Goal: Task Accomplishment & Management: Use online tool/utility

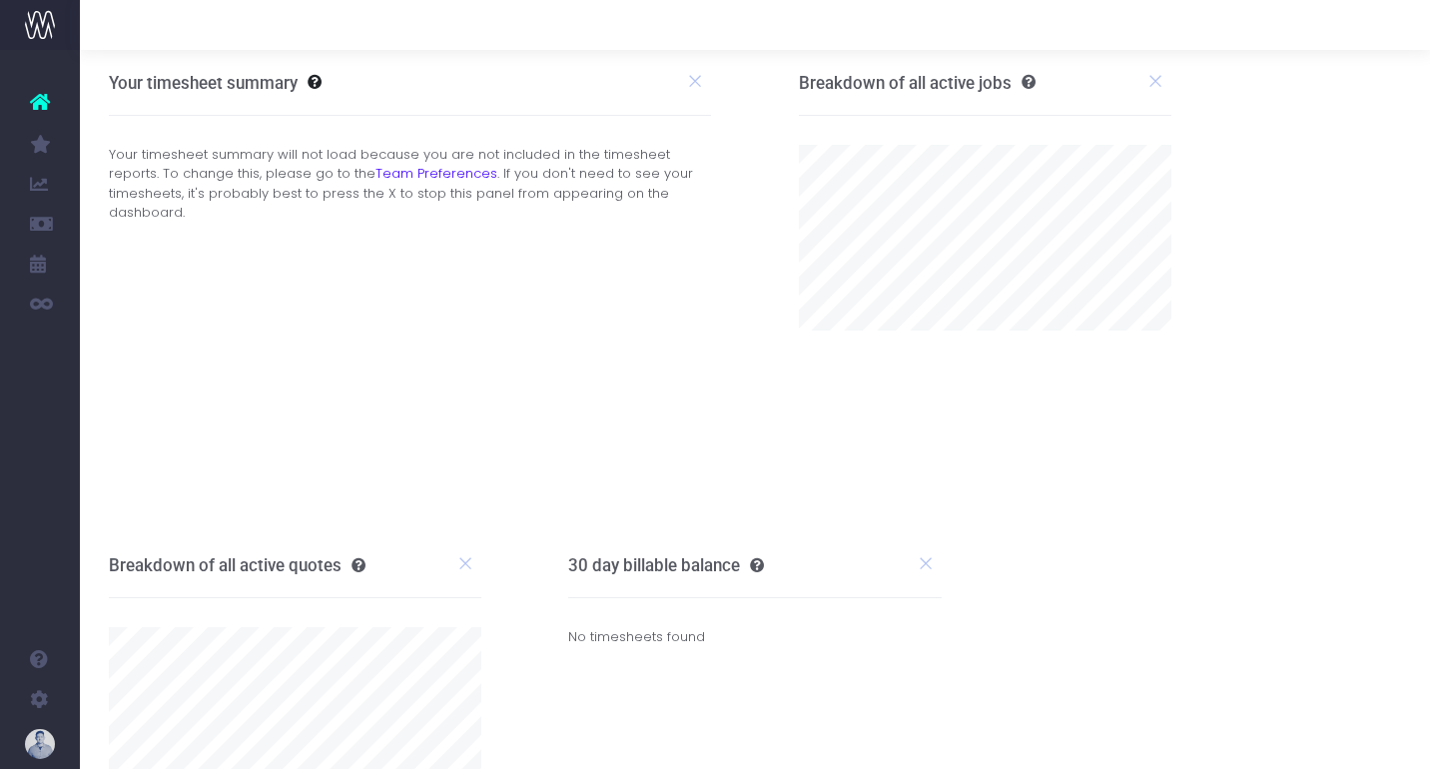
scroll to position [0, 1]
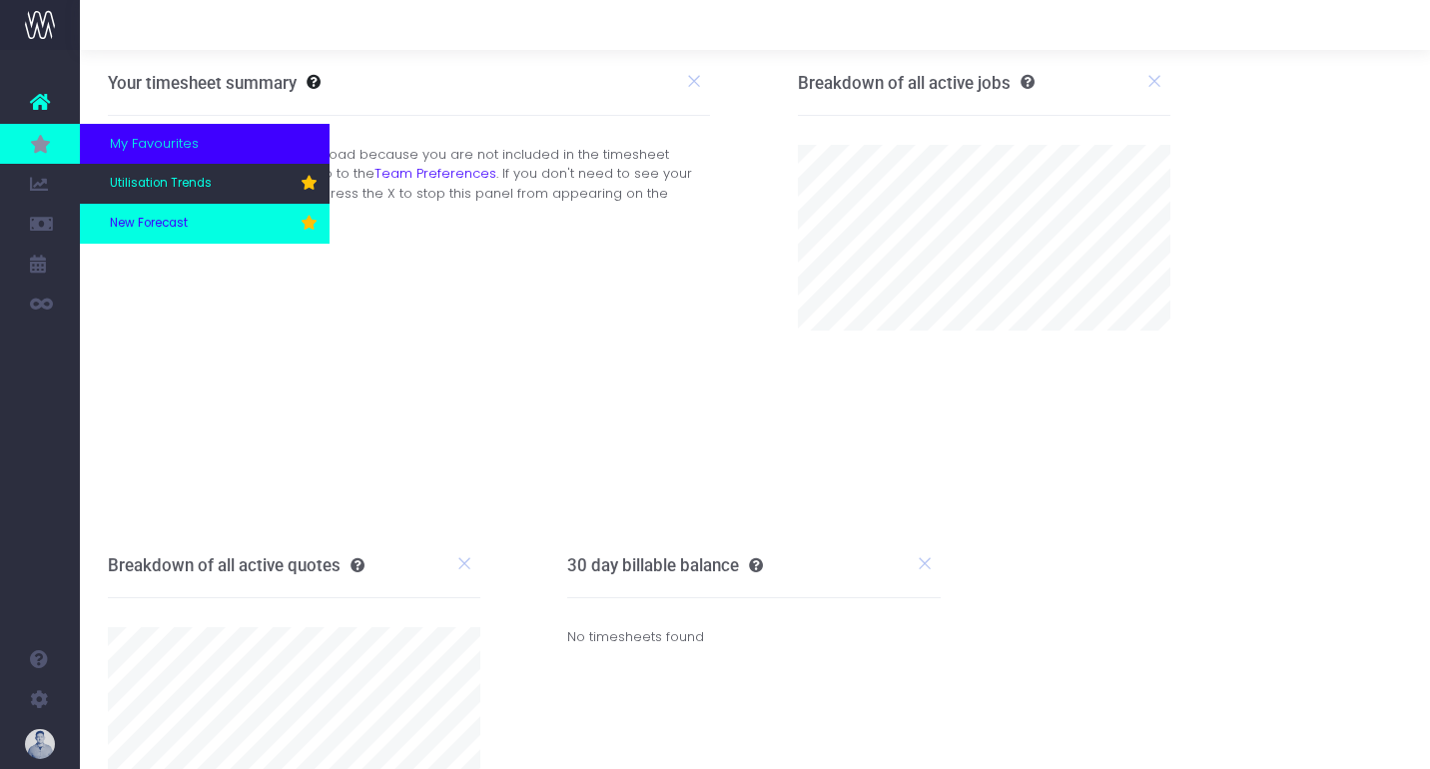
click at [169, 212] on link "New Forecast" at bounding box center [205, 224] width 250 height 40
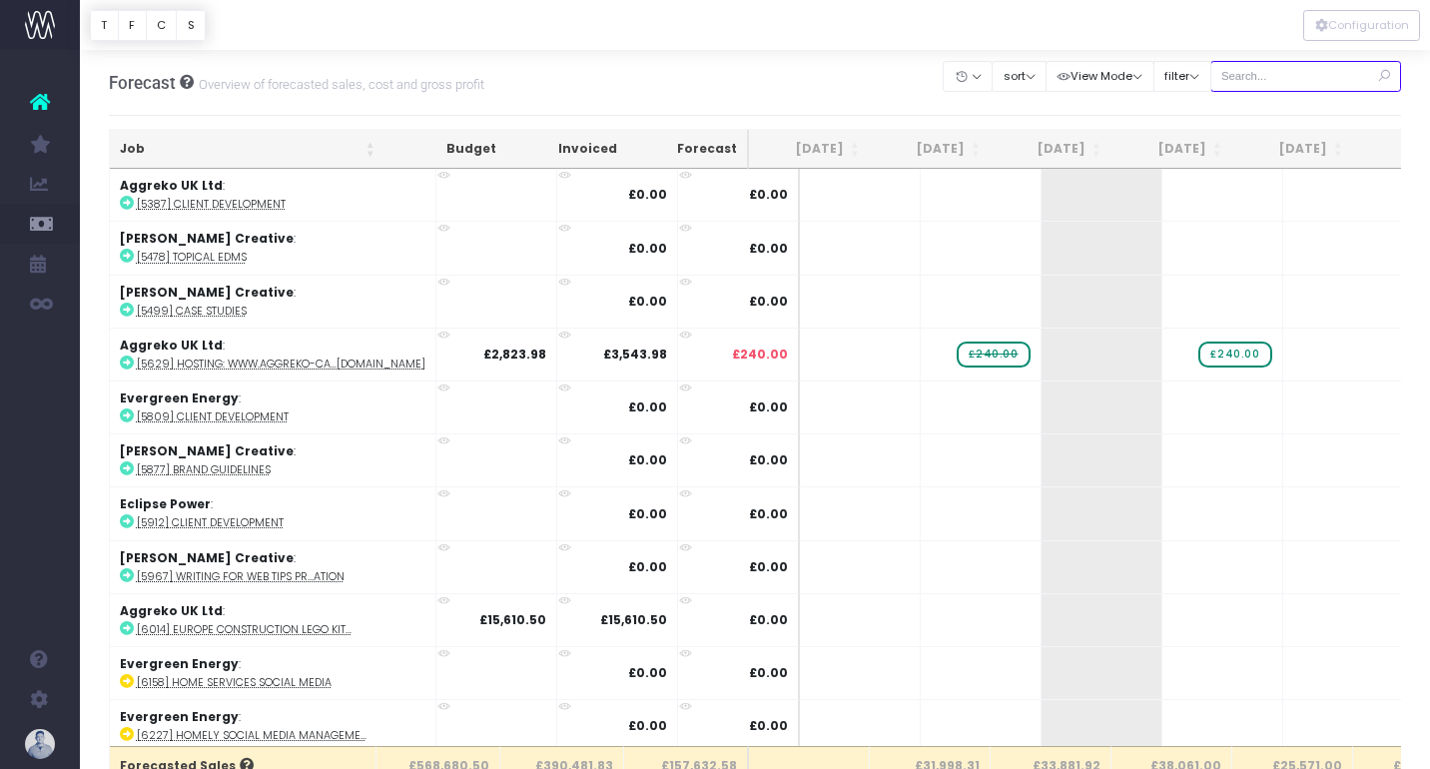
click at [1305, 87] on input "text" at bounding box center [1306, 76] width 192 height 31
type input "confirmed"
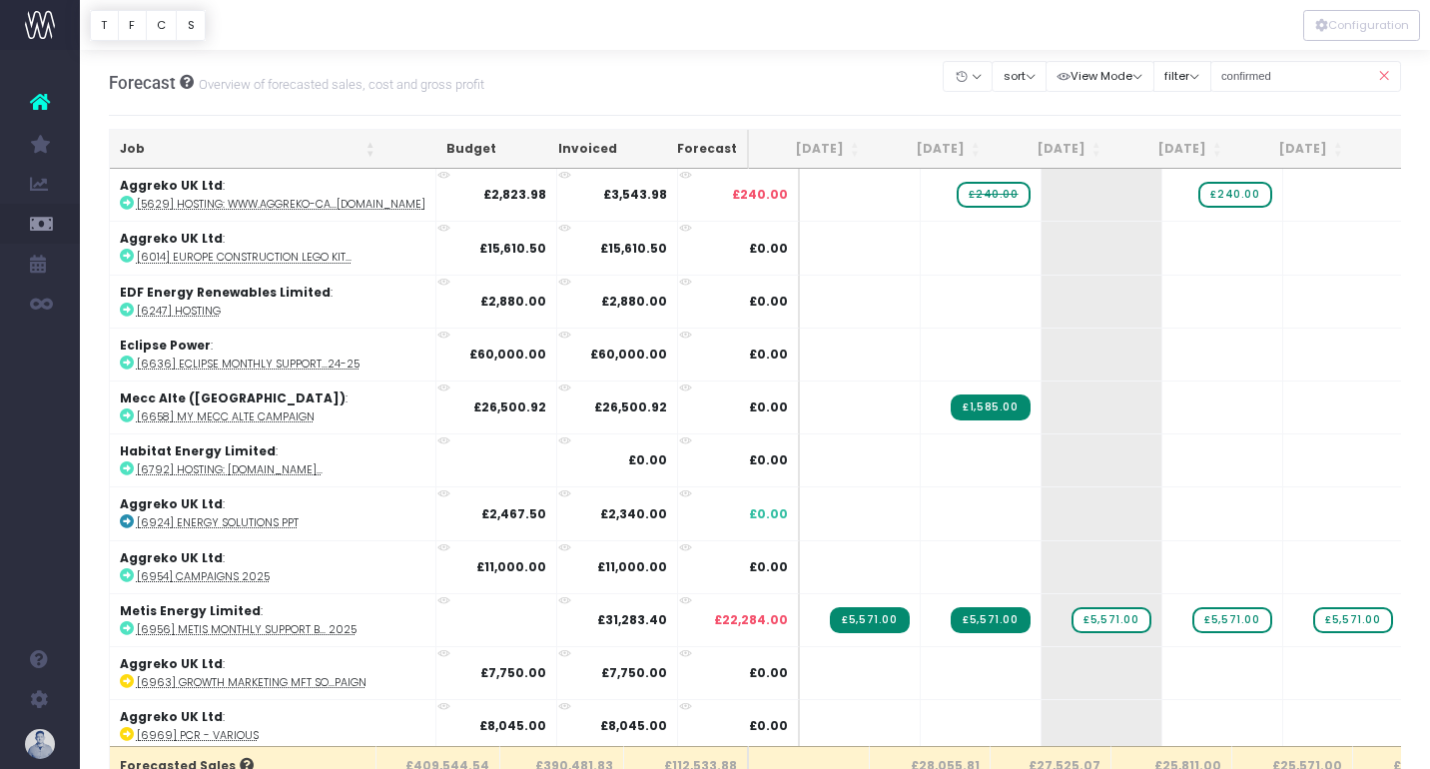
click at [168, 137] on th "Job" at bounding box center [248, 149] width 276 height 39
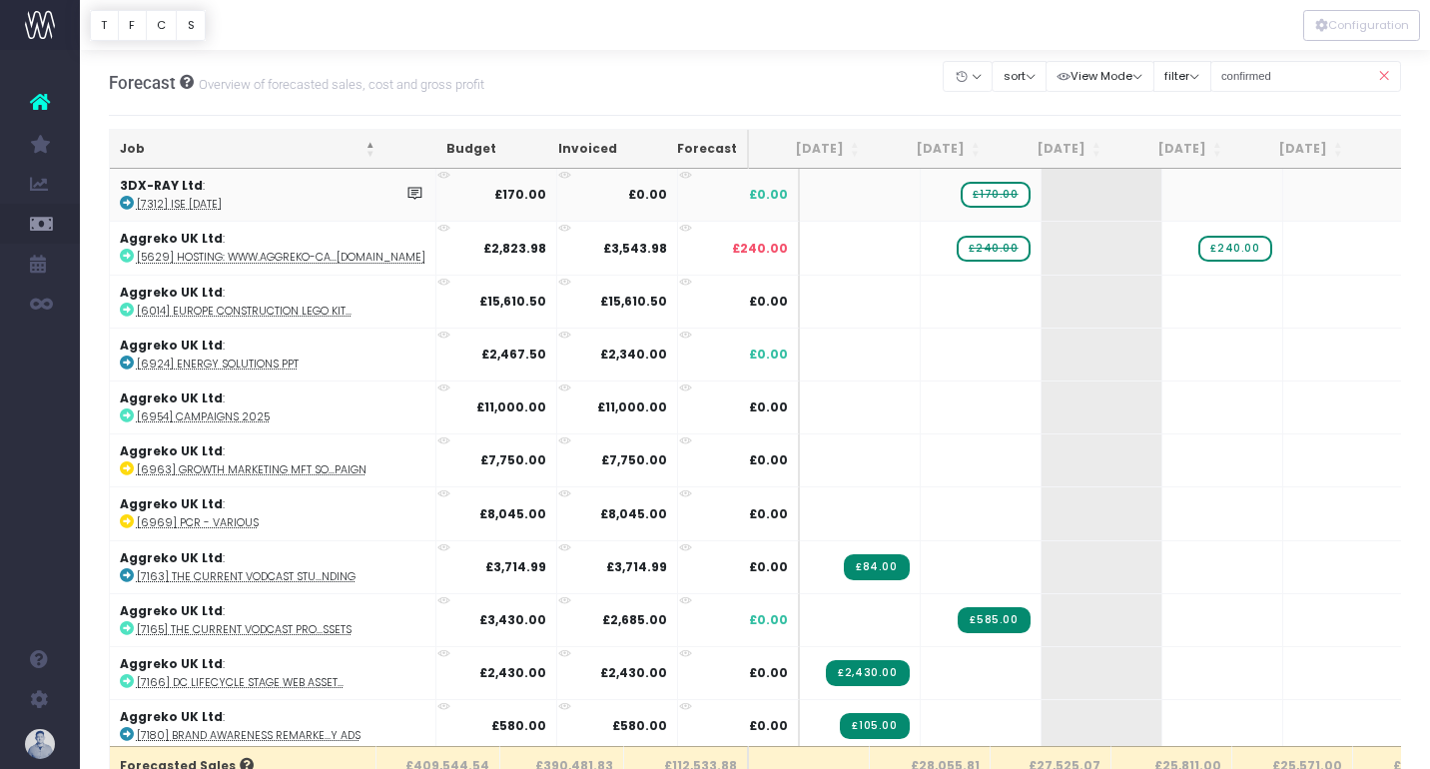
click at [182, 200] on abbr "[7312] ISE [DATE]" at bounding box center [179, 204] width 85 height 15
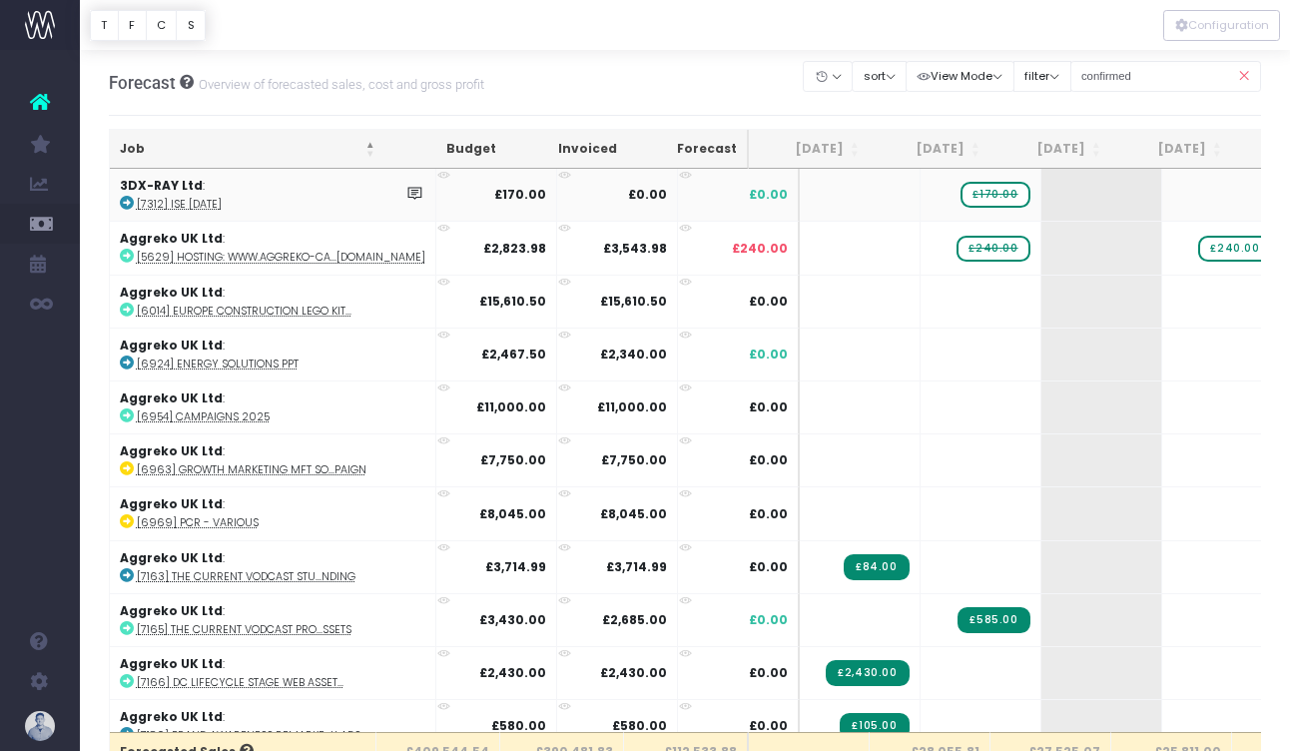
click at [960, 195] on span "£170.00" at bounding box center [994, 195] width 69 height 26
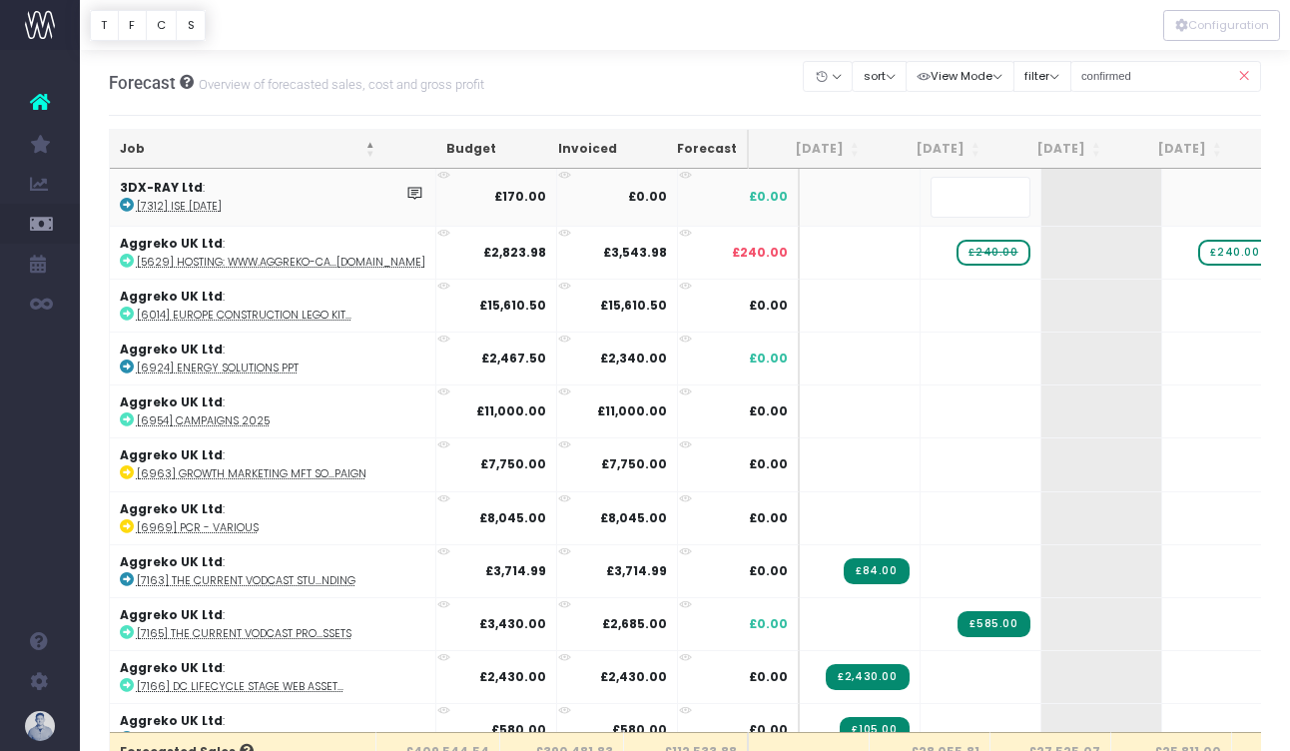
click at [273, 112] on body "Oh my... this is bad. [PERSON_NAME] wasn't able to load this page. Please conta…" at bounding box center [645, 375] width 1290 height 751
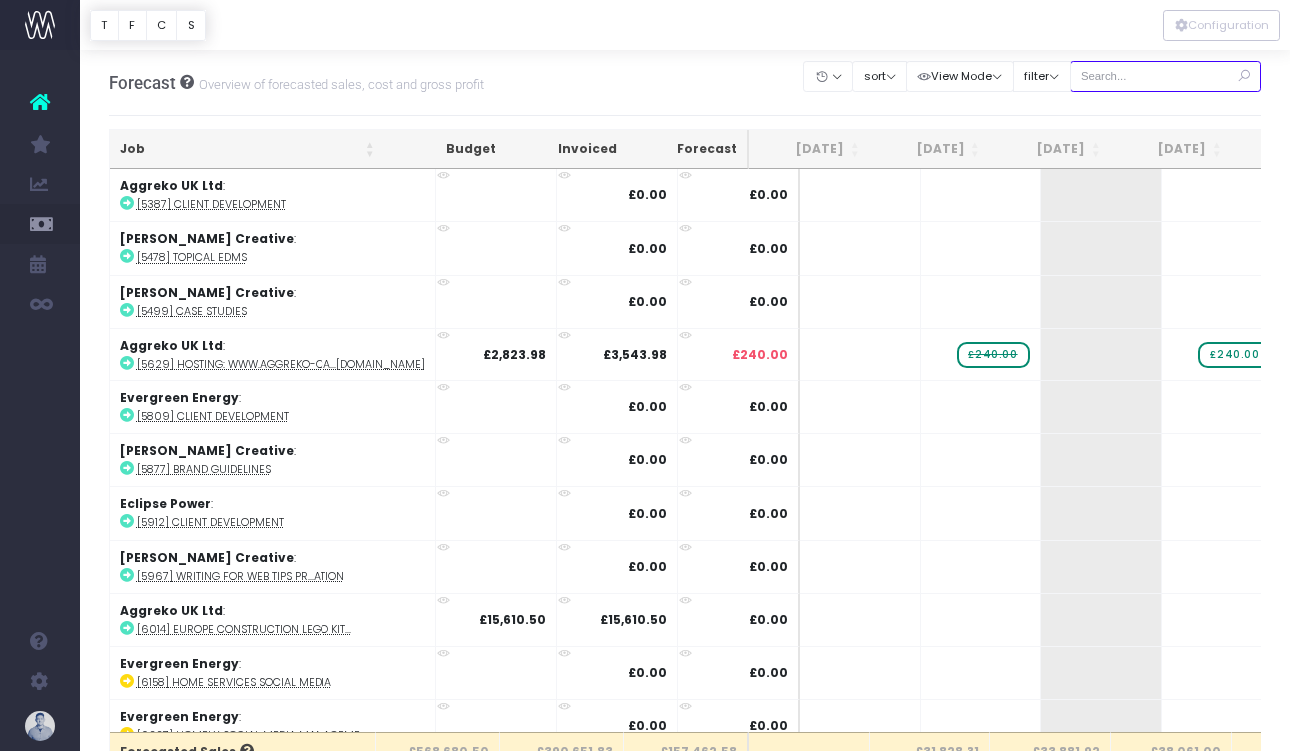
click at [1173, 80] on input "text" at bounding box center [1166, 76] width 192 height 31
type input "confirmed"
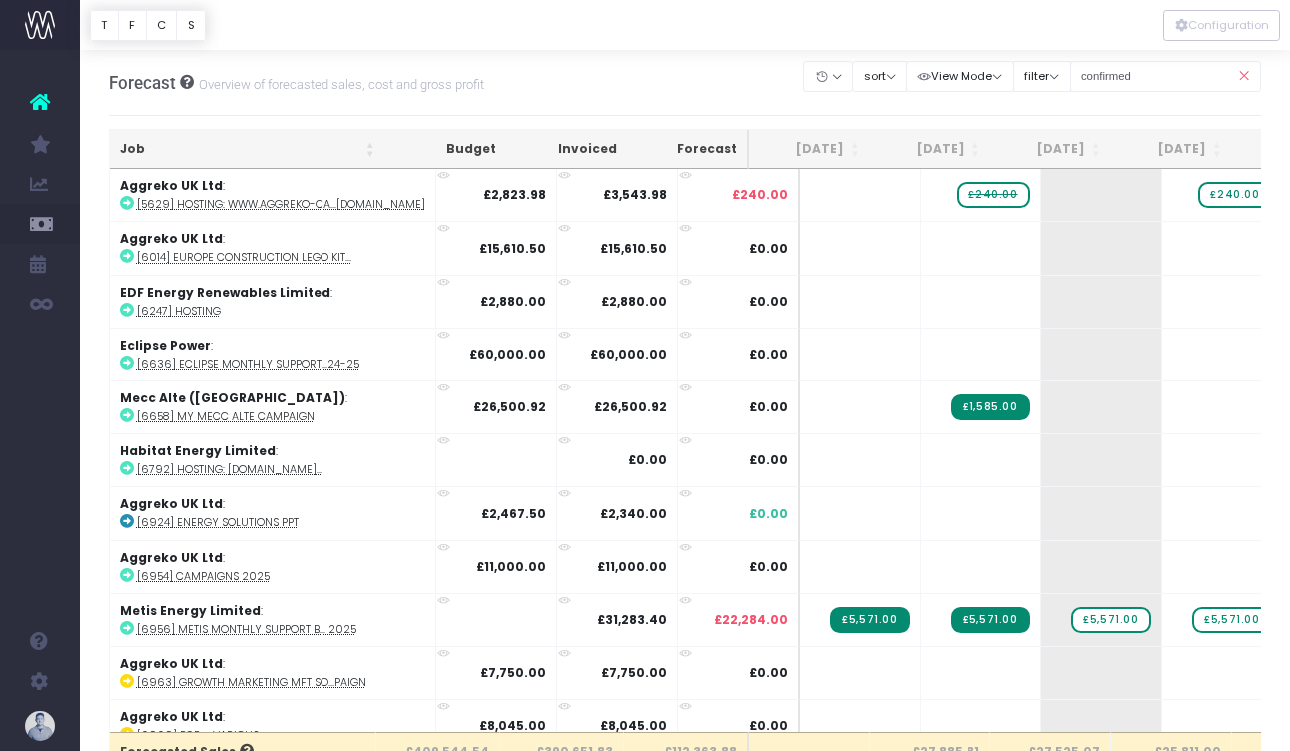
click at [160, 151] on th "Job" at bounding box center [248, 149] width 276 height 39
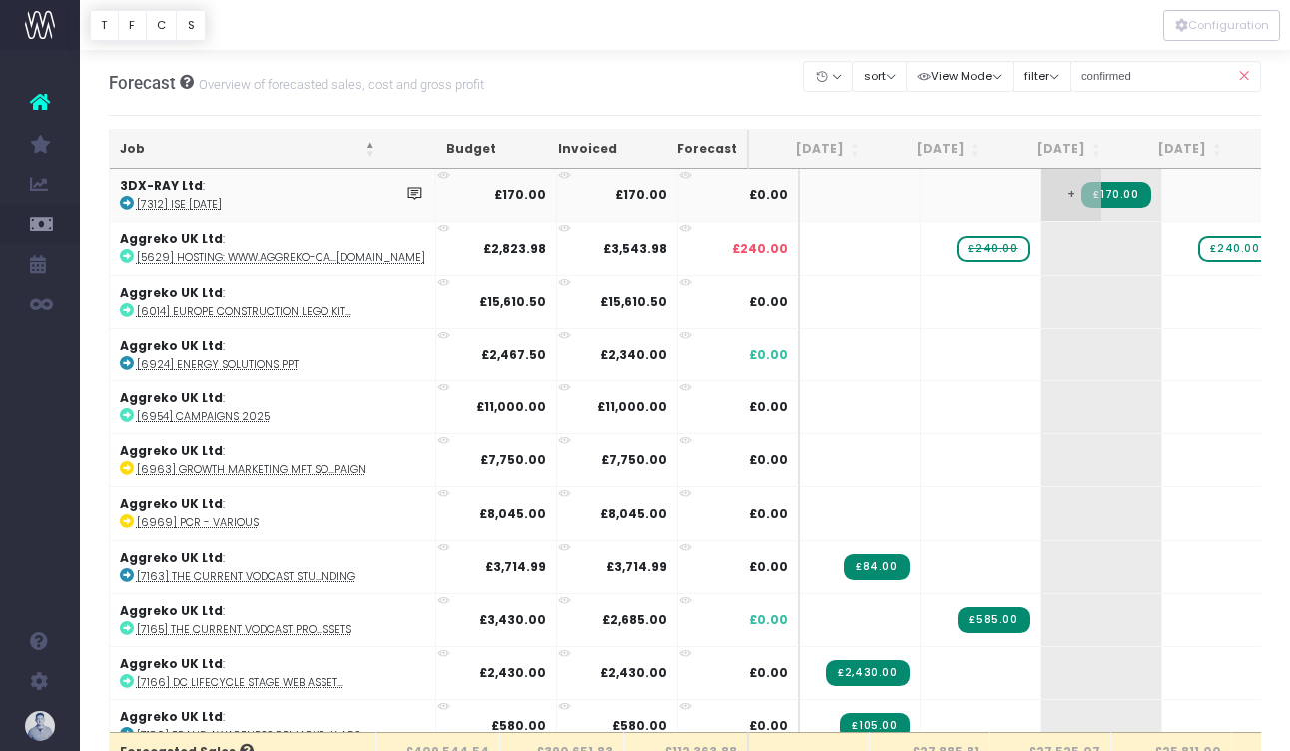
click at [1081, 200] on span "£170.00" at bounding box center [1115, 195] width 69 height 26
click at [216, 207] on abbr "[7312] ISE [DATE]" at bounding box center [179, 204] width 85 height 15
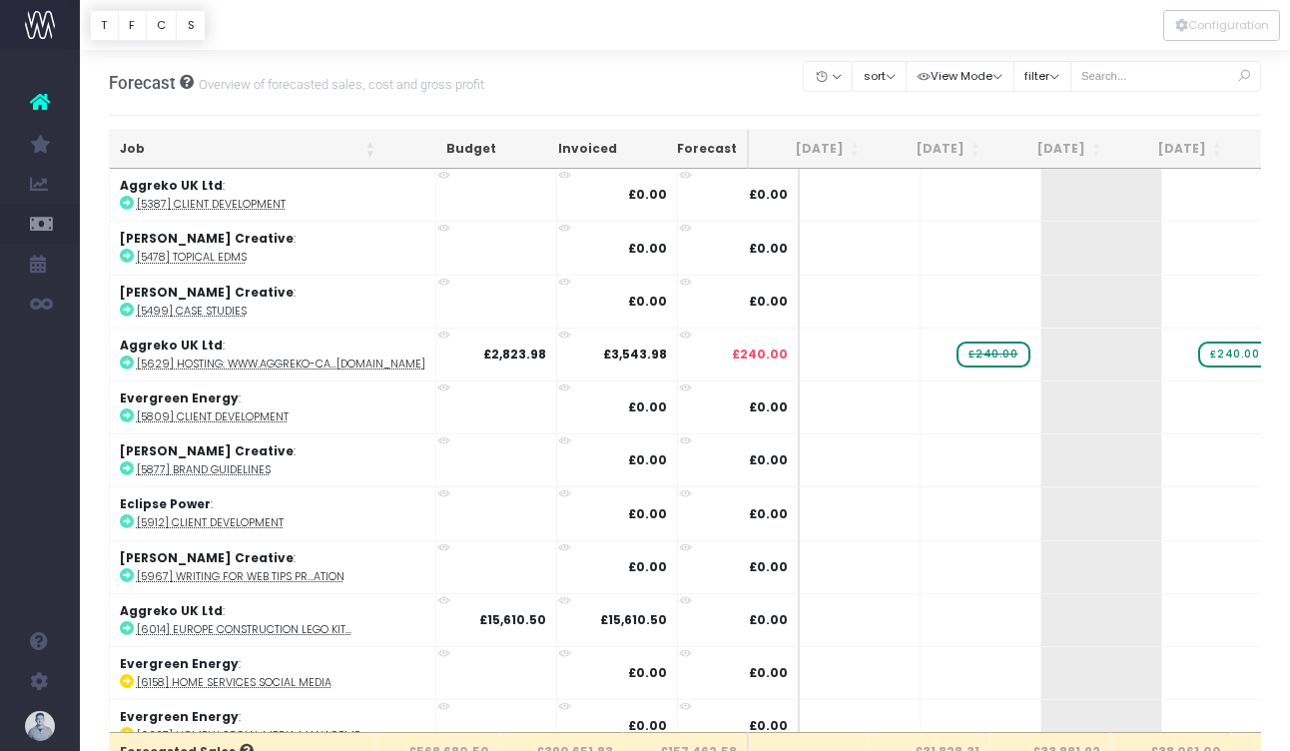
click at [154, 148] on th "Job" at bounding box center [248, 149] width 276 height 39
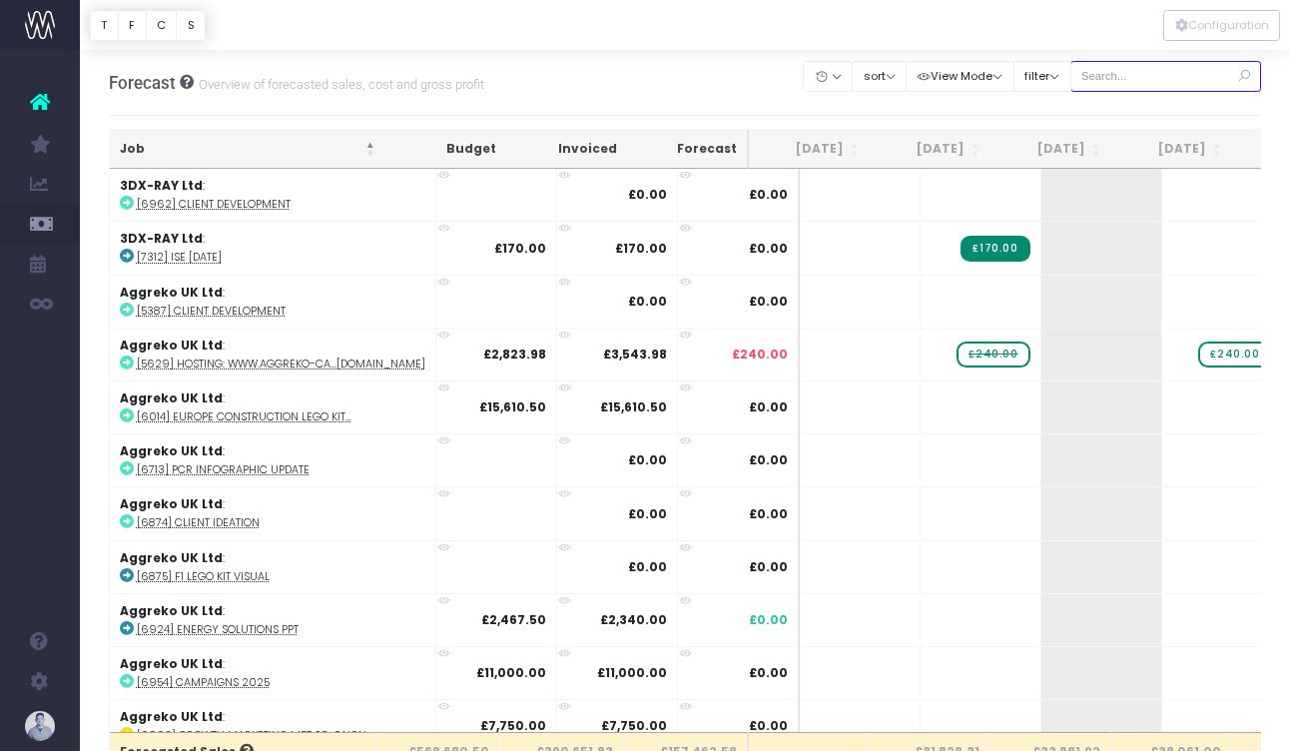
click at [1135, 80] on input "text" at bounding box center [1166, 76] width 192 height 31
type input "confirmed"
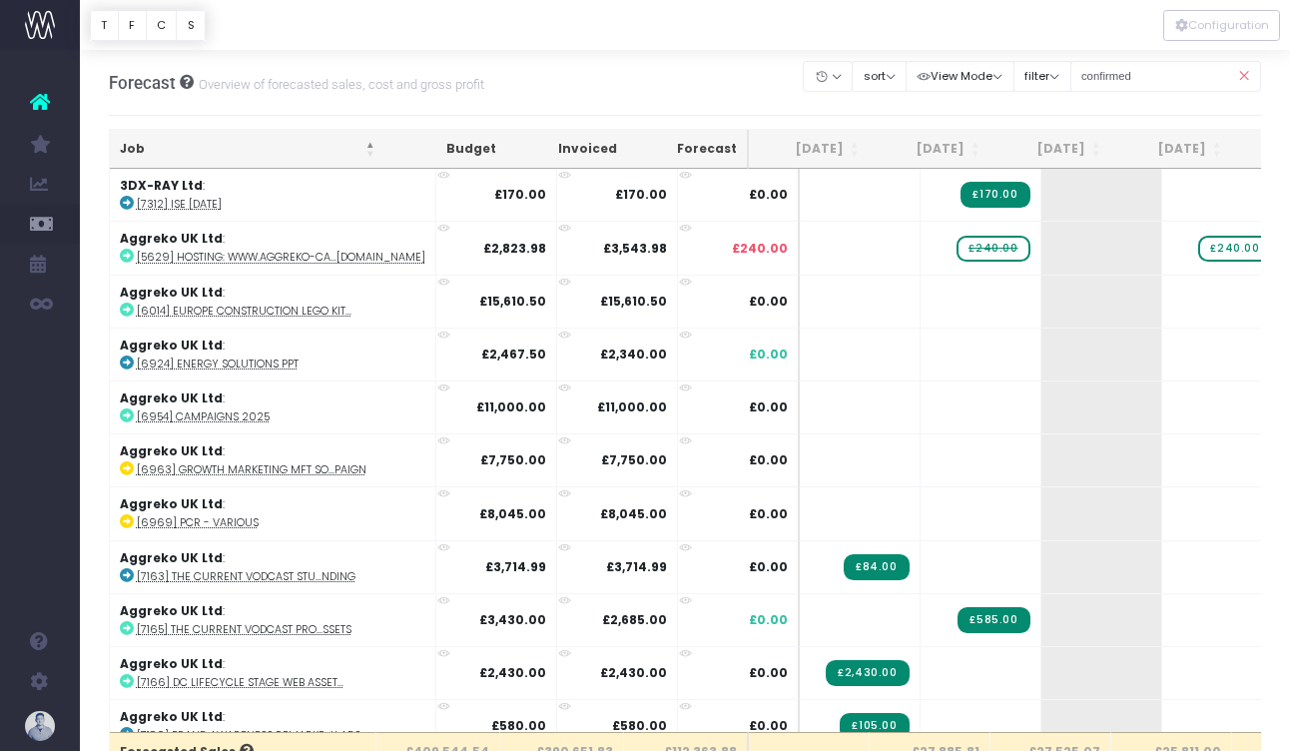
click at [151, 153] on th "Job" at bounding box center [248, 149] width 276 height 39
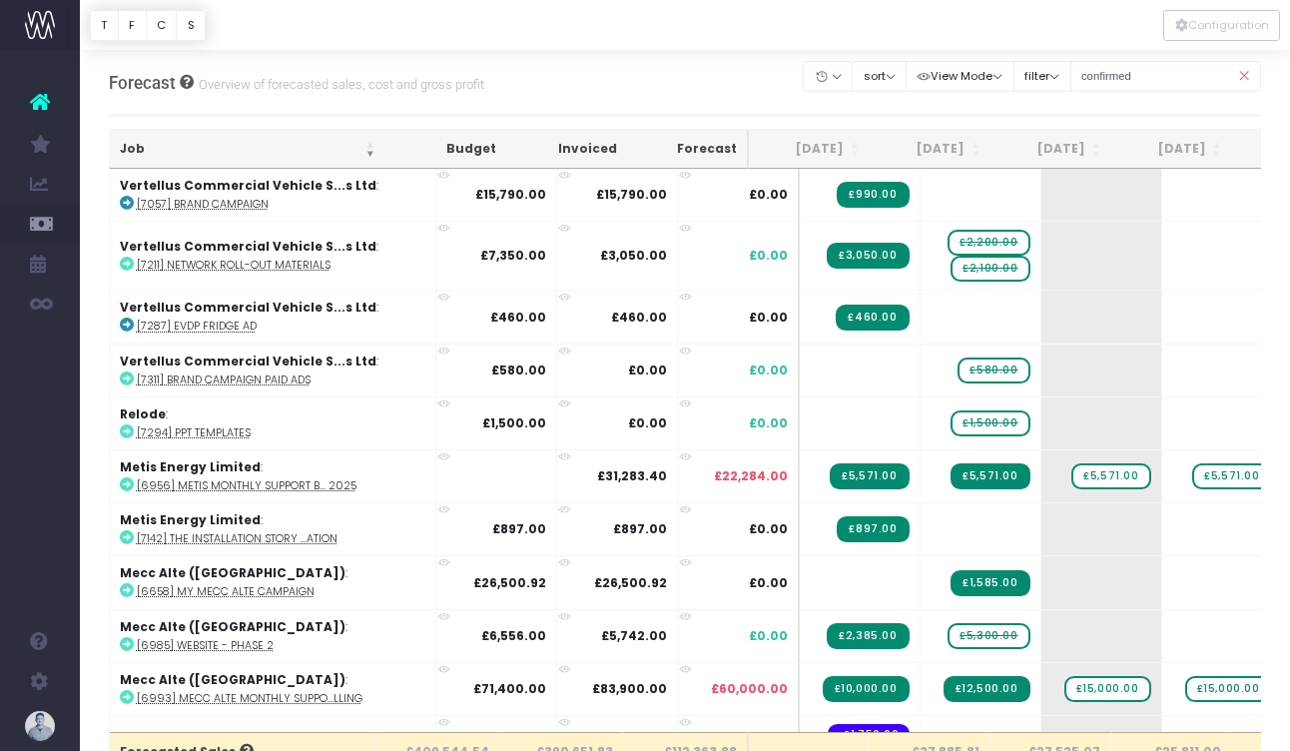
click at [151, 153] on th "Job" at bounding box center [248, 149] width 276 height 39
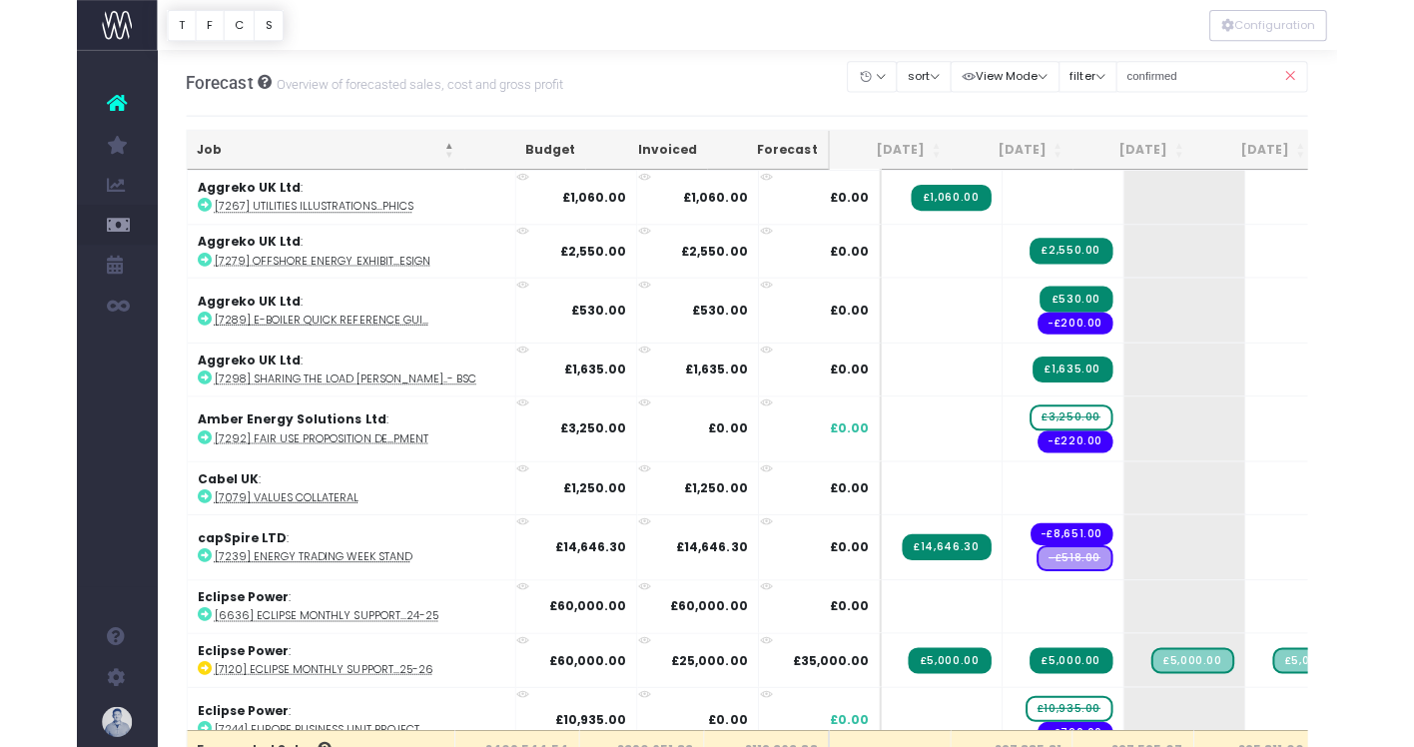
scroll to position [1186, 0]
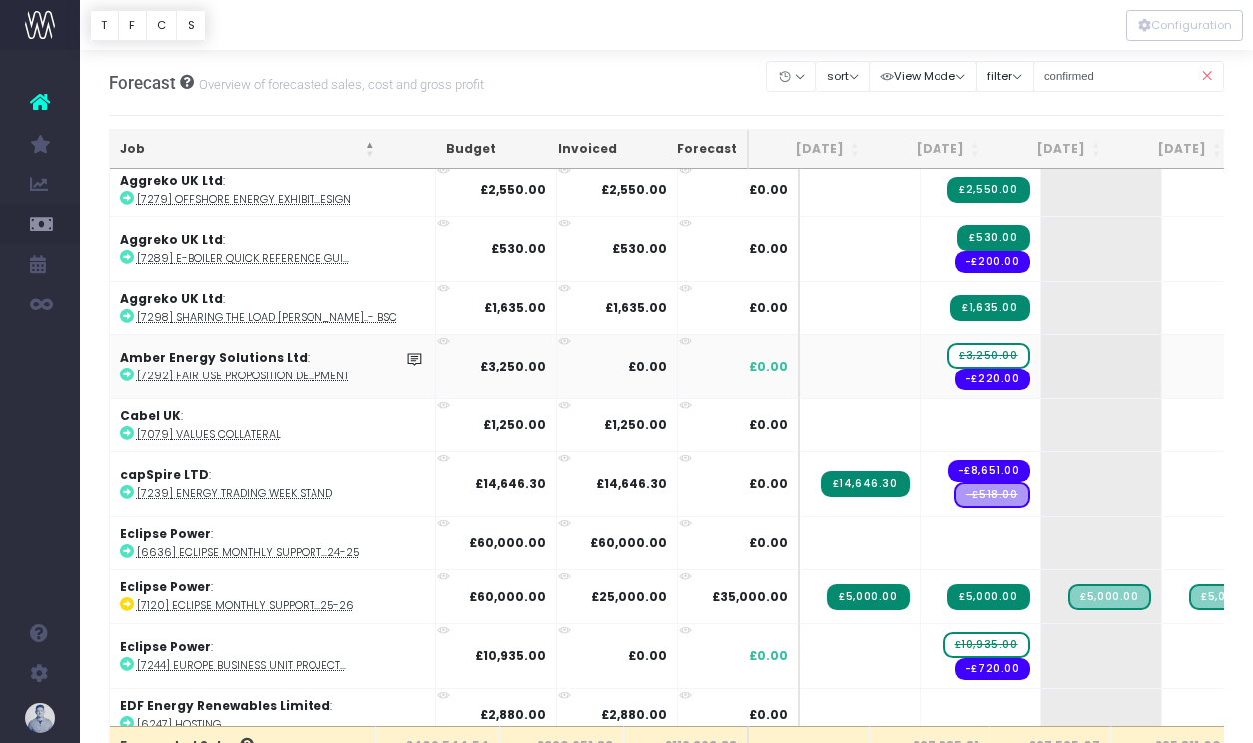
click at [234, 371] on abbr "[7292] Fair Use Proposition De...pment" at bounding box center [243, 375] width 213 height 15
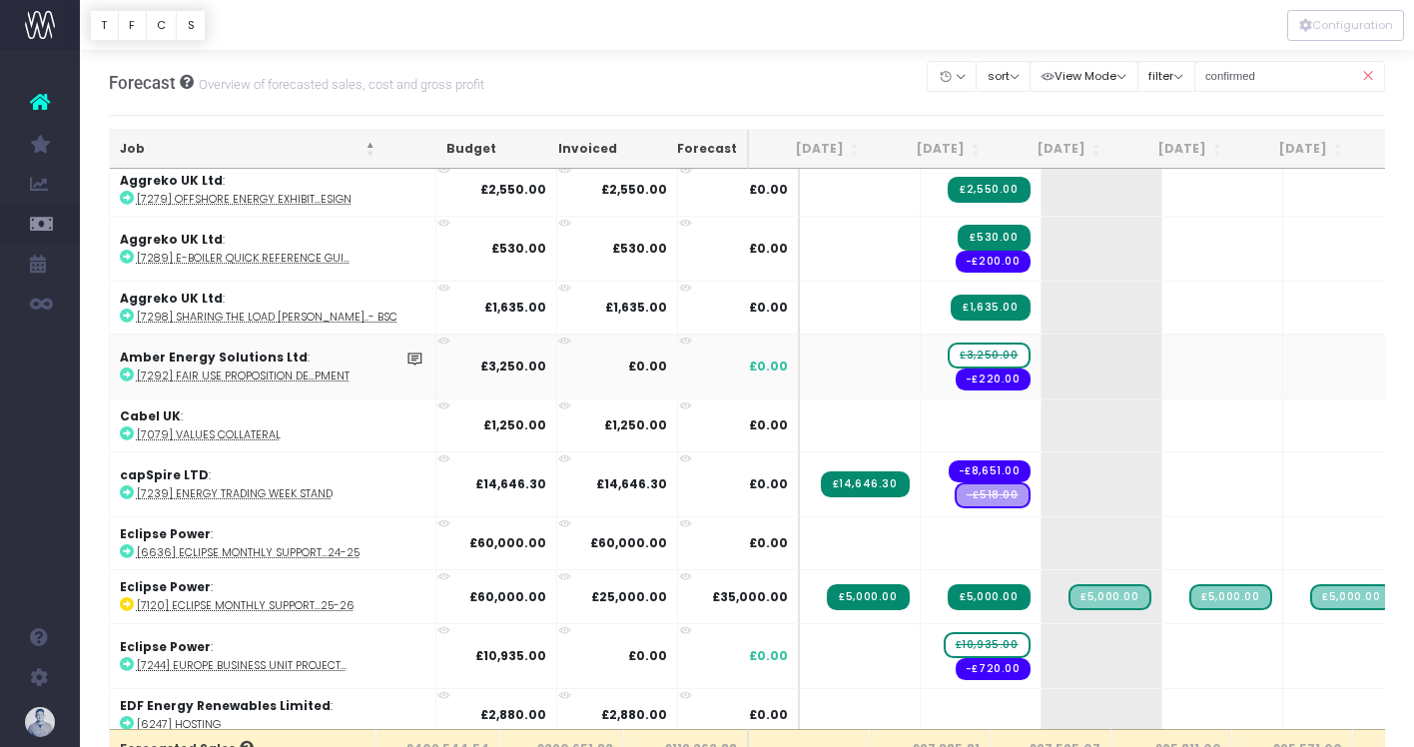
click at [947, 349] on span "£3,250.00" at bounding box center [988, 355] width 82 height 26
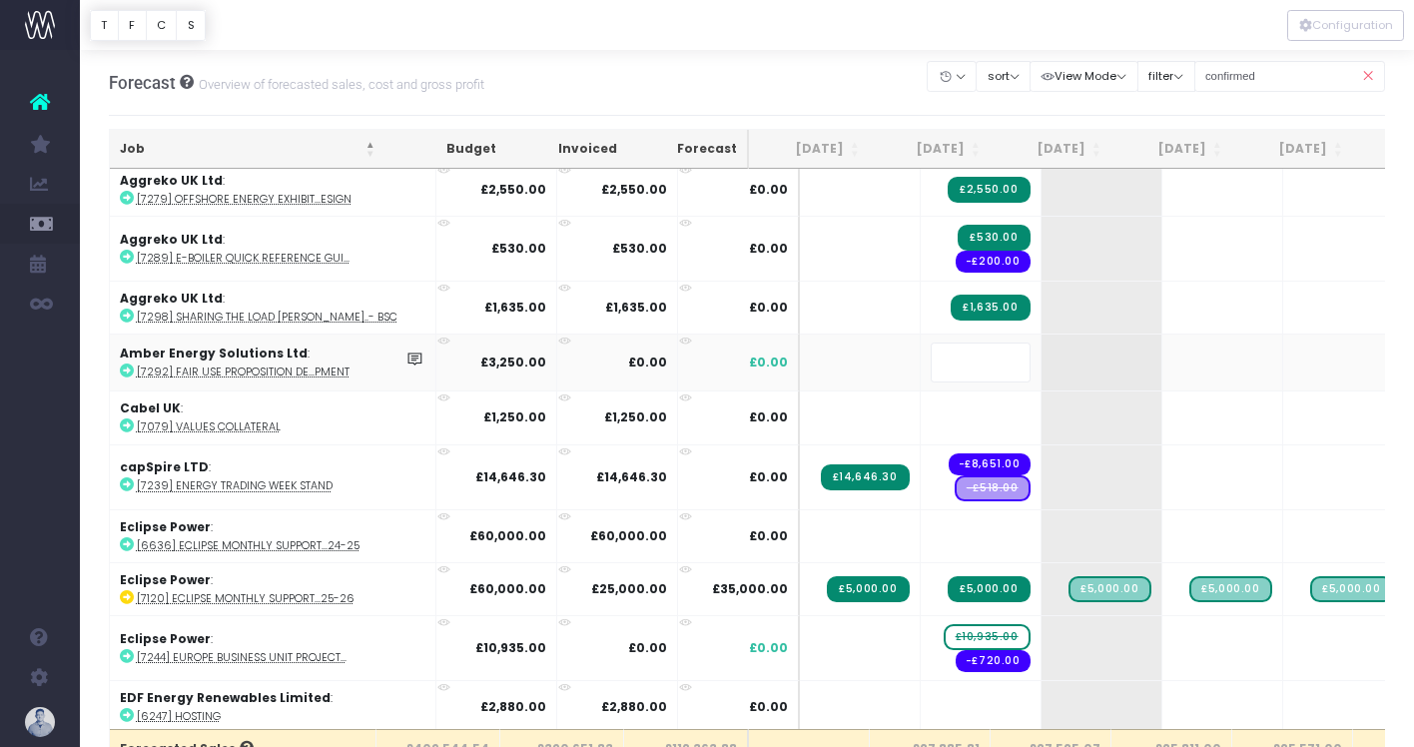
click at [519, 114] on body "Oh my... this is bad. wayahead wasn't able to load this page. Please contact su…" at bounding box center [707, 373] width 1414 height 747
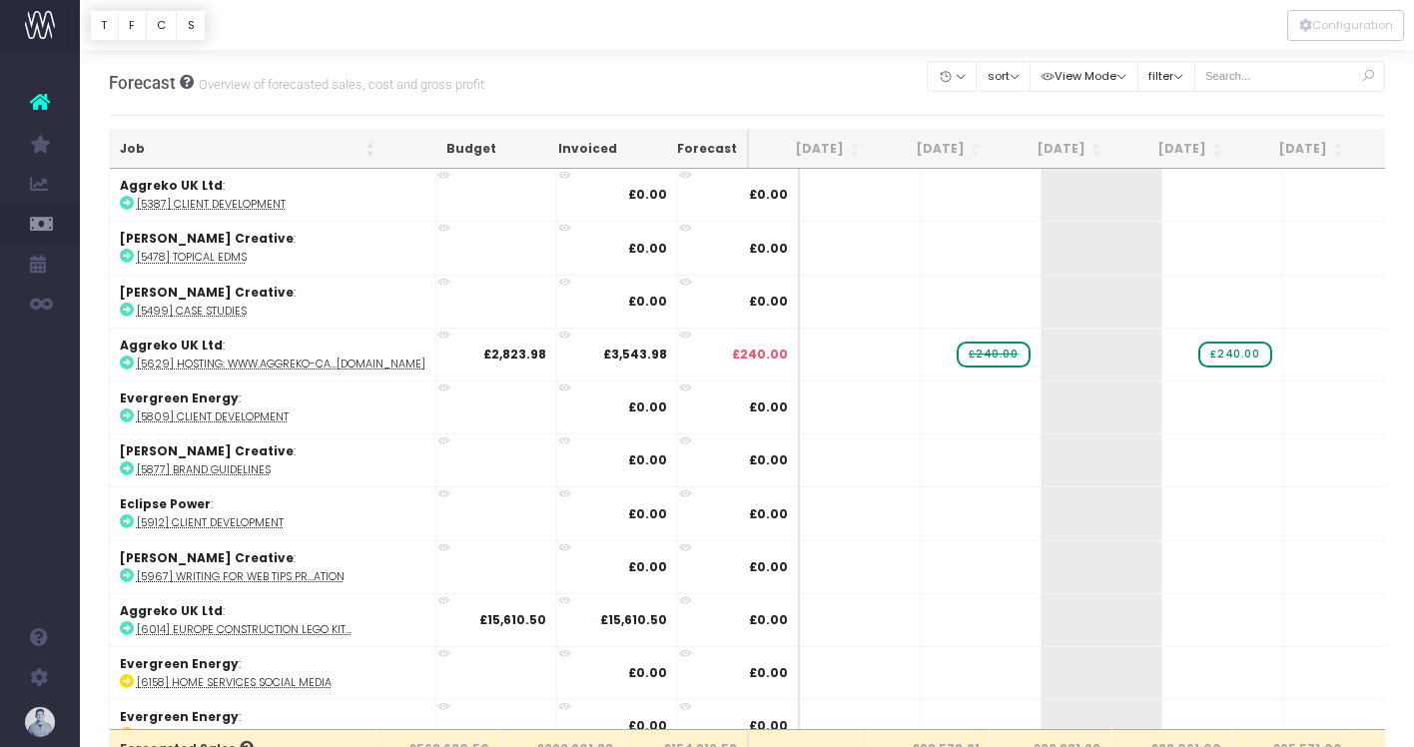
drag, startPoint x: 165, startPoint y: 142, endPoint x: 187, endPoint y: 141, distance: 22.0
click at [167, 142] on th "Job" at bounding box center [248, 149] width 276 height 39
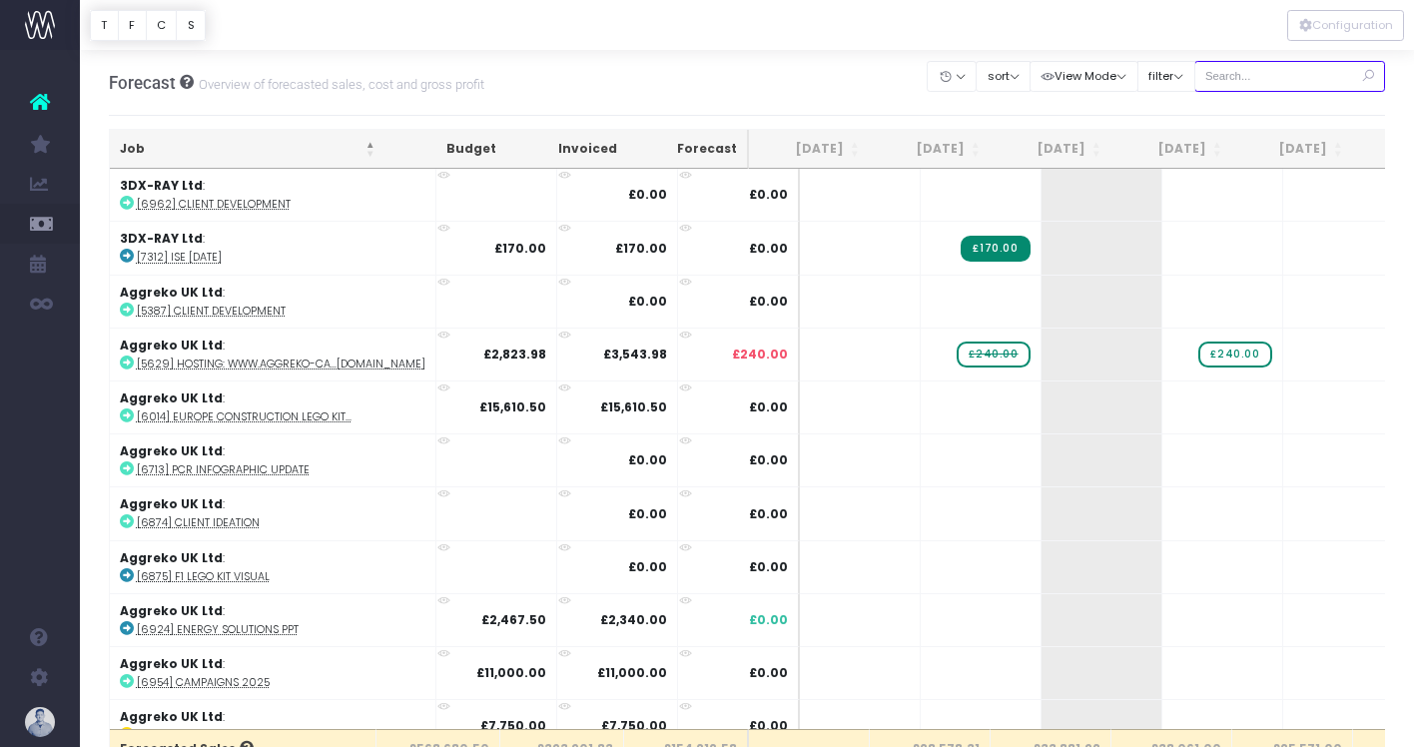
click at [1304, 79] on input "text" at bounding box center [1290, 76] width 192 height 31
type input "confirmed"
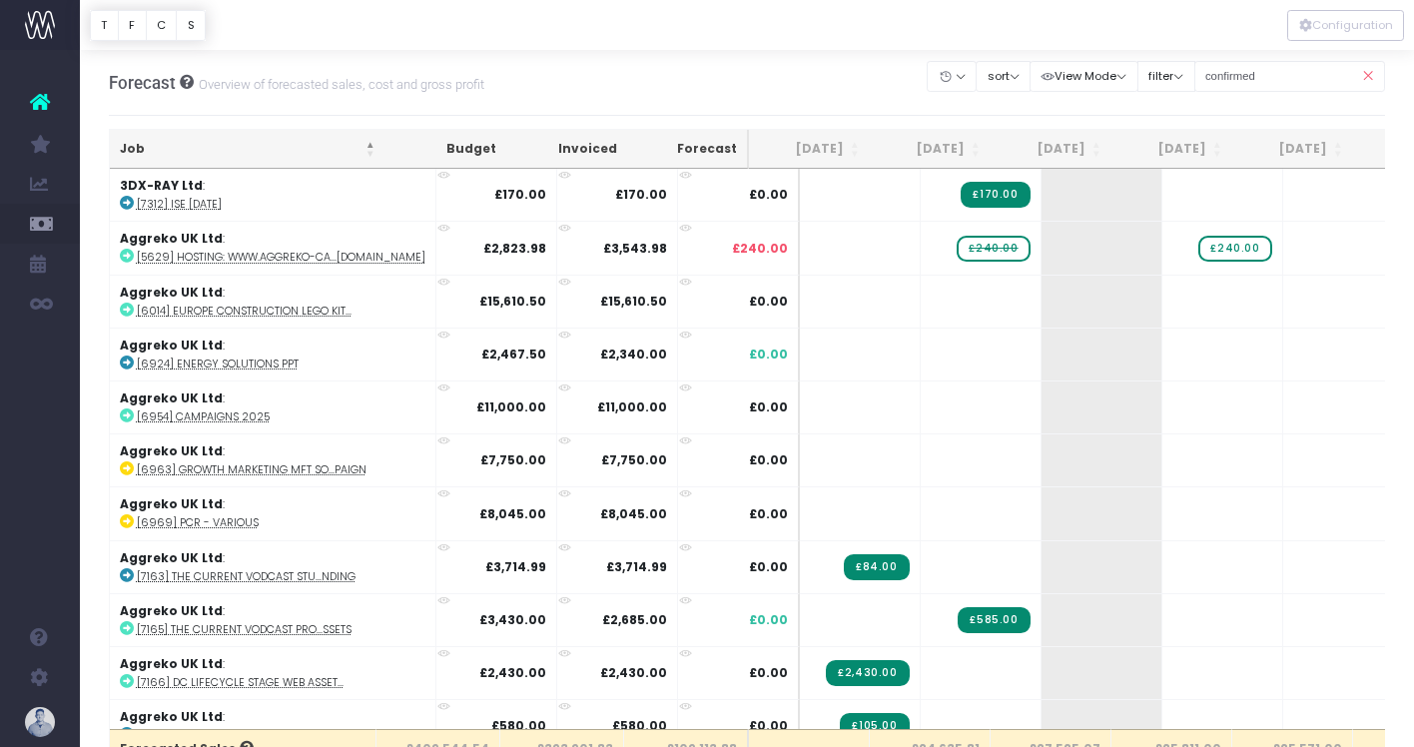
click at [213, 154] on th "Job" at bounding box center [248, 149] width 276 height 39
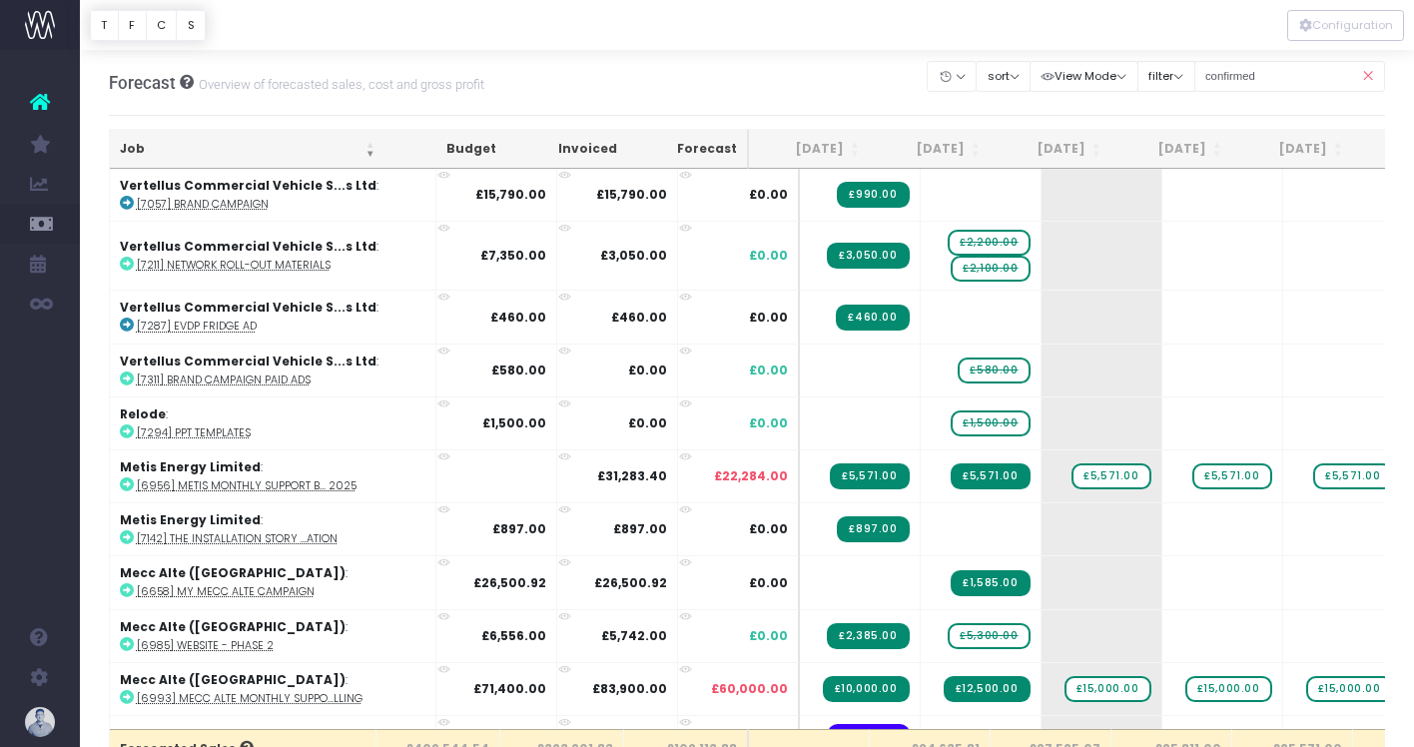
click at [213, 154] on th "Job" at bounding box center [248, 149] width 276 height 39
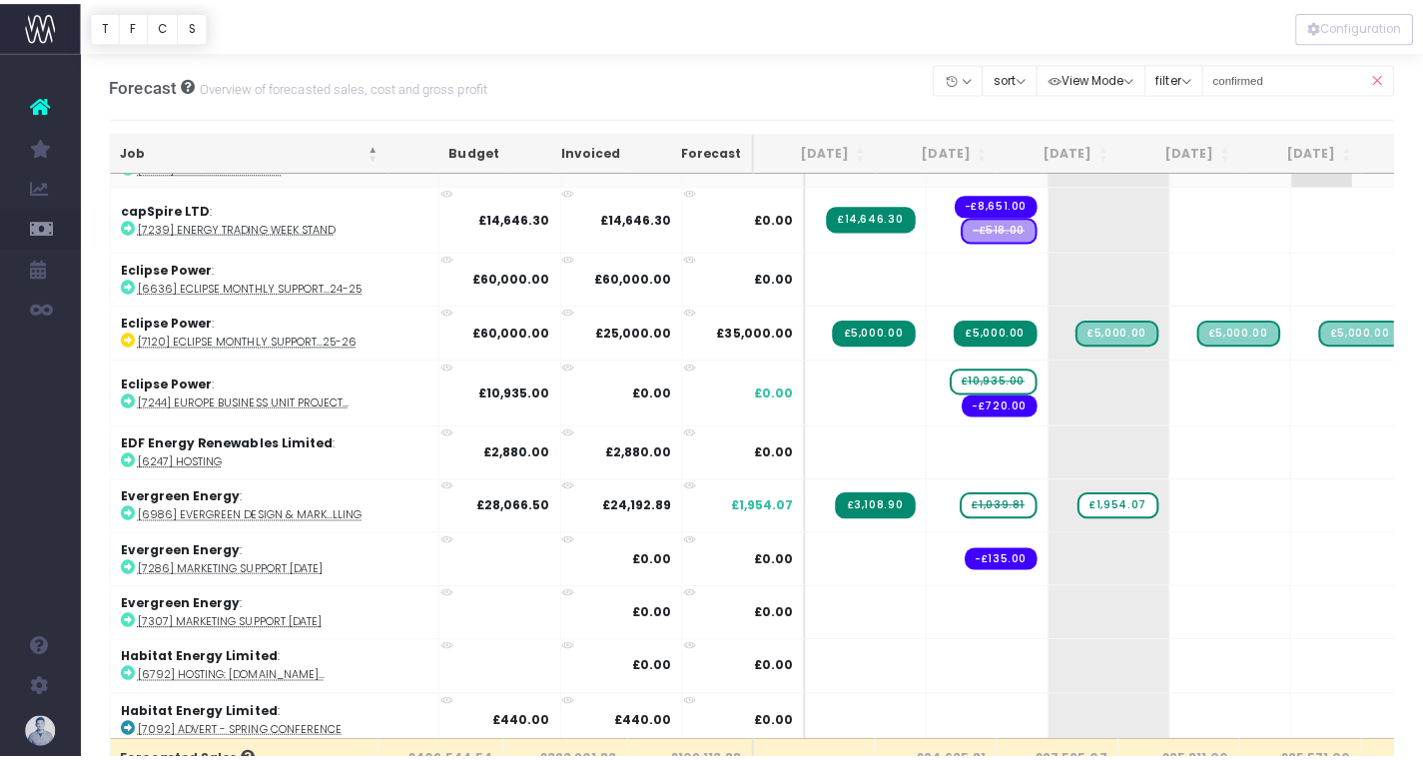
scroll to position [1498, 0]
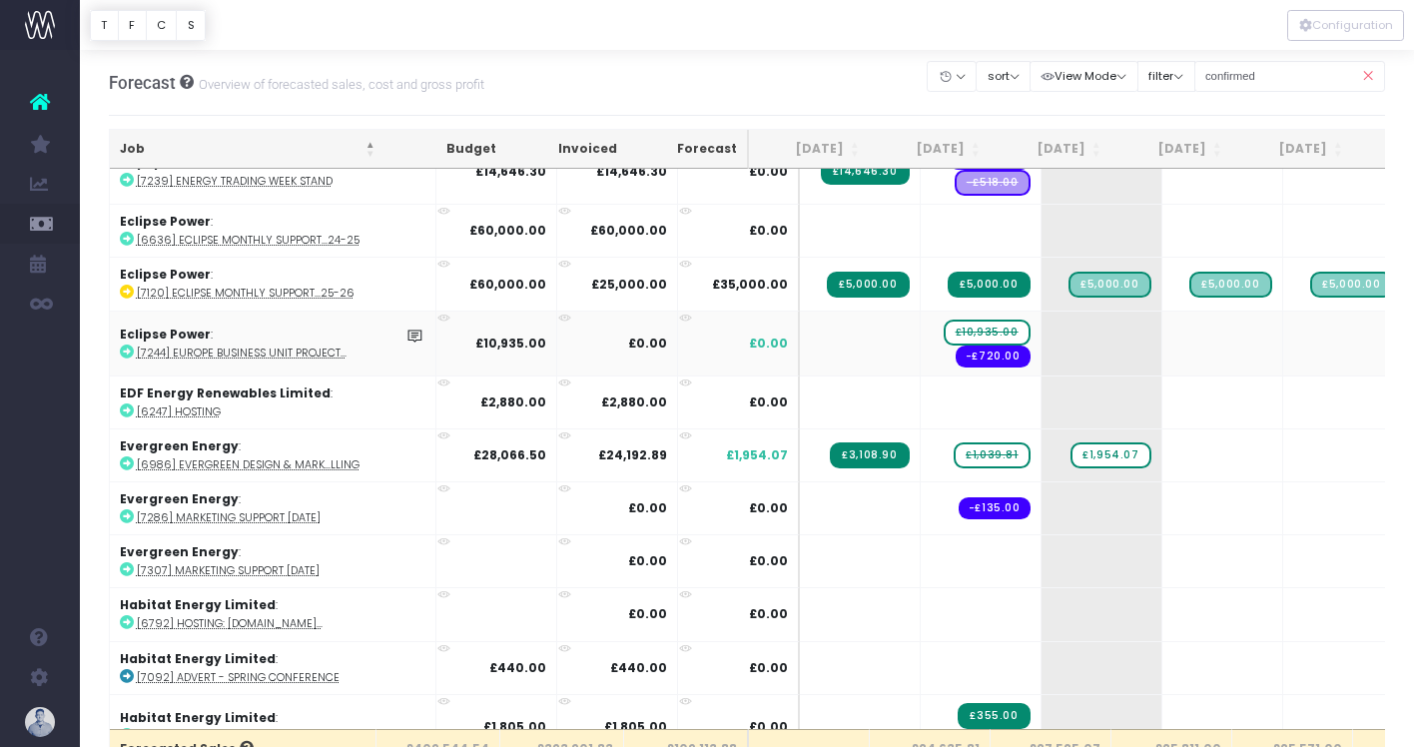
click at [333, 351] on abbr "[7244] Europe Business Unit Project..." at bounding box center [242, 352] width 210 height 15
click at [306, 289] on abbr "[7120] Eclipse Monthly Support...25-26" at bounding box center [246, 293] width 218 height 15
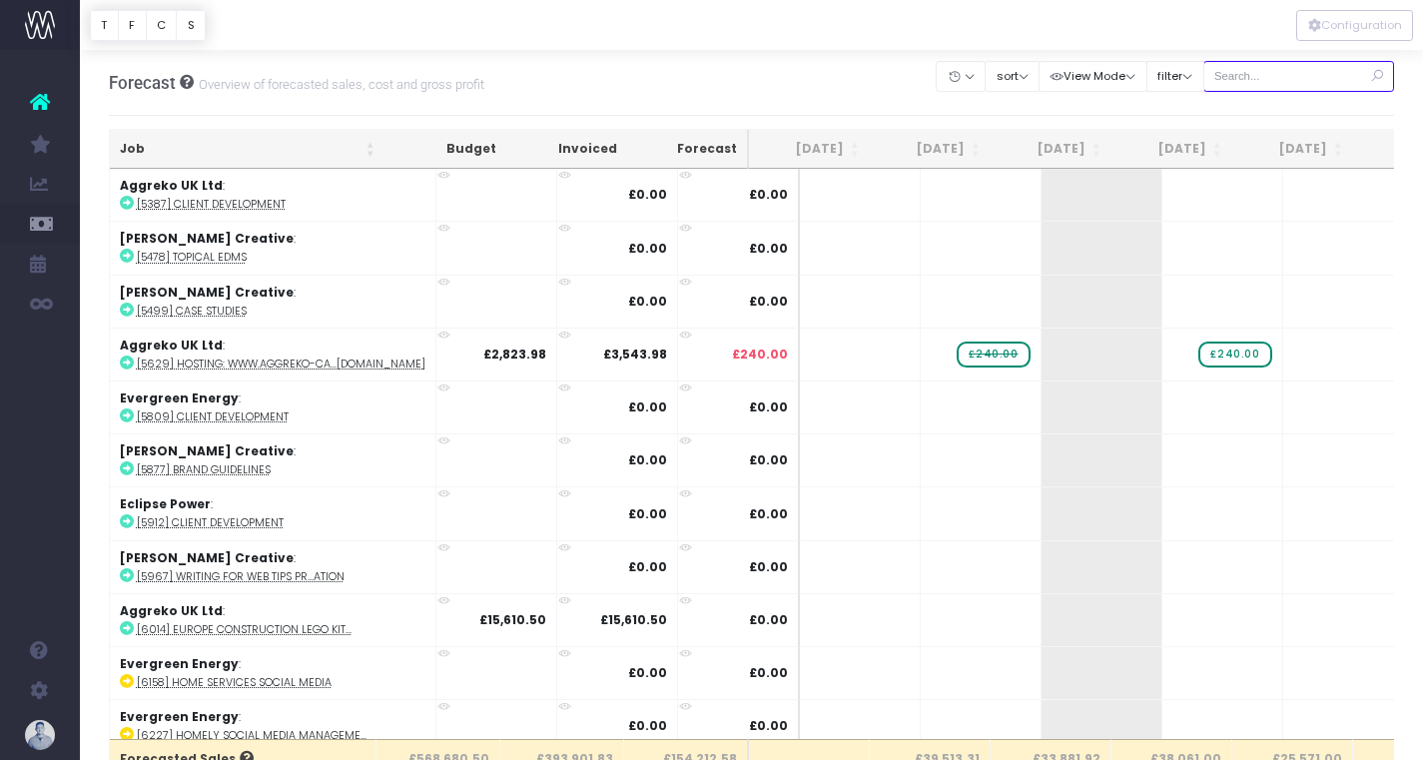
click at [1274, 81] on input "text" at bounding box center [1299, 76] width 192 height 31
type input "confirmed"
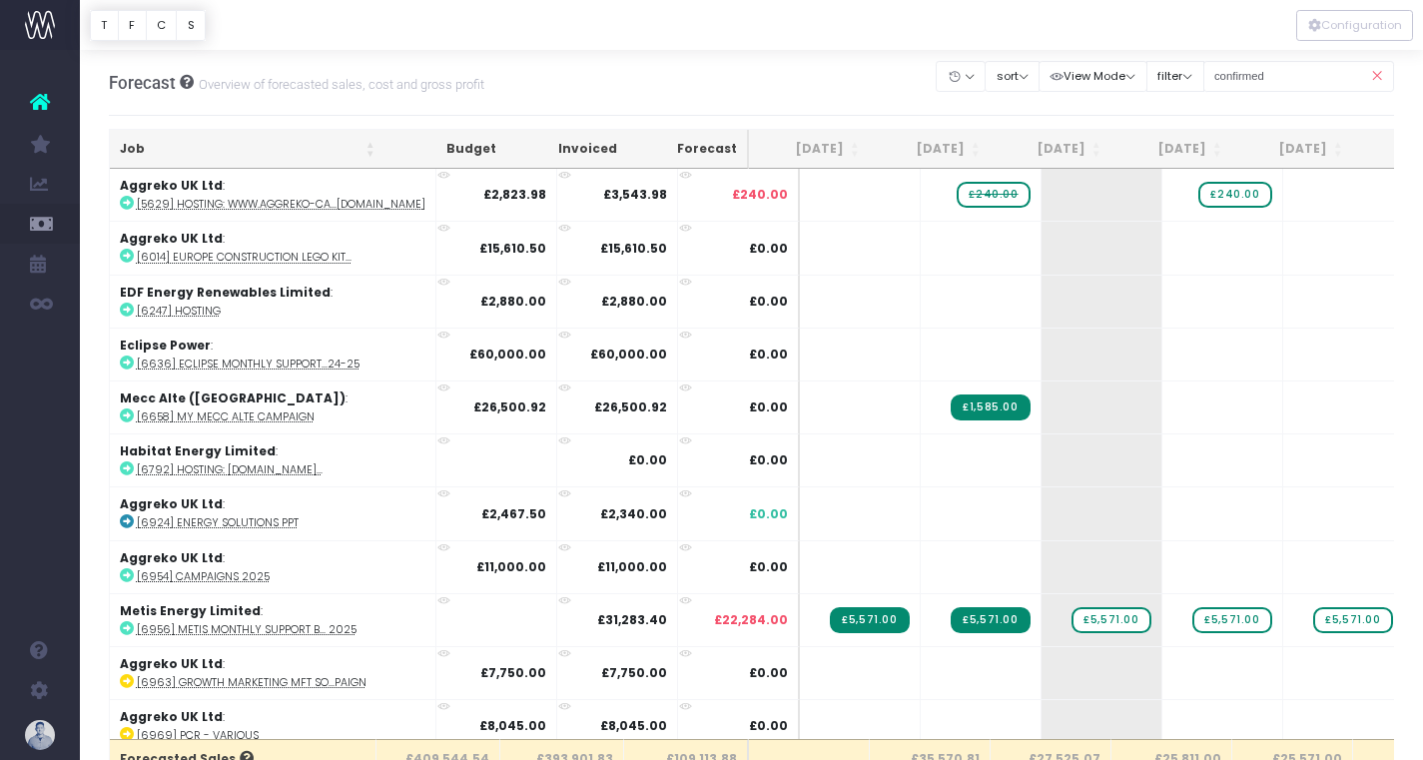
click at [171, 156] on th "Job" at bounding box center [248, 149] width 276 height 39
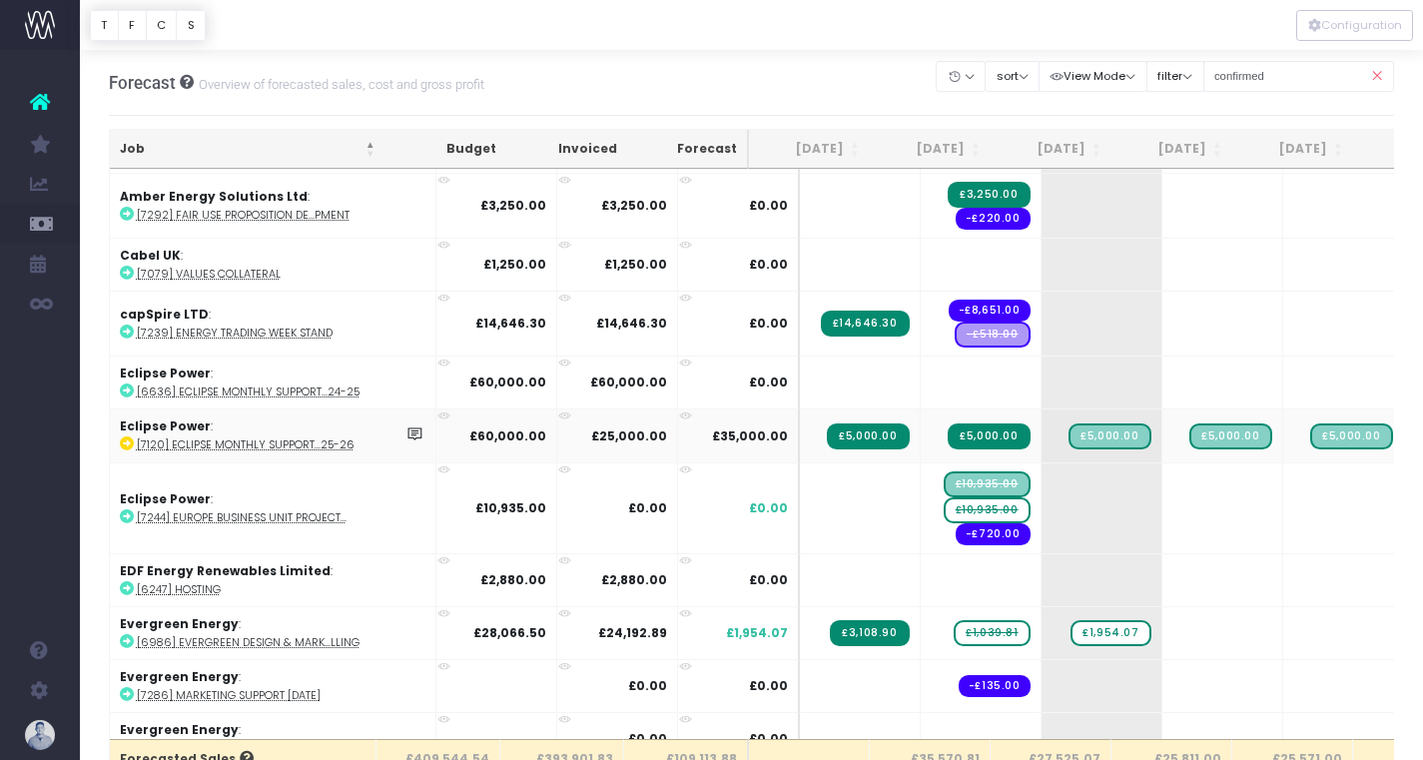
scroll to position [1348, 0]
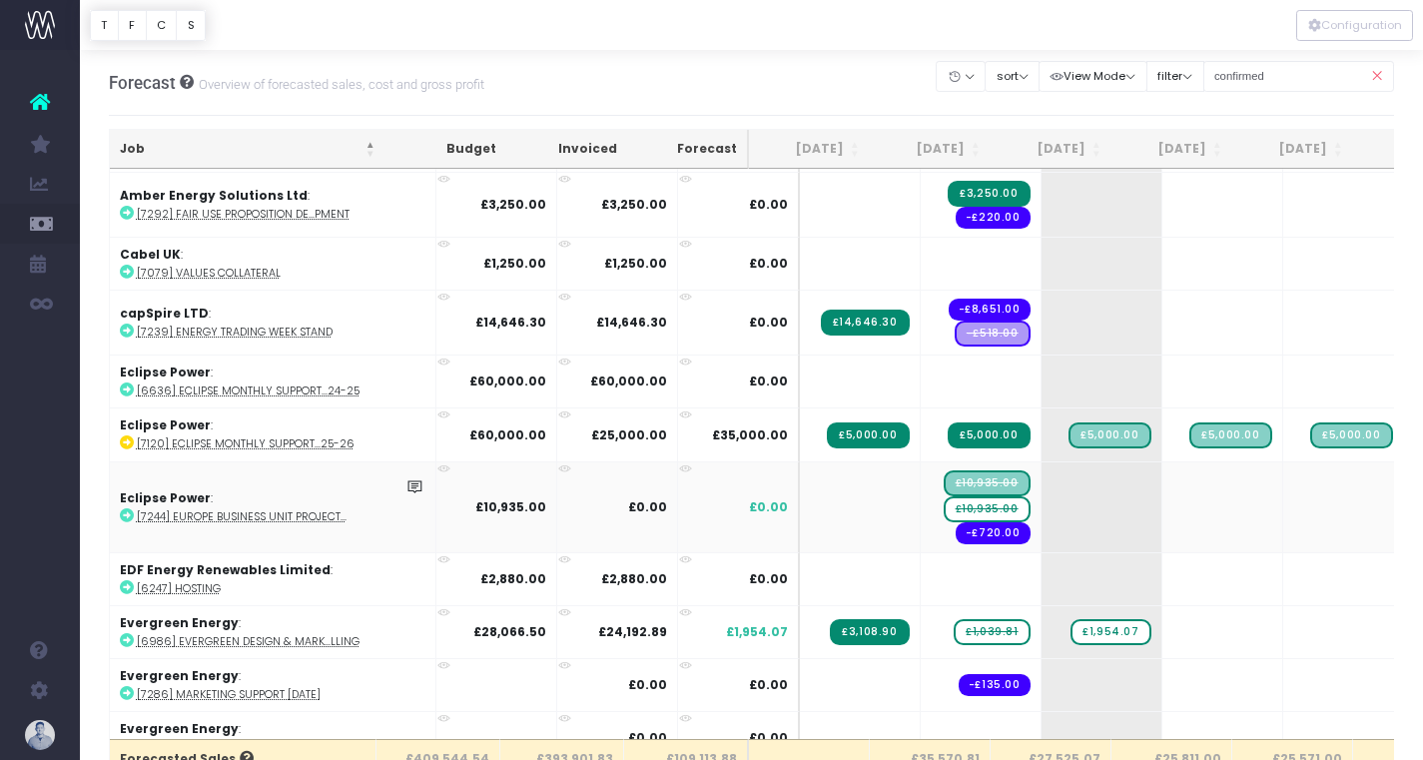
click at [946, 502] on span "£10,935.00" at bounding box center [986, 509] width 87 height 26
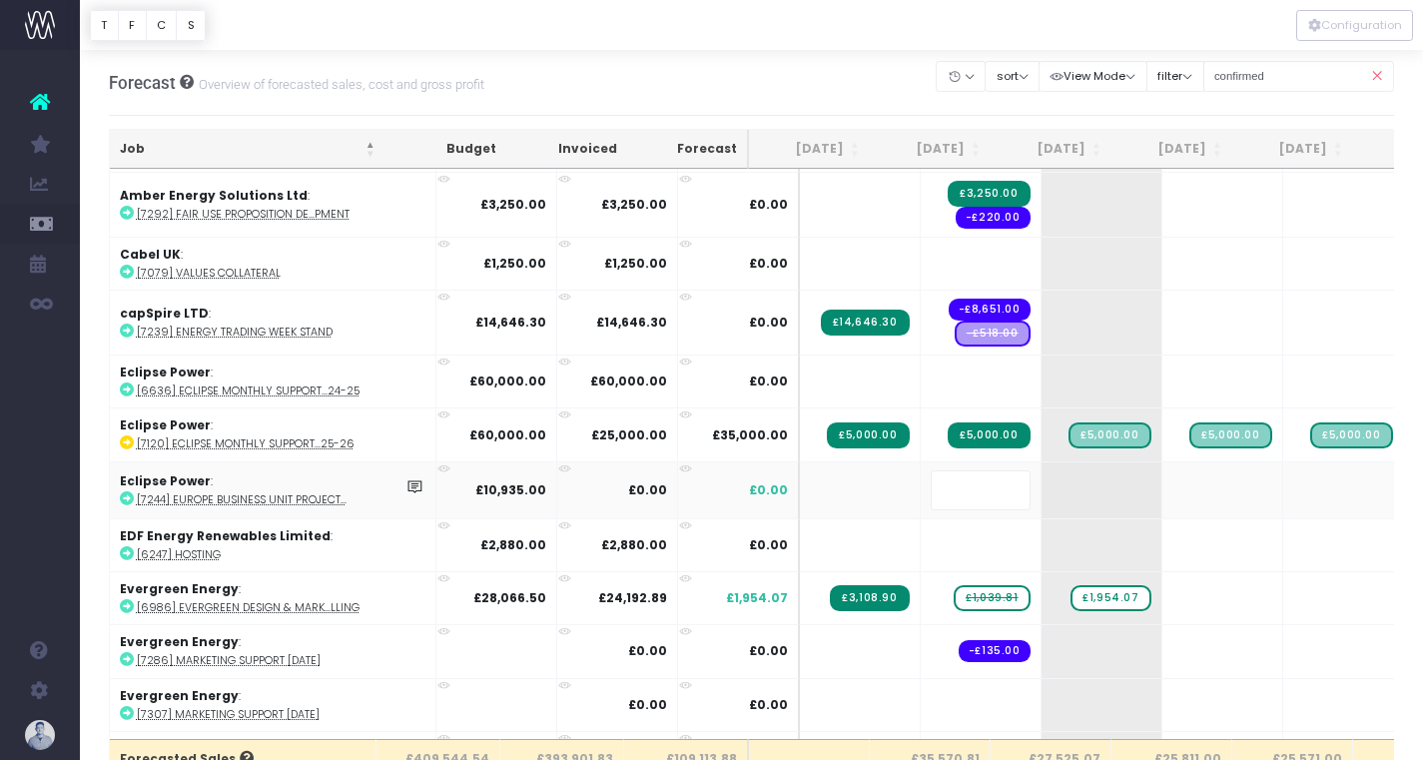
click at [502, 70] on body "Oh my... this is bad. [PERSON_NAME] wasn't able to load this page. Please conta…" at bounding box center [711, 380] width 1423 height 760
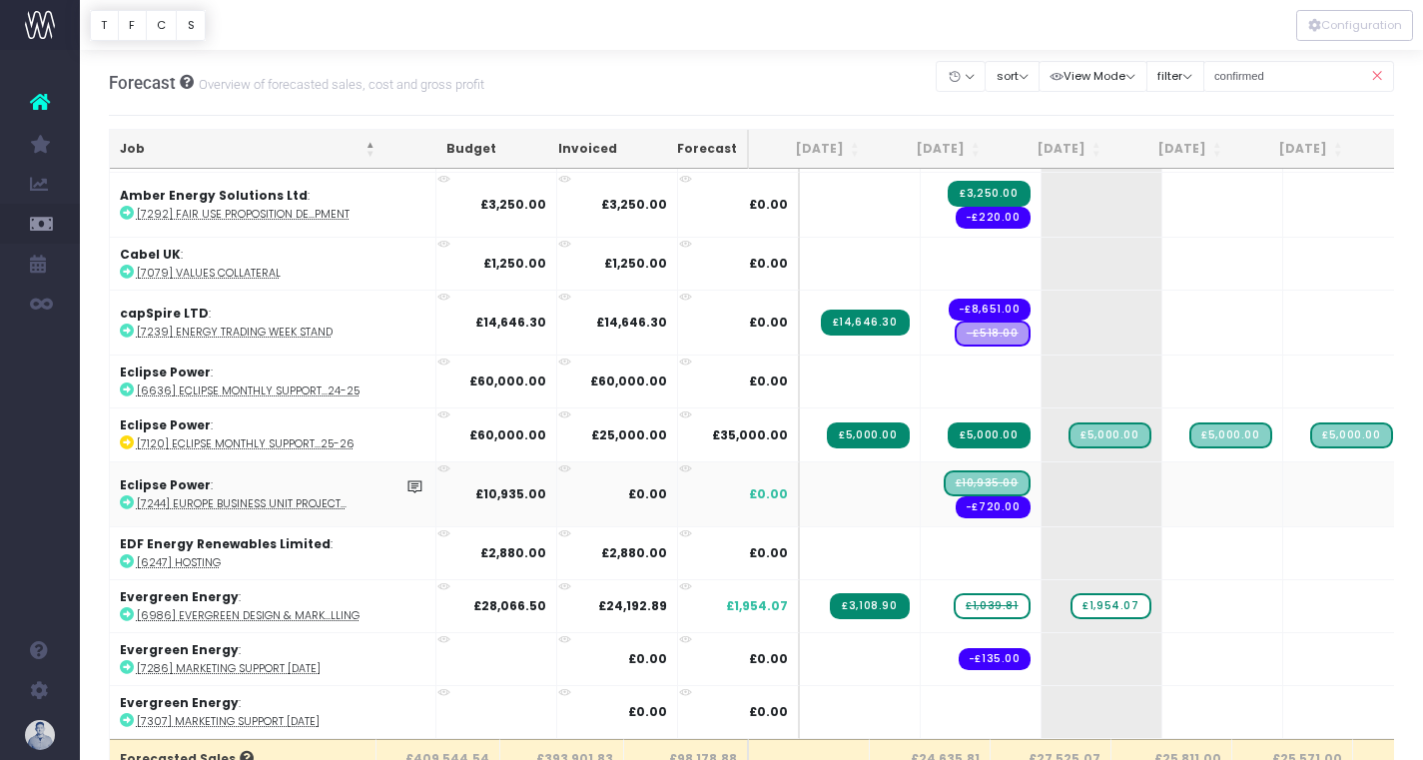
click at [216, 497] on abbr "[7244] Europe Business Unit Project..." at bounding box center [242, 503] width 210 height 15
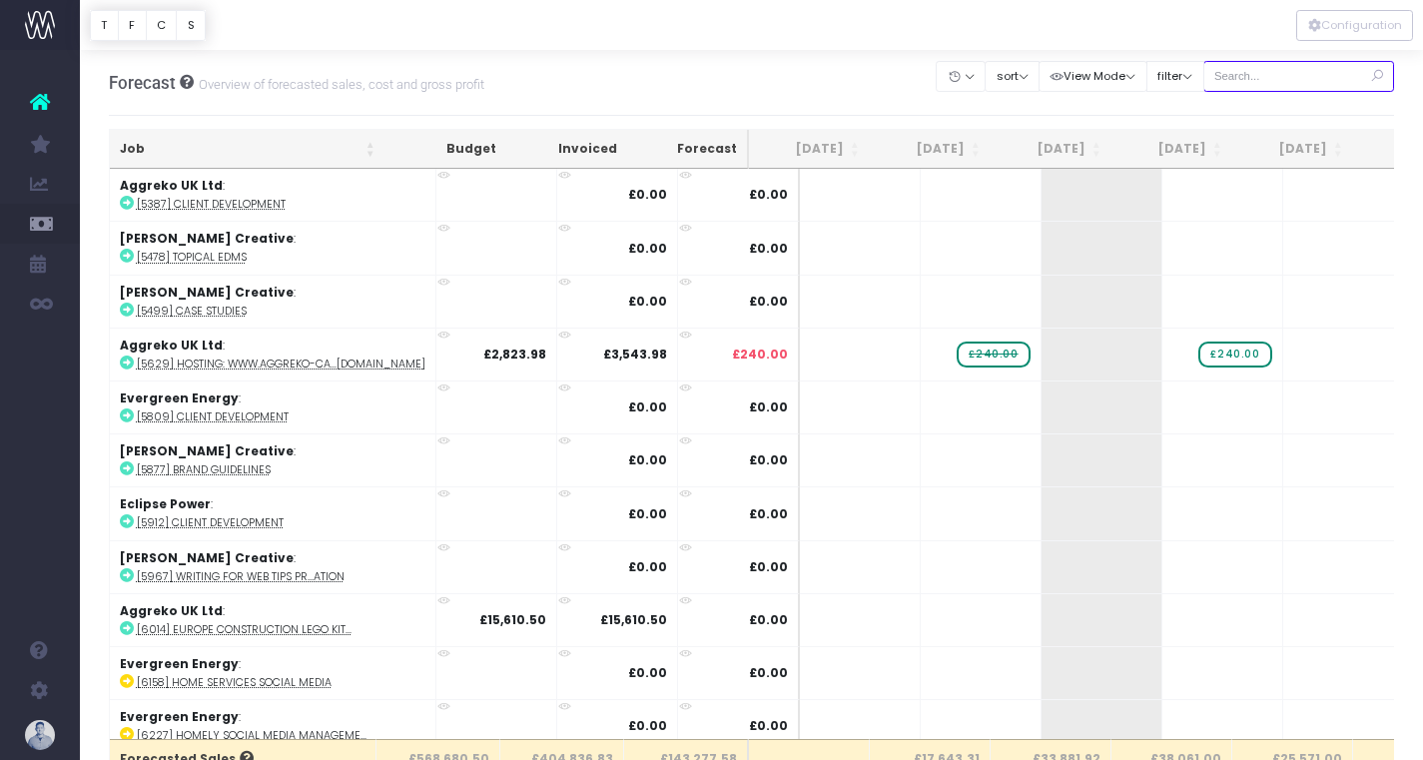
click at [1289, 75] on input "text" at bounding box center [1299, 76] width 192 height 31
type input "confirmed"
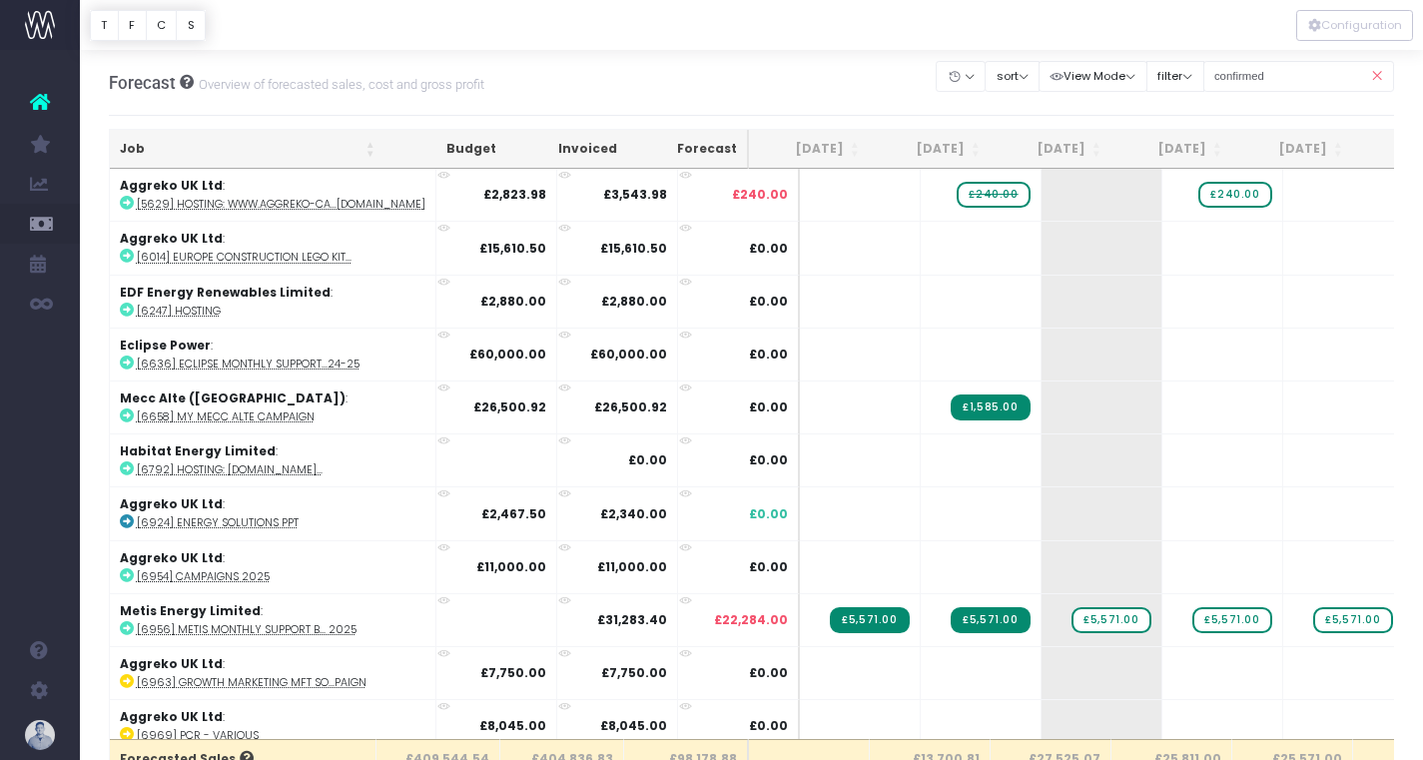
click at [149, 141] on th "Job" at bounding box center [248, 149] width 276 height 39
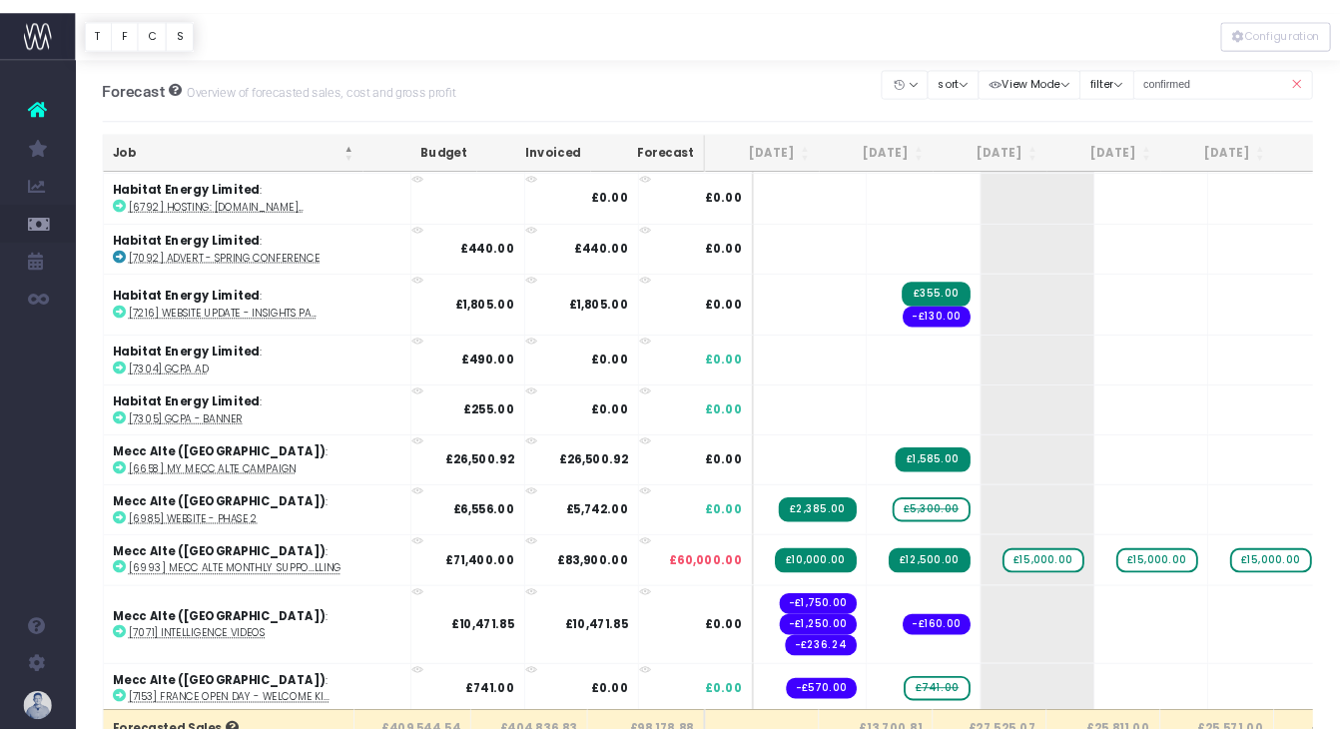
scroll to position [1922, 0]
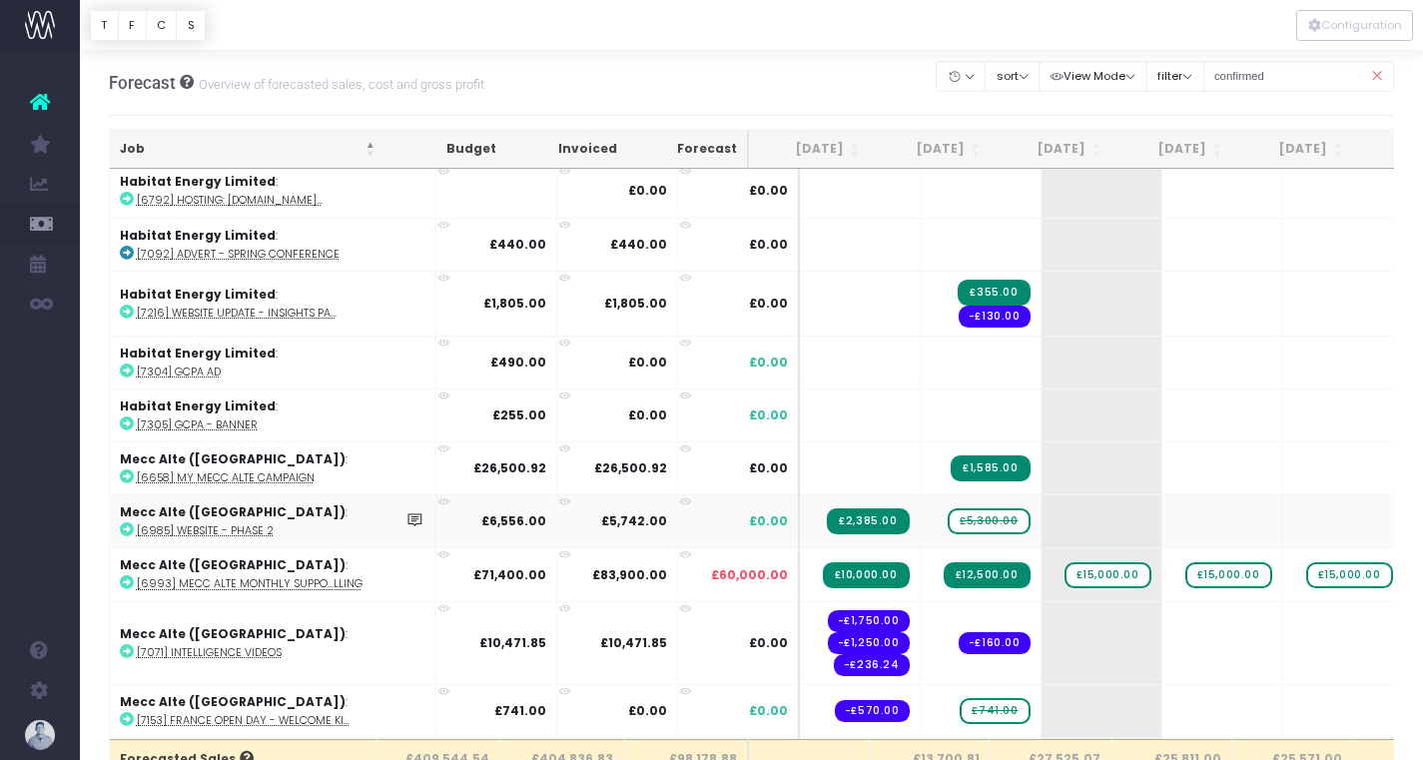
click at [253, 523] on abbr "[6985] Website - phase 2" at bounding box center [205, 530] width 137 height 15
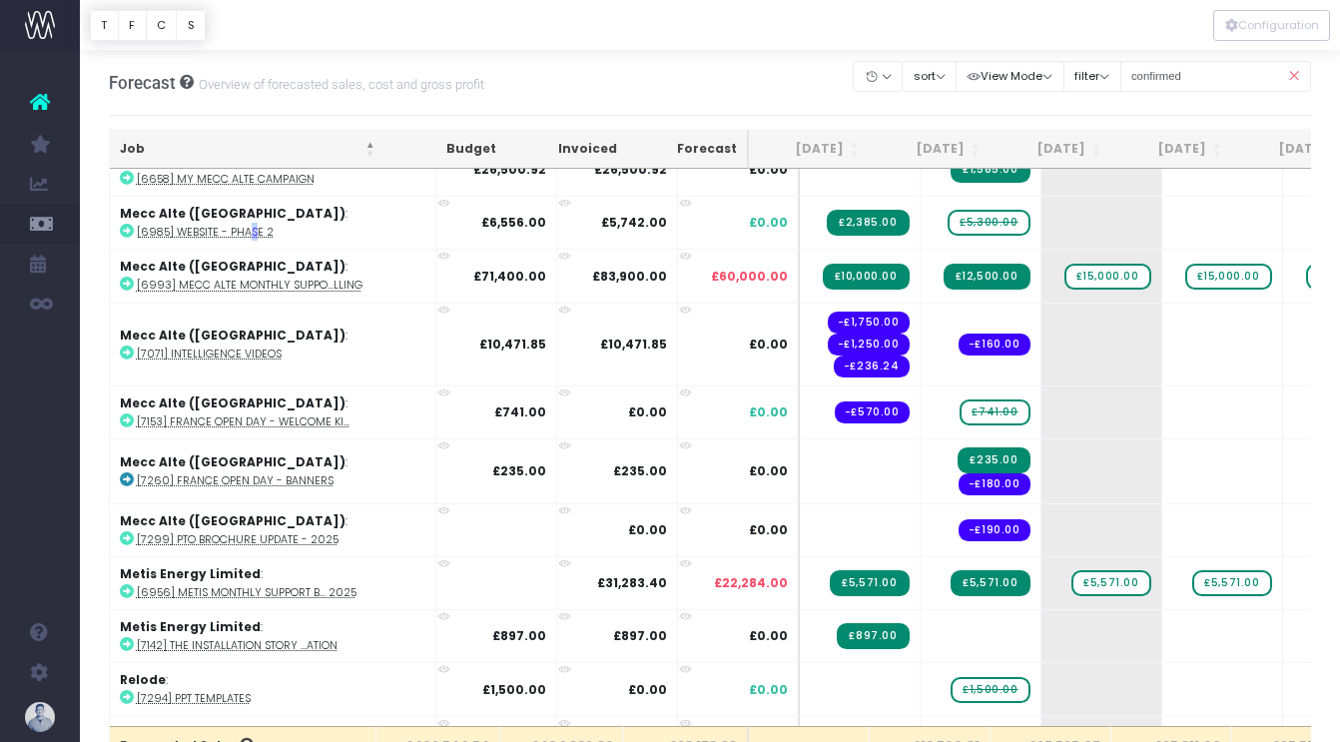
scroll to position [2222, 0]
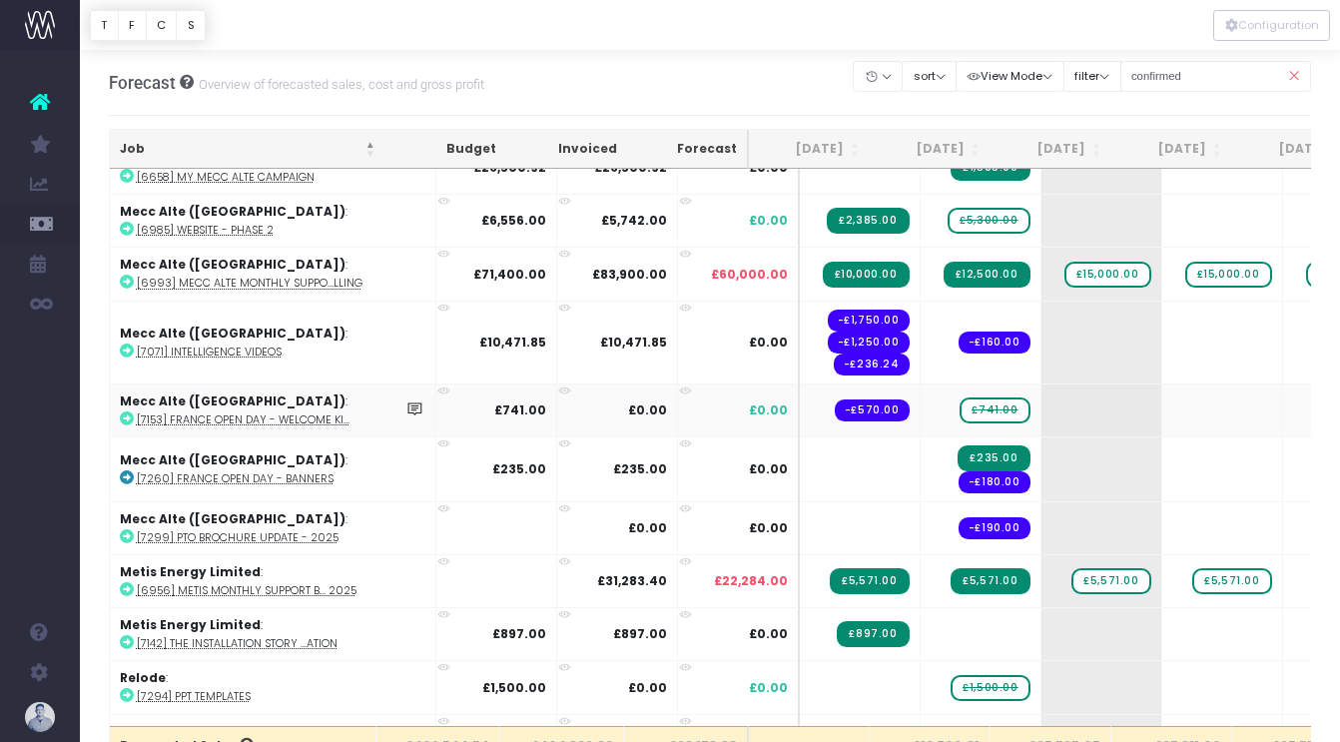
click at [312, 415] on abbr "[7153] France Open Day - Welcome Ki..." at bounding box center [243, 419] width 213 height 15
click at [234, 412] on abbr "[7153] France Open Day - Welcome Ki..." at bounding box center [243, 419] width 213 height 15
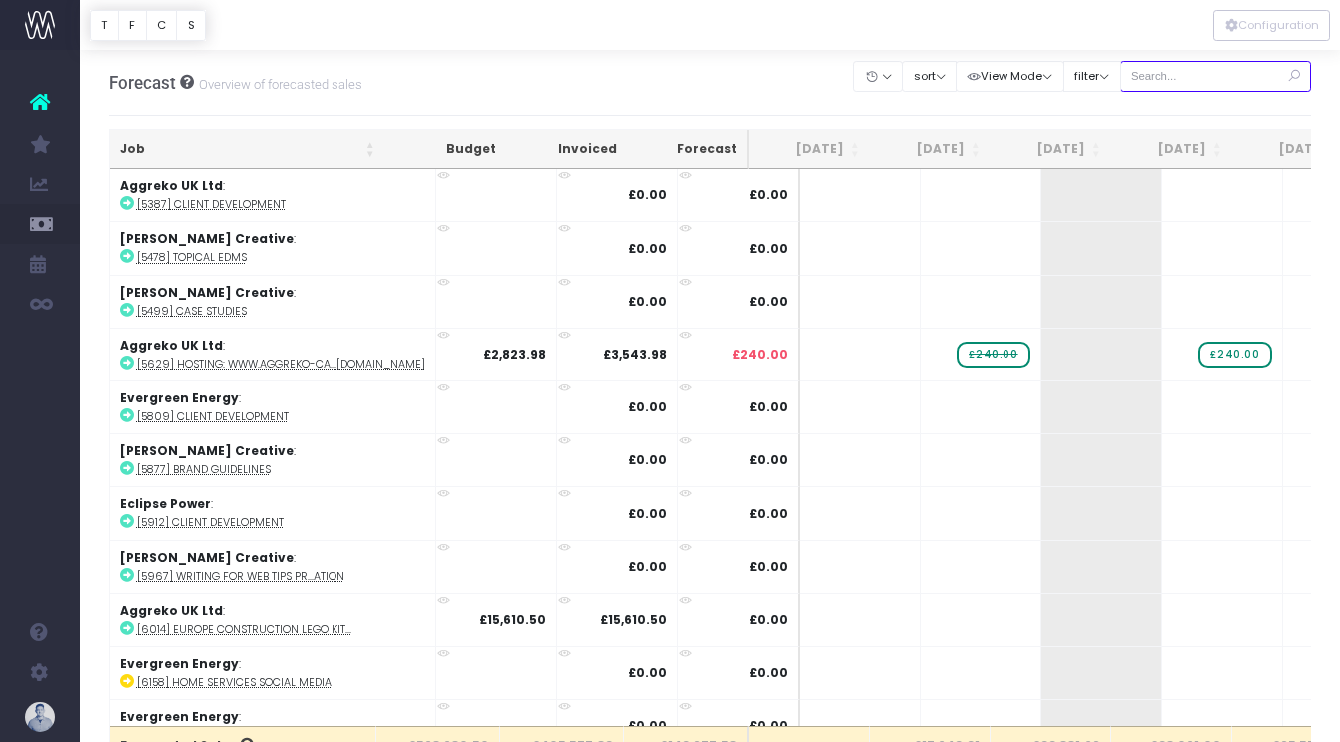
click at [1221, 83] on input "text" at bounding box center [1216, 76] width 192 height 31
type input "confirmed"
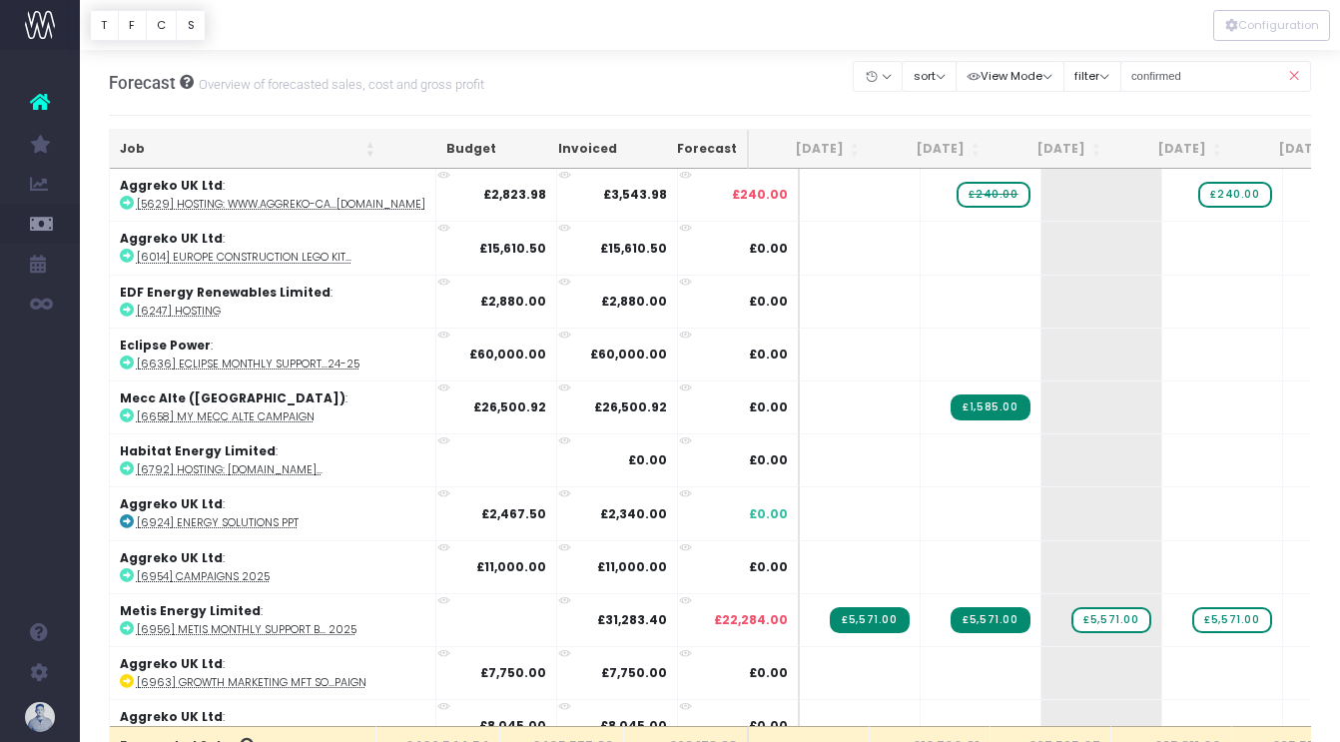
click at [150, 151] on th "Job" at bounding box center [248, 149] width 276 height 39
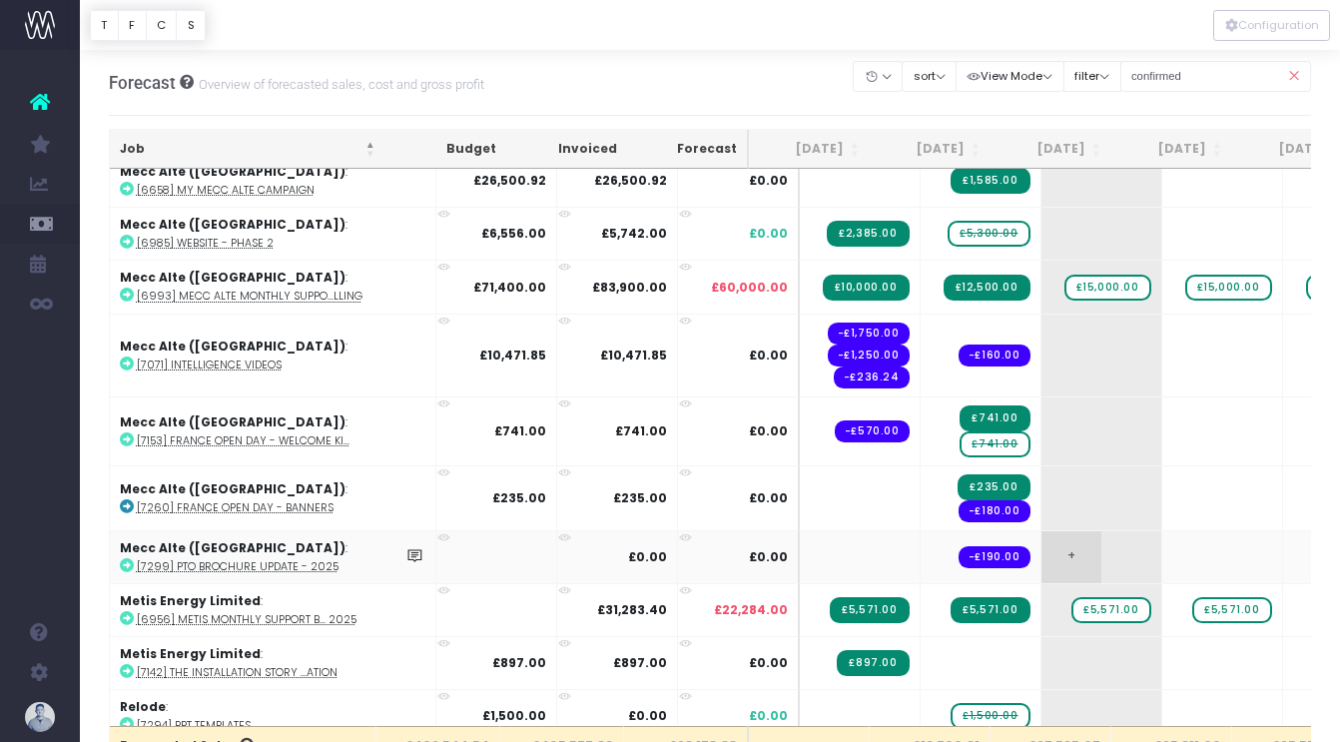
scroll to position [2212, 0]
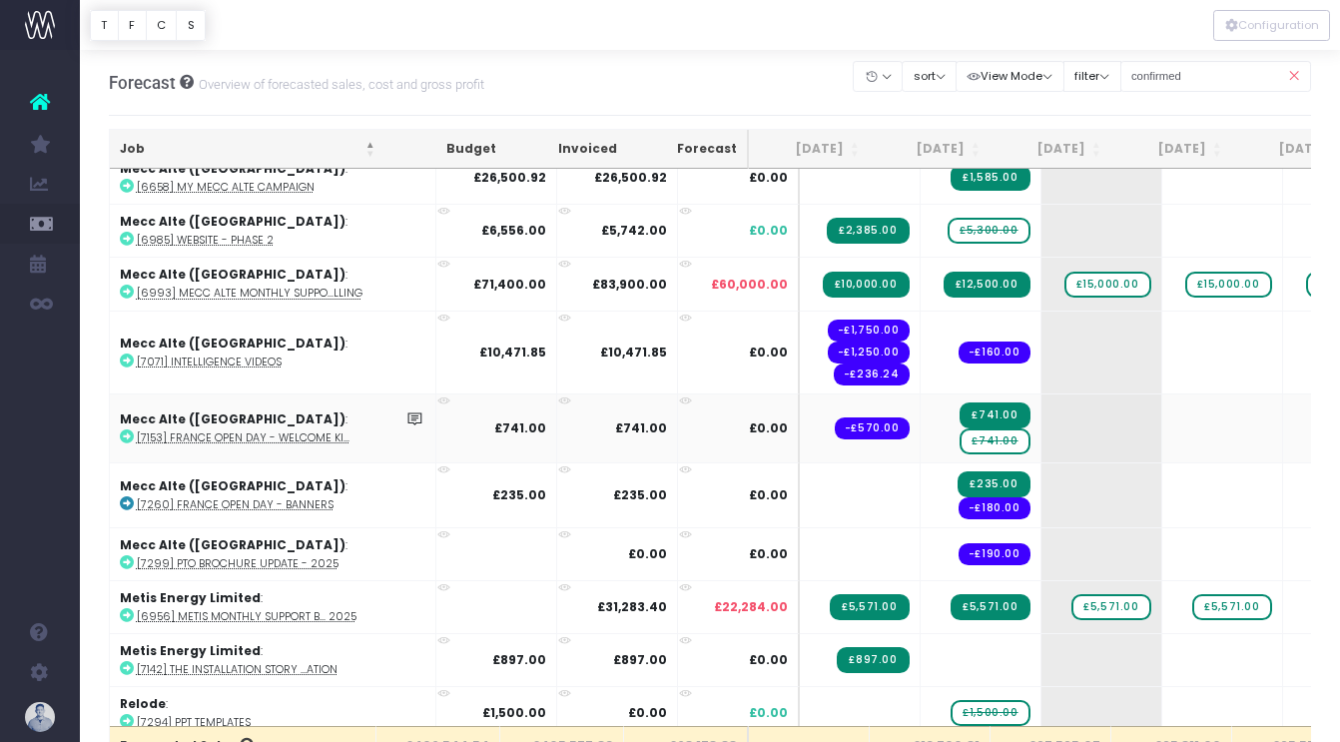
click at [959, 435] on span "£741.00" at bounding box center [994, 441] width 70 height 26
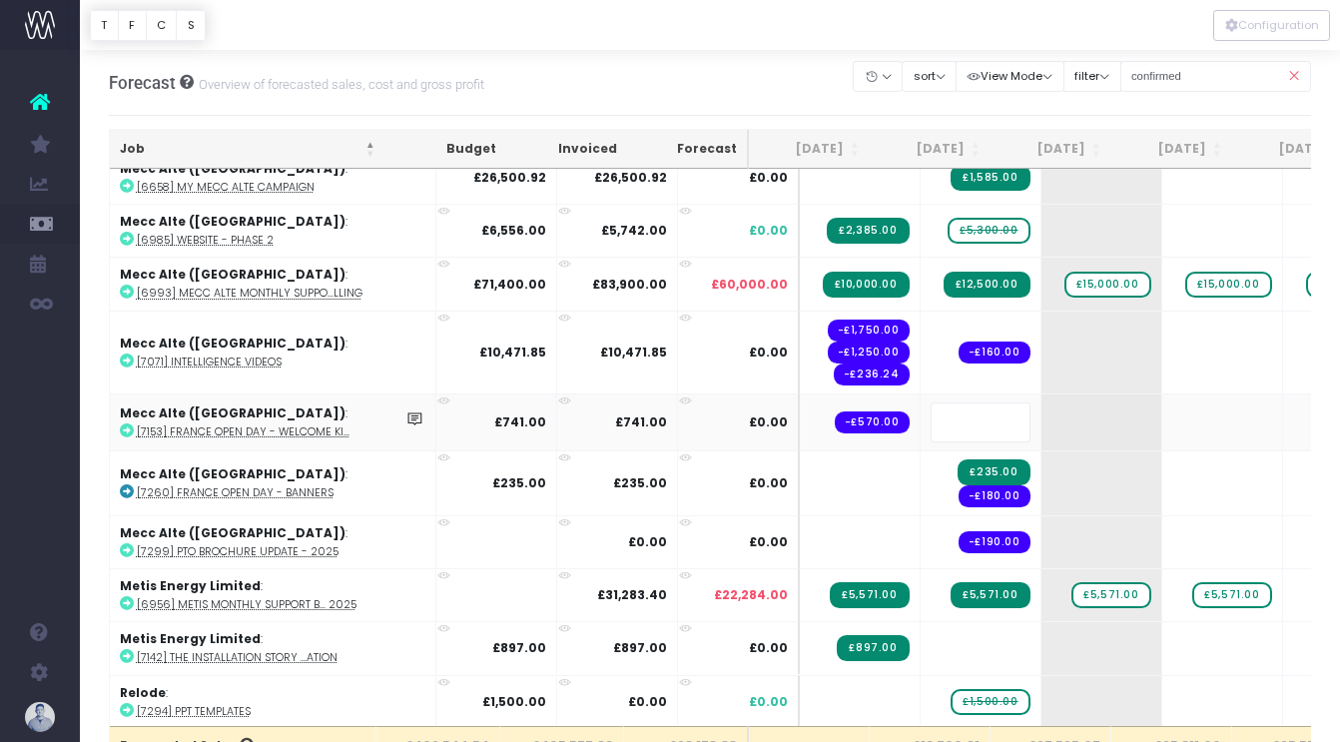
click at [765, 68] on body "Oh my... this is bad. [PERSON_NAME] wasn't able to load this page. Please conta…" at bounding box center [670, 371] width 1340 height 742
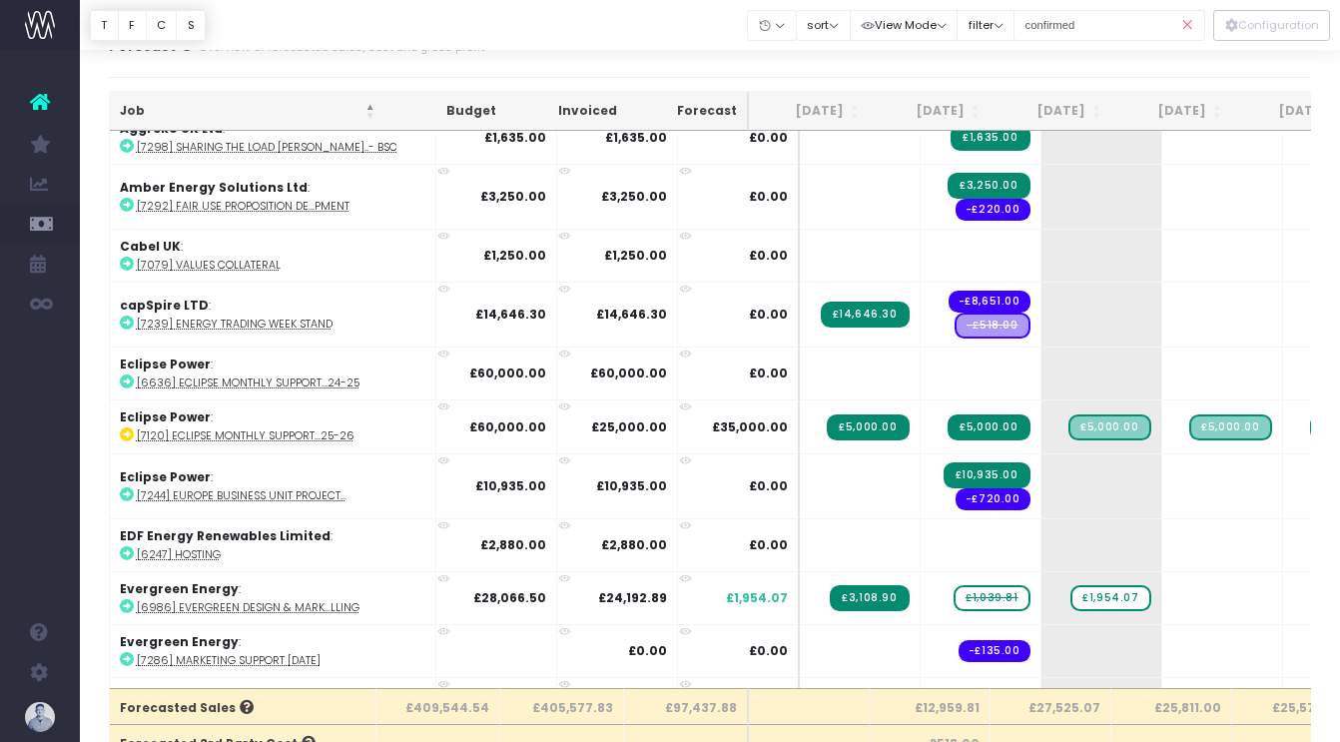
scroll to position [1377, 0]
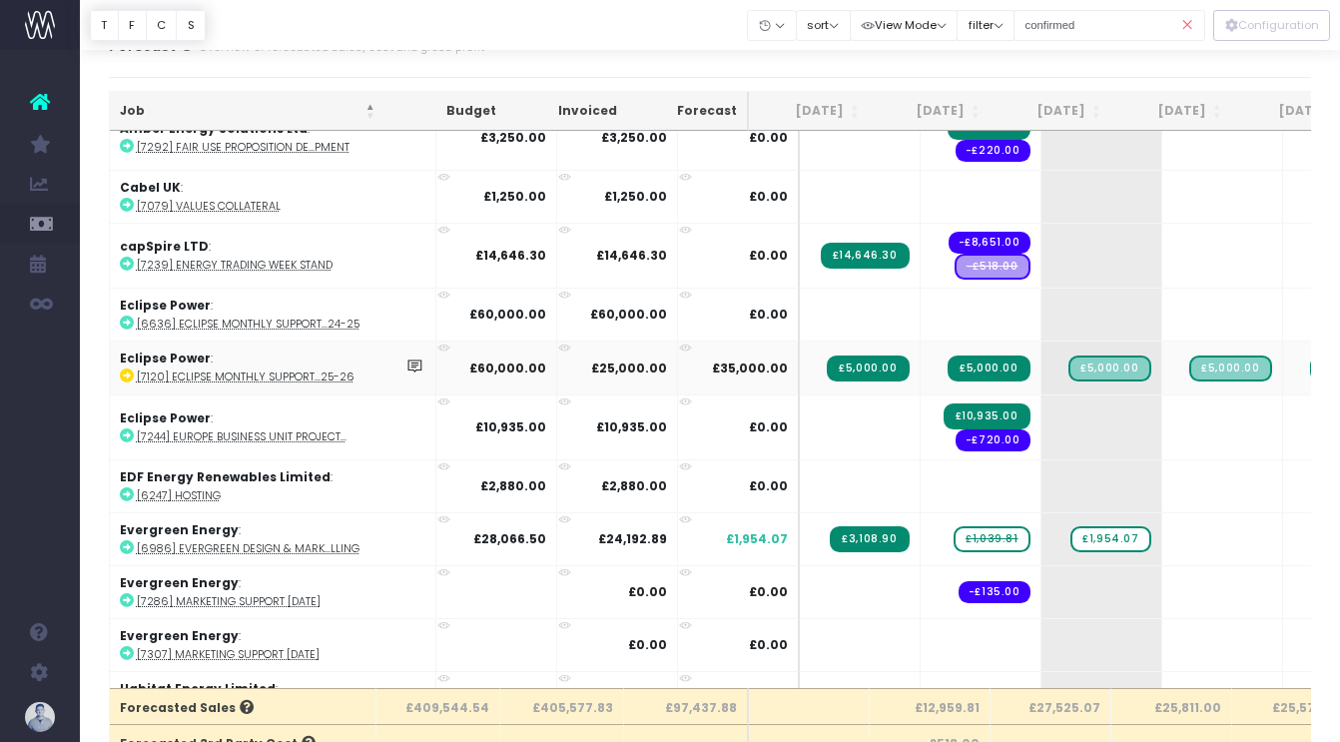
click at [311, 372] on abbr "[7120] Eclipse Monthly Support...25-26" at bounding box center [246, 376] width 218 height 15
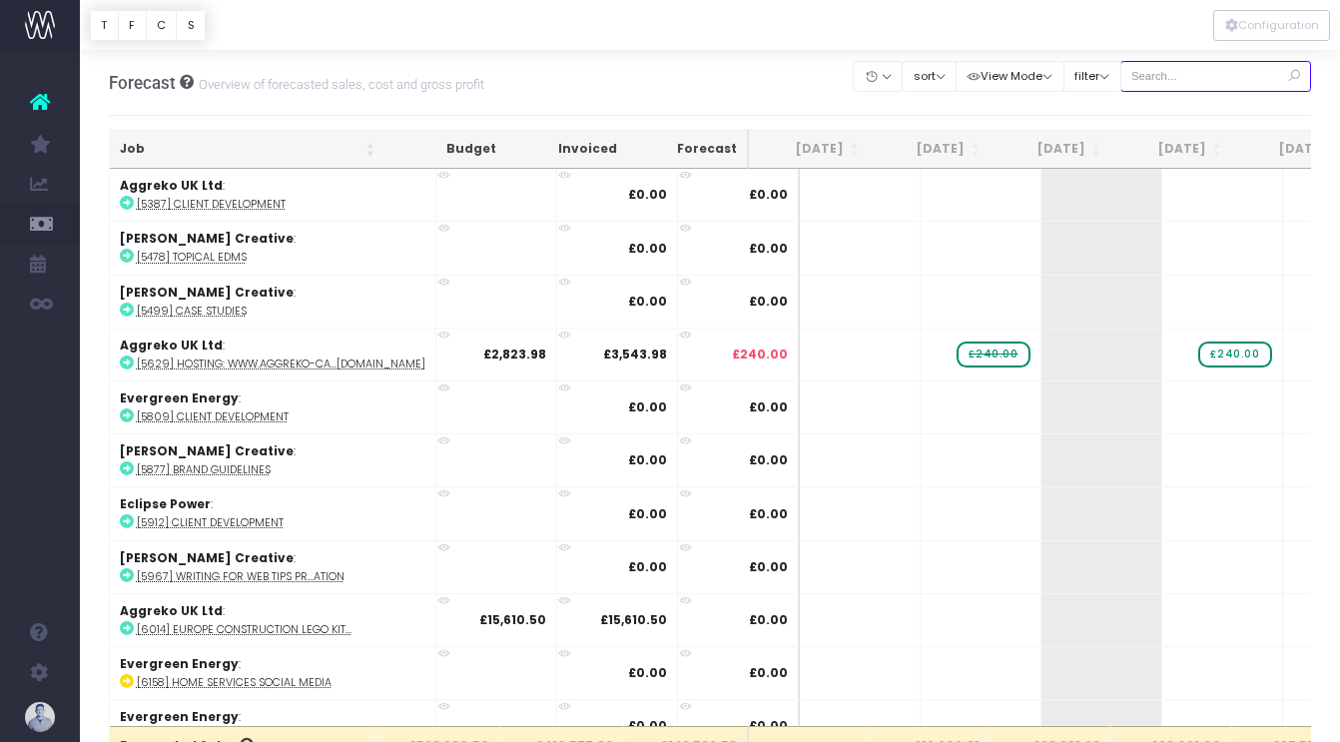
click at [1198, 77] on input "text" at bounding box center [1216, 76] width 192 height 31
type input "confirmed"
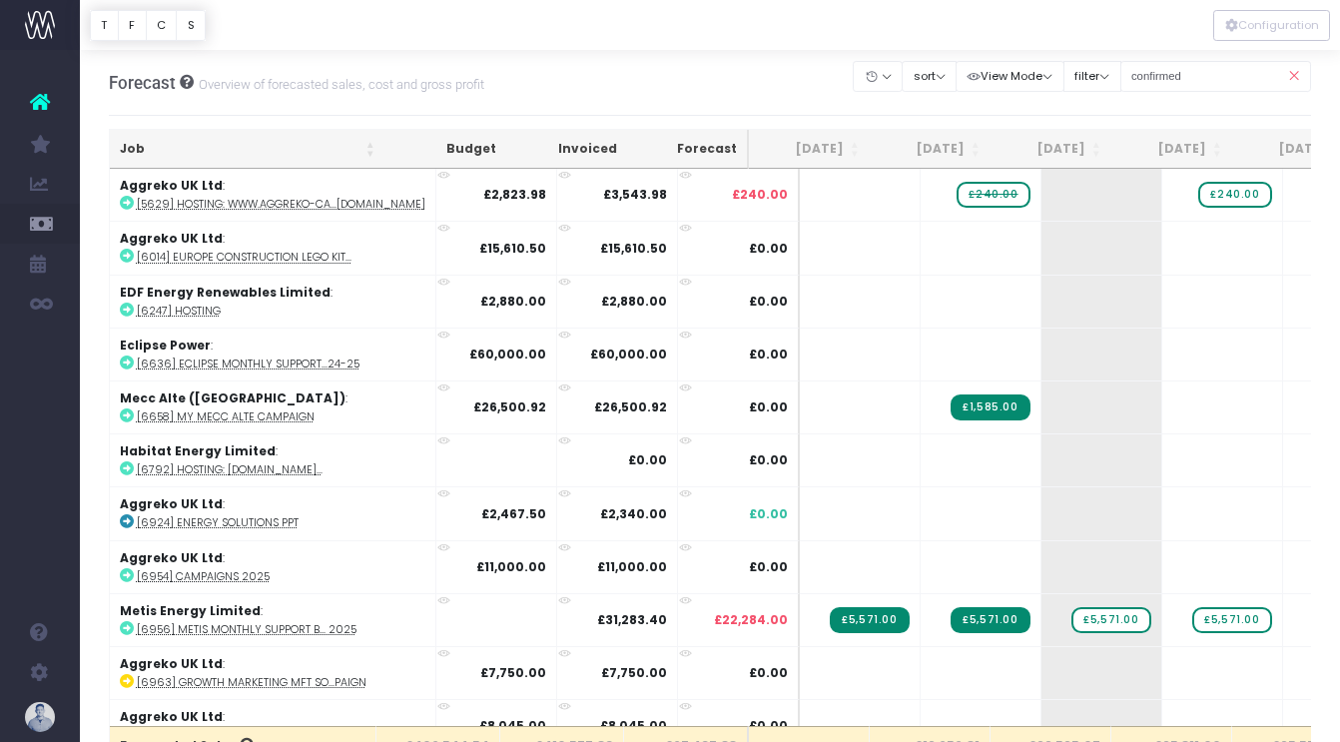
click at [141, 147] on th "Job" at bounding box center [248, 149] width 276 height 39
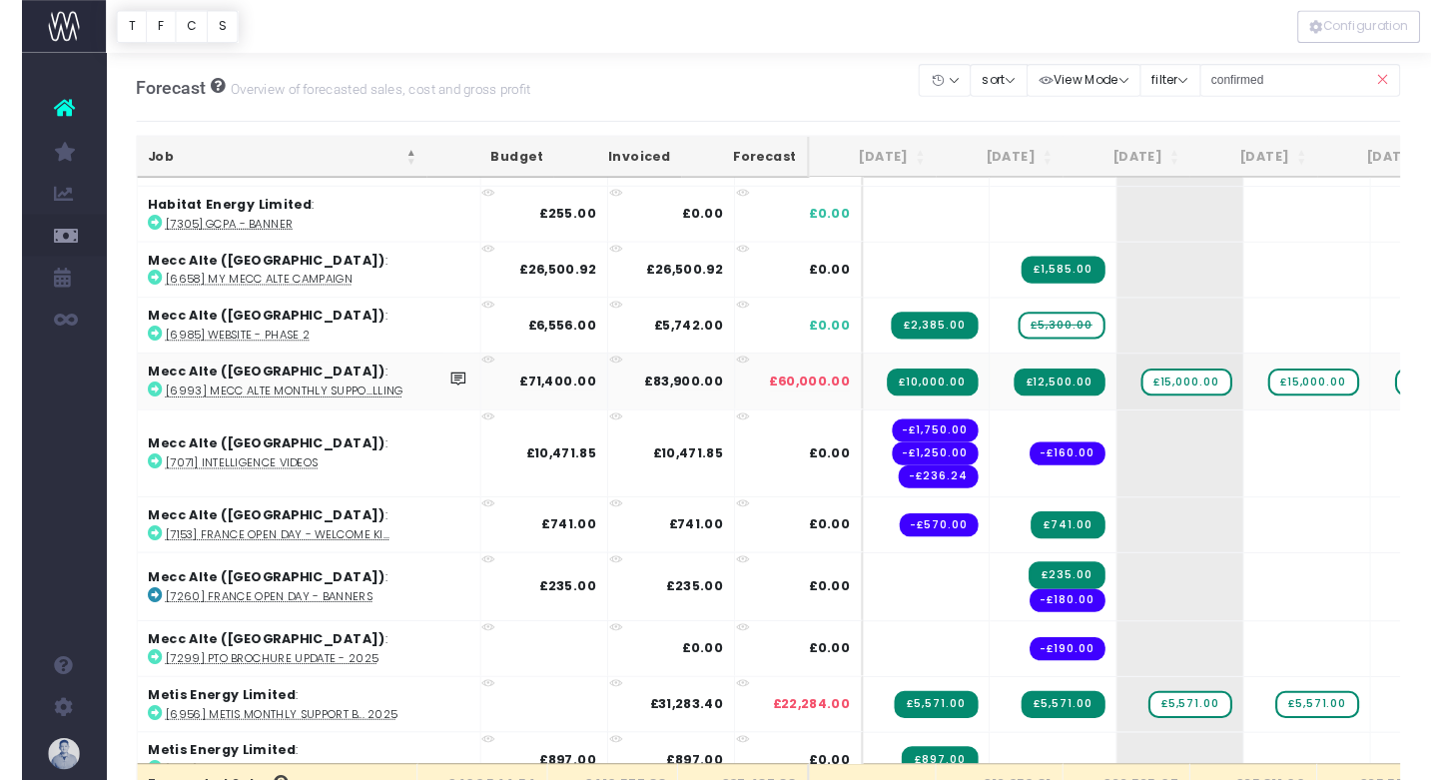
scroll to position [2132, 0]
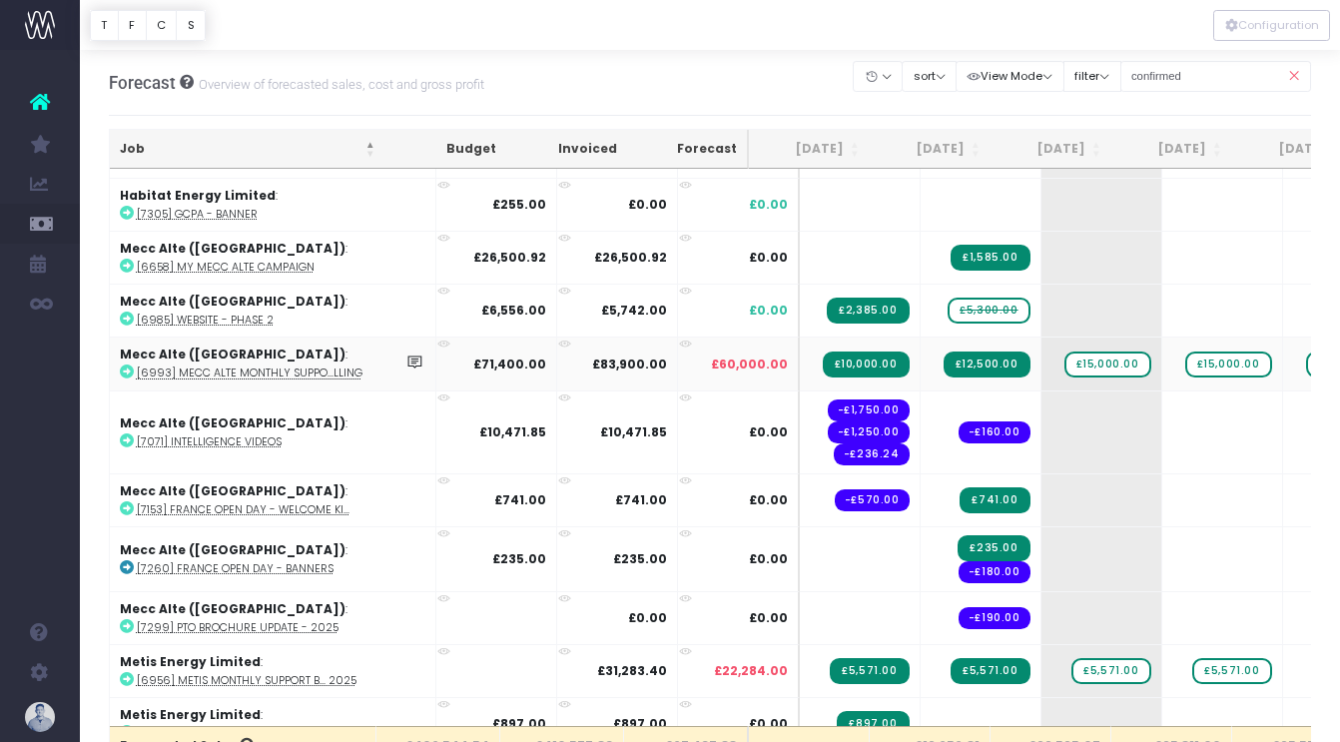
click at [265, 365] on abbr "[6993] Mecc Alte Monthly Suppo...lling" at bounding box center [250, 372] width 226 height 15
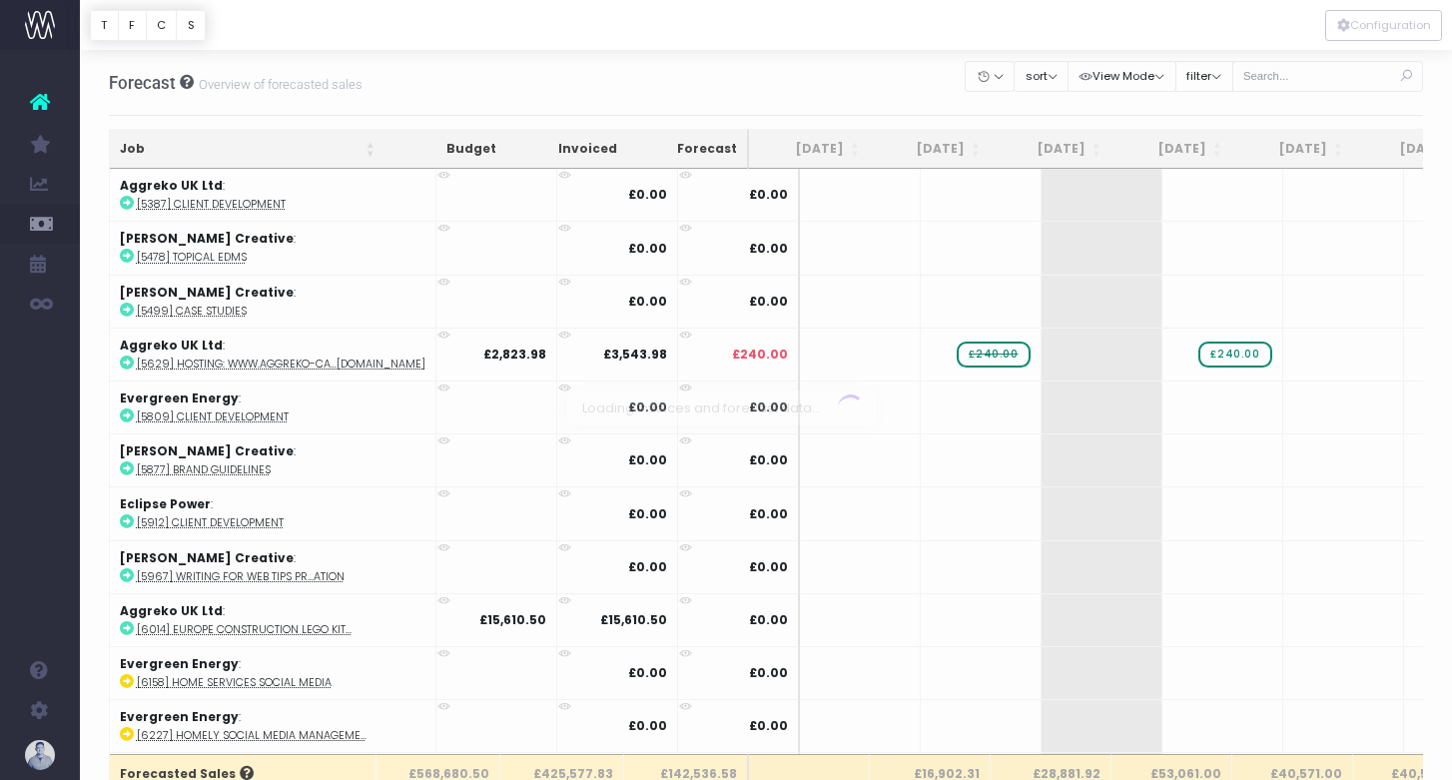
click at [1315, 79] on div at bounding box center [726, 390] width 1452 height 780
click at [1315, 78] on input "text" at bounding box center [1328, 76] width 192 height 31
type input "confirmed"
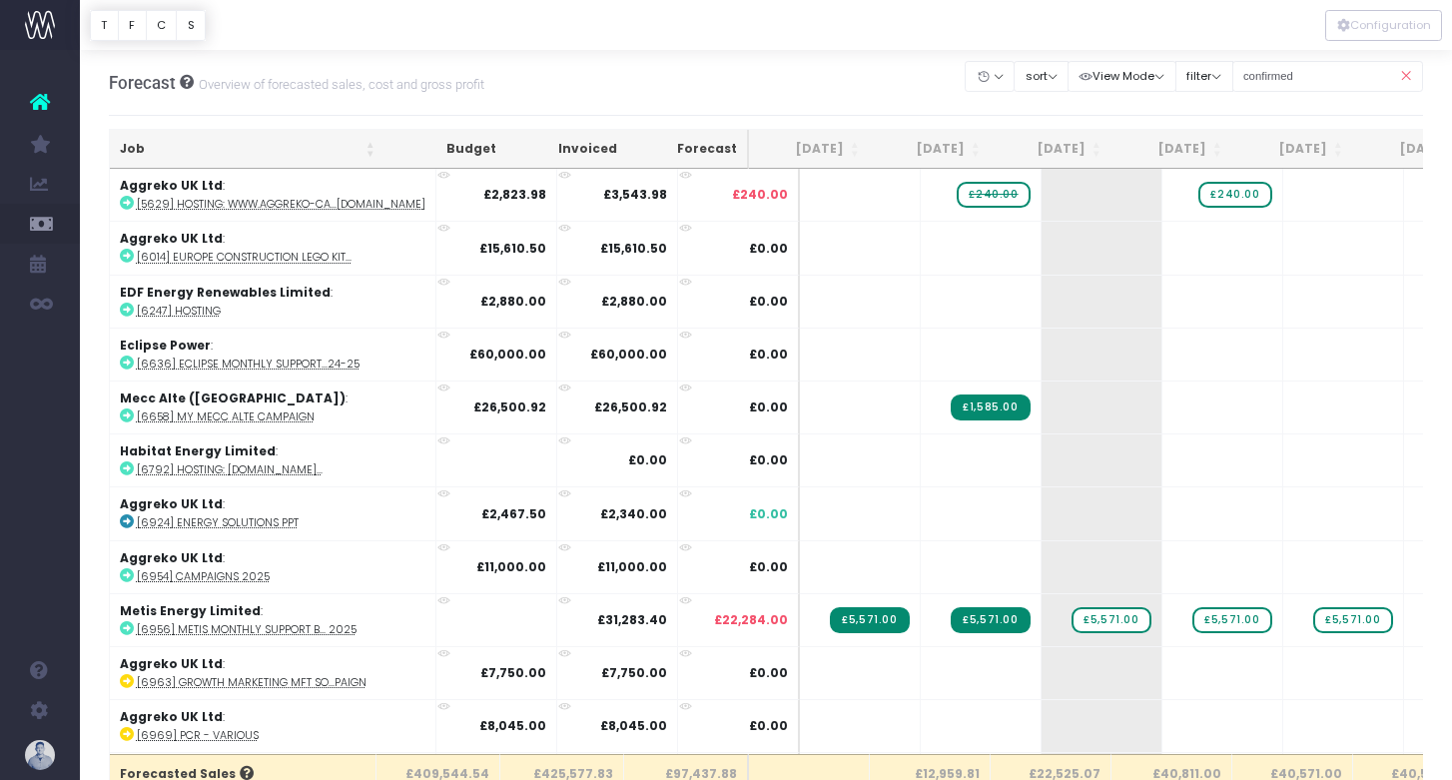
click at [173, 145] on th "Job" at bounding box center [248, 149] width 276 height 39
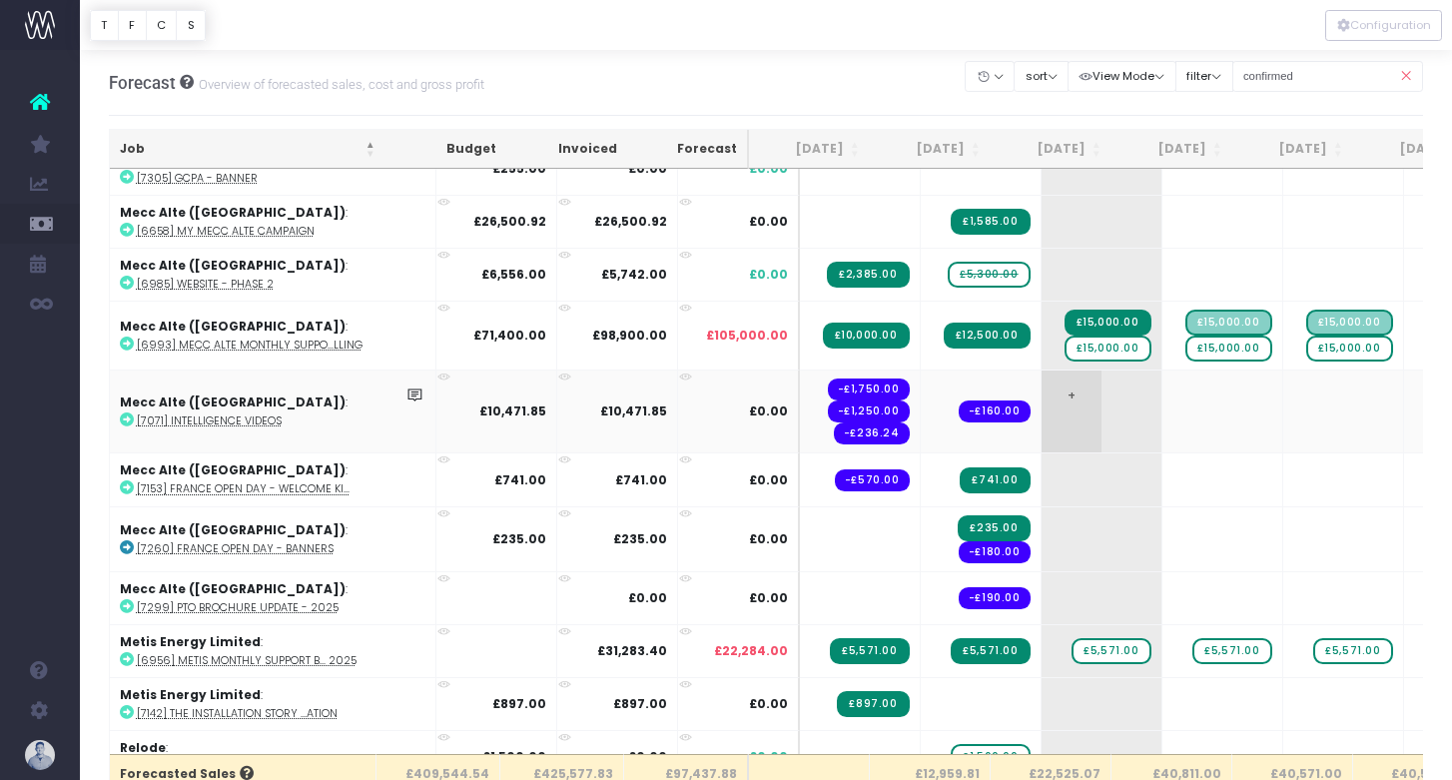
scroll to position [2175, 0]
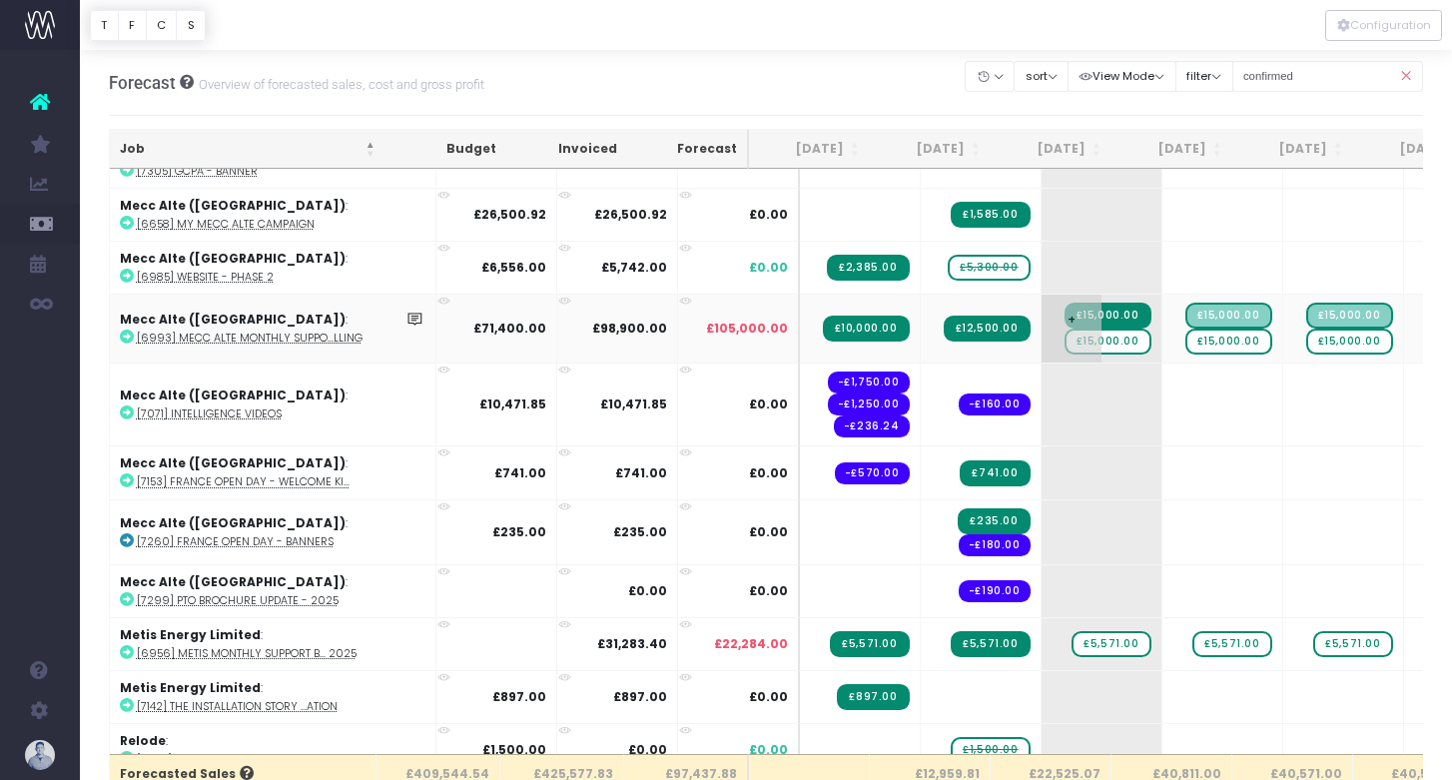
click at [1068, 334] on span "£15,000.00" at bounding box center [1107, 341] width 87 height 26
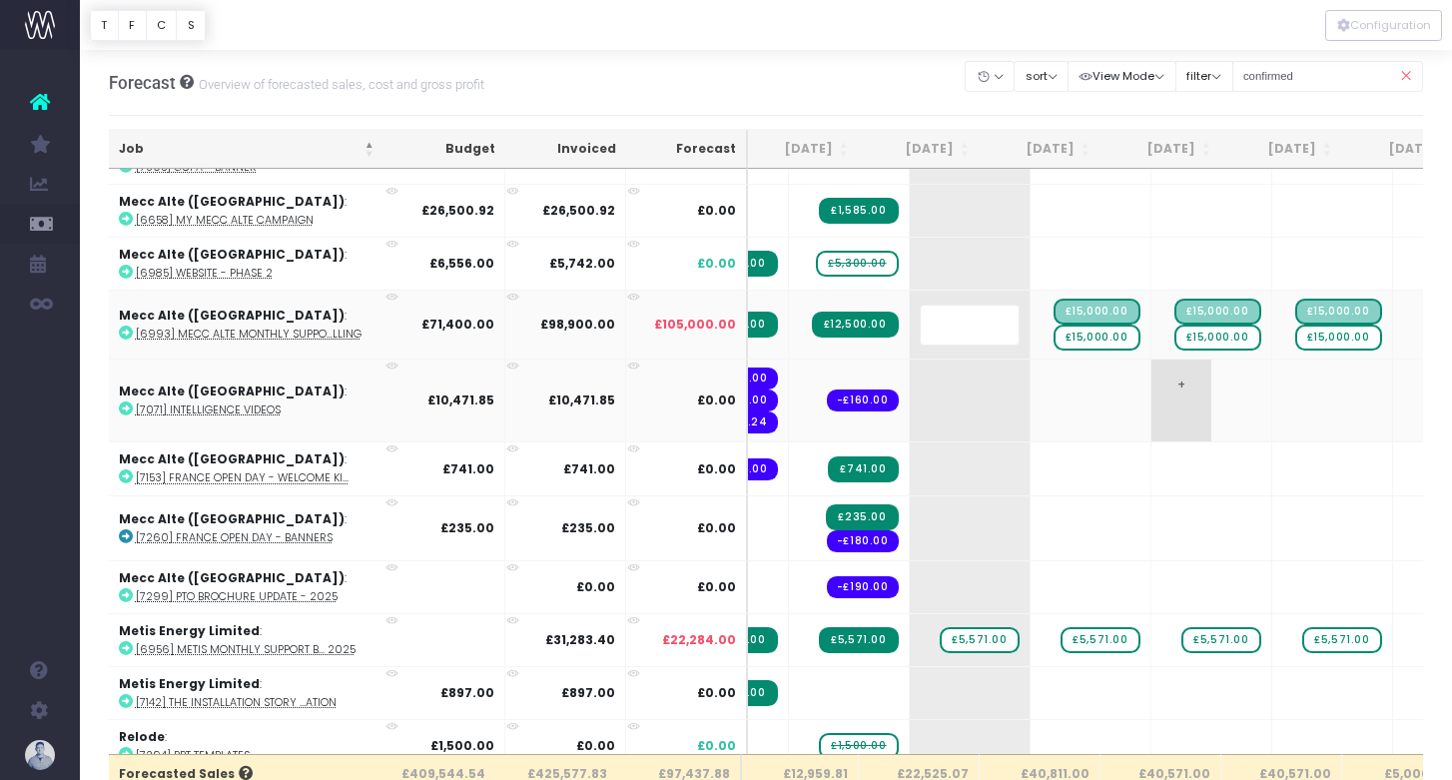
scroll to position [0, 0]
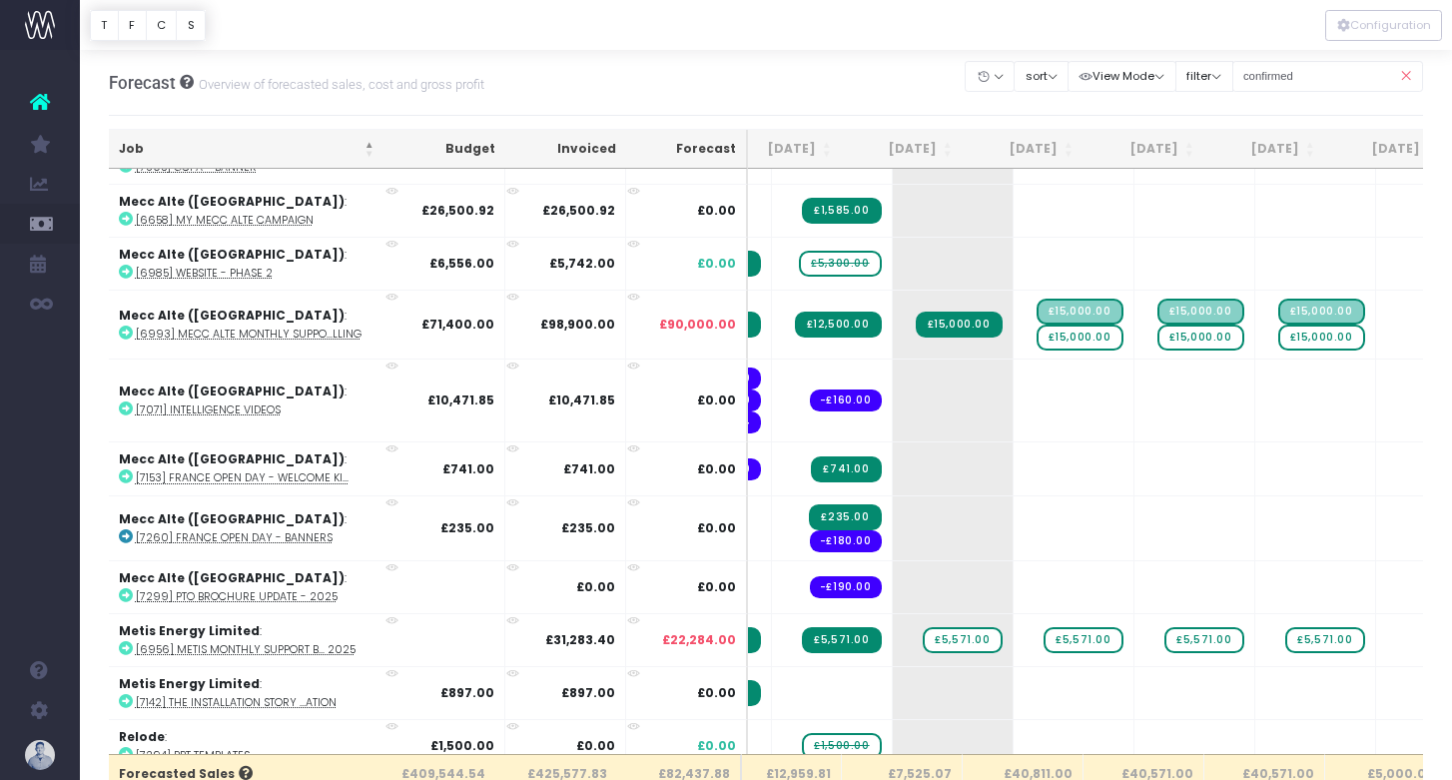
click at [1052, 331] on span "£15,000.00" at bounding box center [1079, 337] width 87 height 26
click at [716, 67] on body "Oh my... this is bad. [PERSON_NAME] wasn't able to load this page. Please conta…" at bounding box center [726, 390] width 1452 height 780
click at [1157, 327] on span "£15,000.00" at bounding box center [1200, 337] width 87 height 26
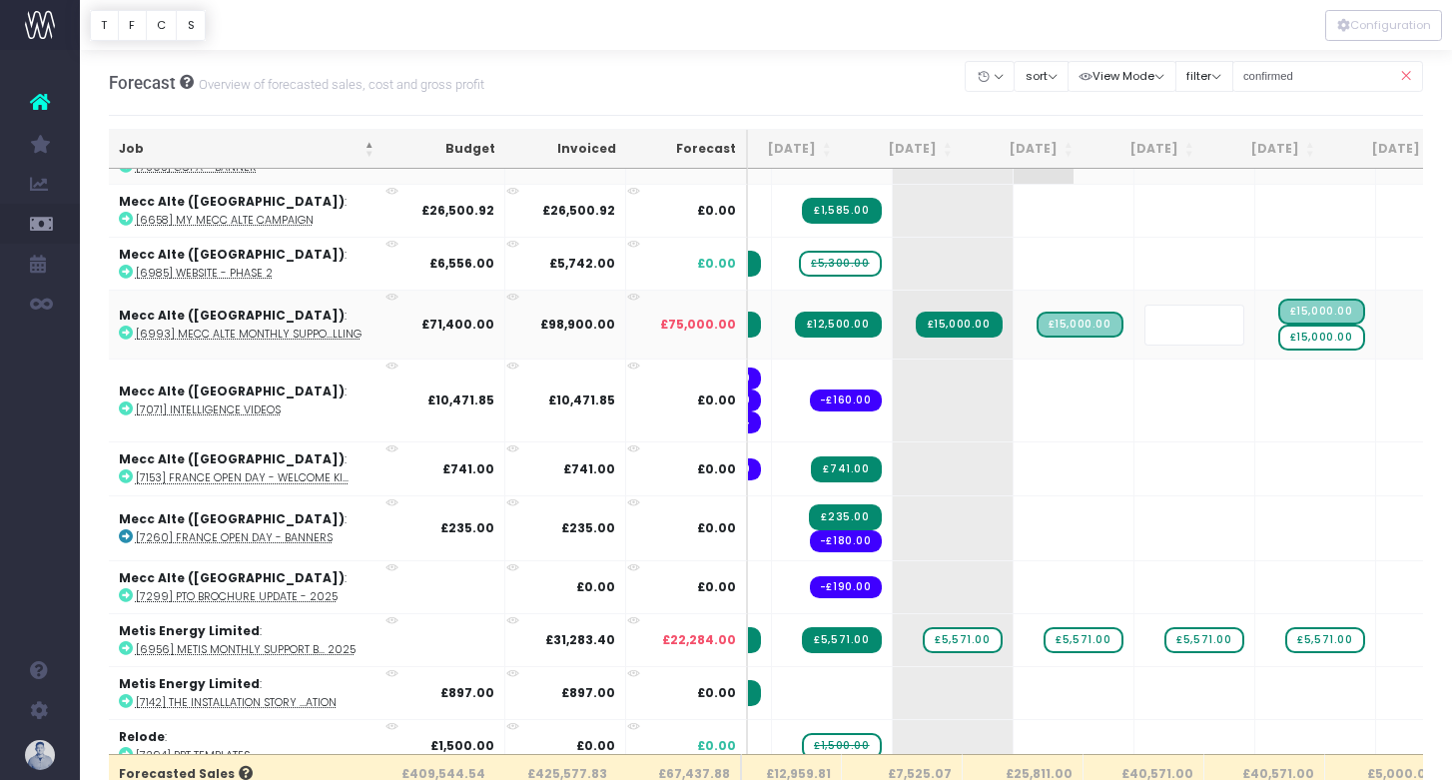
scroll to position [0, 157]
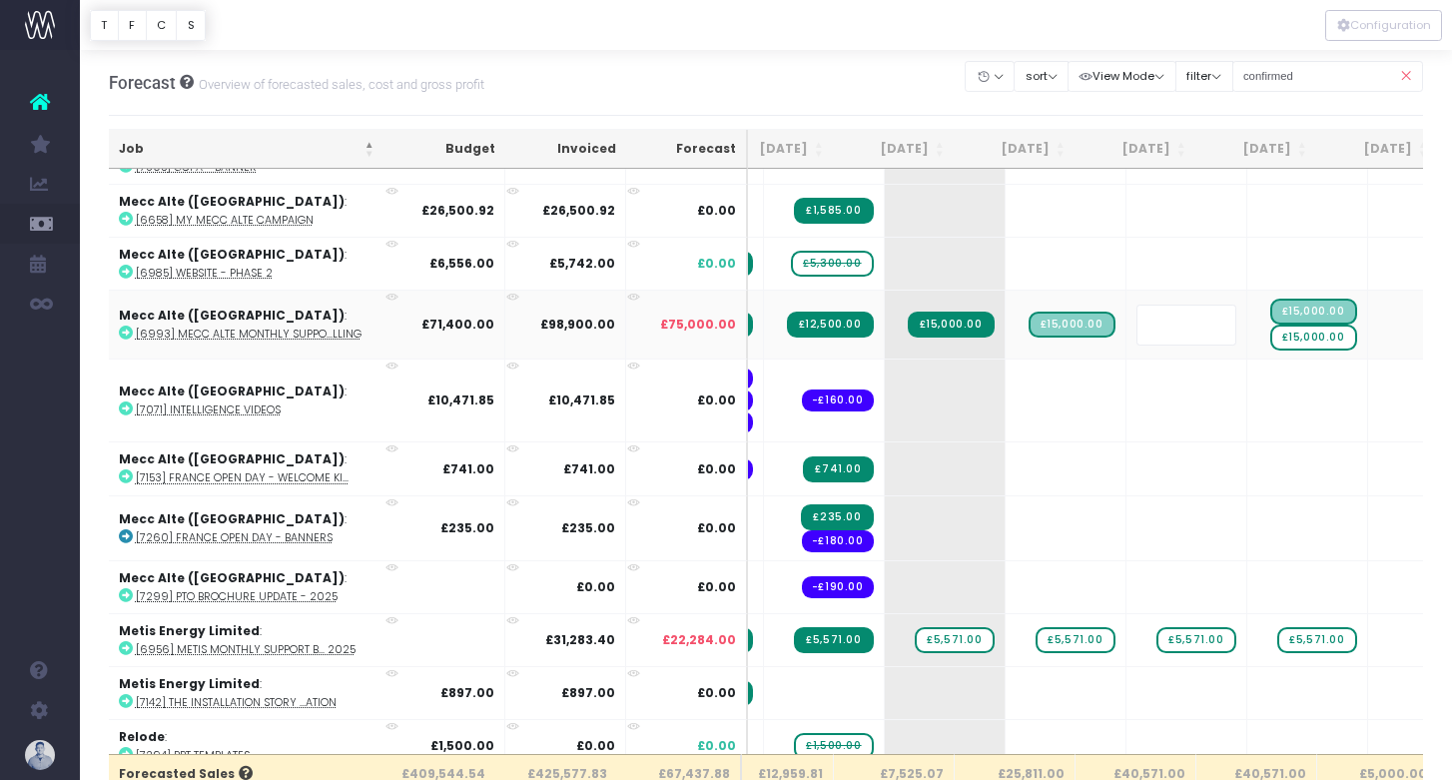
click at [932, 95] on body "Oh my... this is bad. [PERSON_NAME] wasn't able to load this page. Please conta…" at bounding box center [726, 390] width 1452 height 780
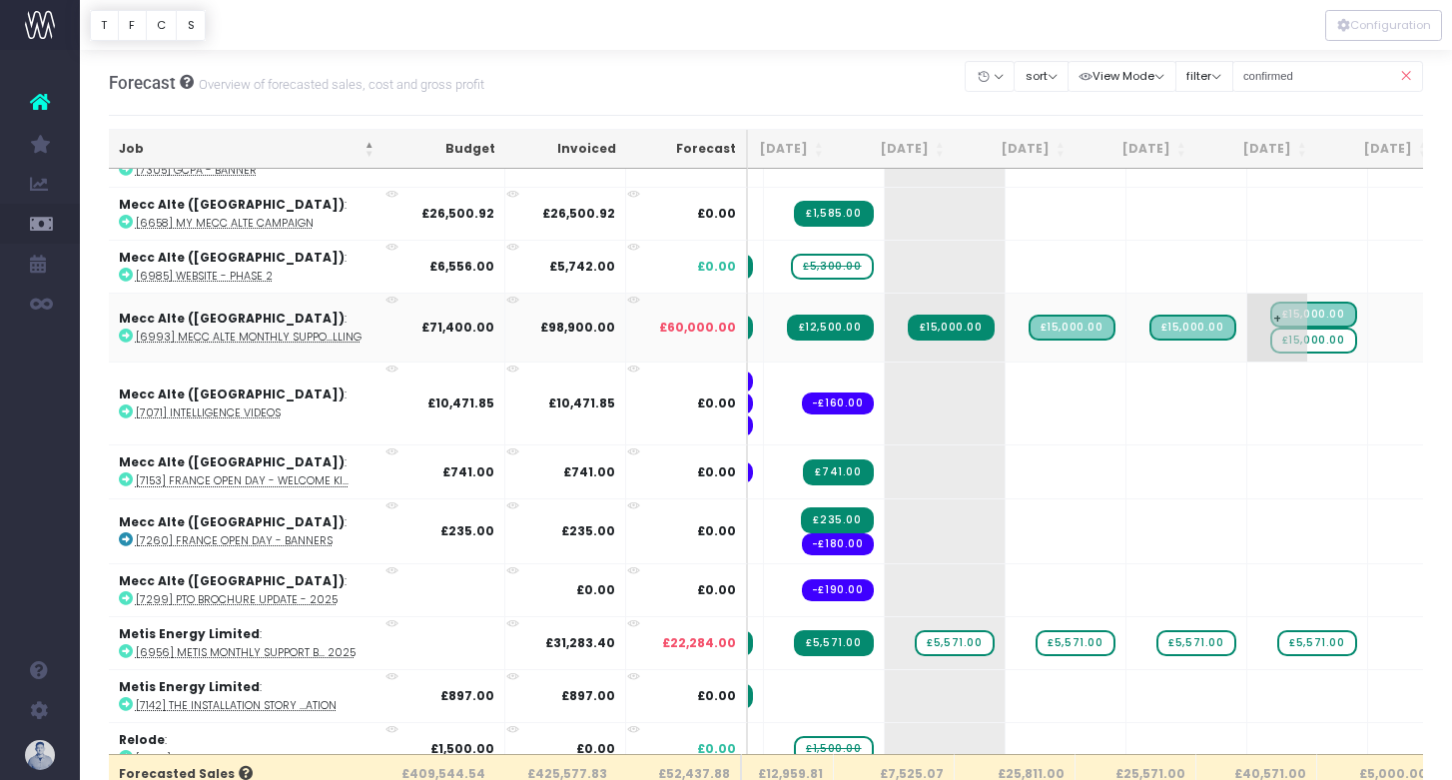
click at [1270, 336] on span "£15,000.00" at bounding box center [1313, 340] width 87 height 26
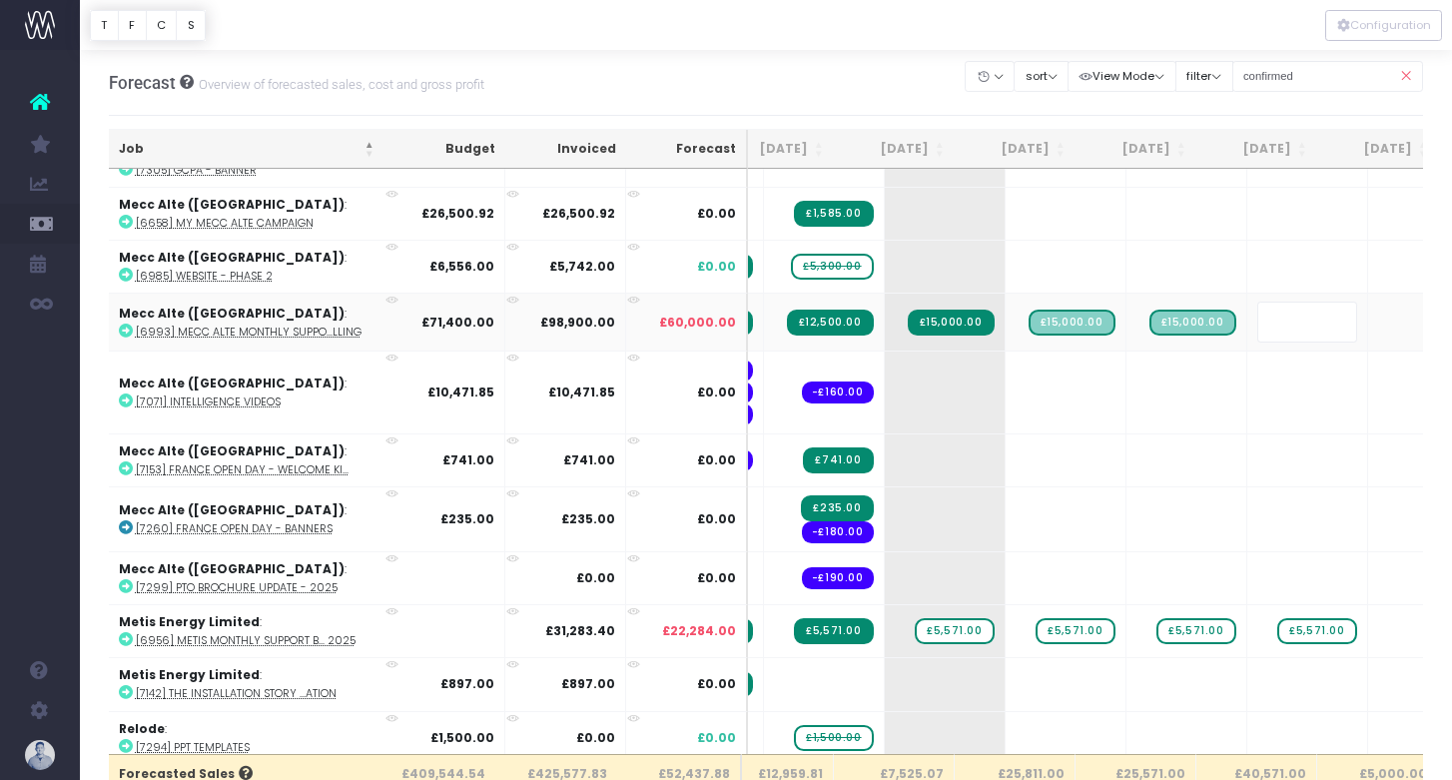
click at [861, 77] on body "Oh my... this is bad. [PERSON_NAME] wasn't able to load this page. Please conta…" at bounding box center [726, 390] width 1452 height 780
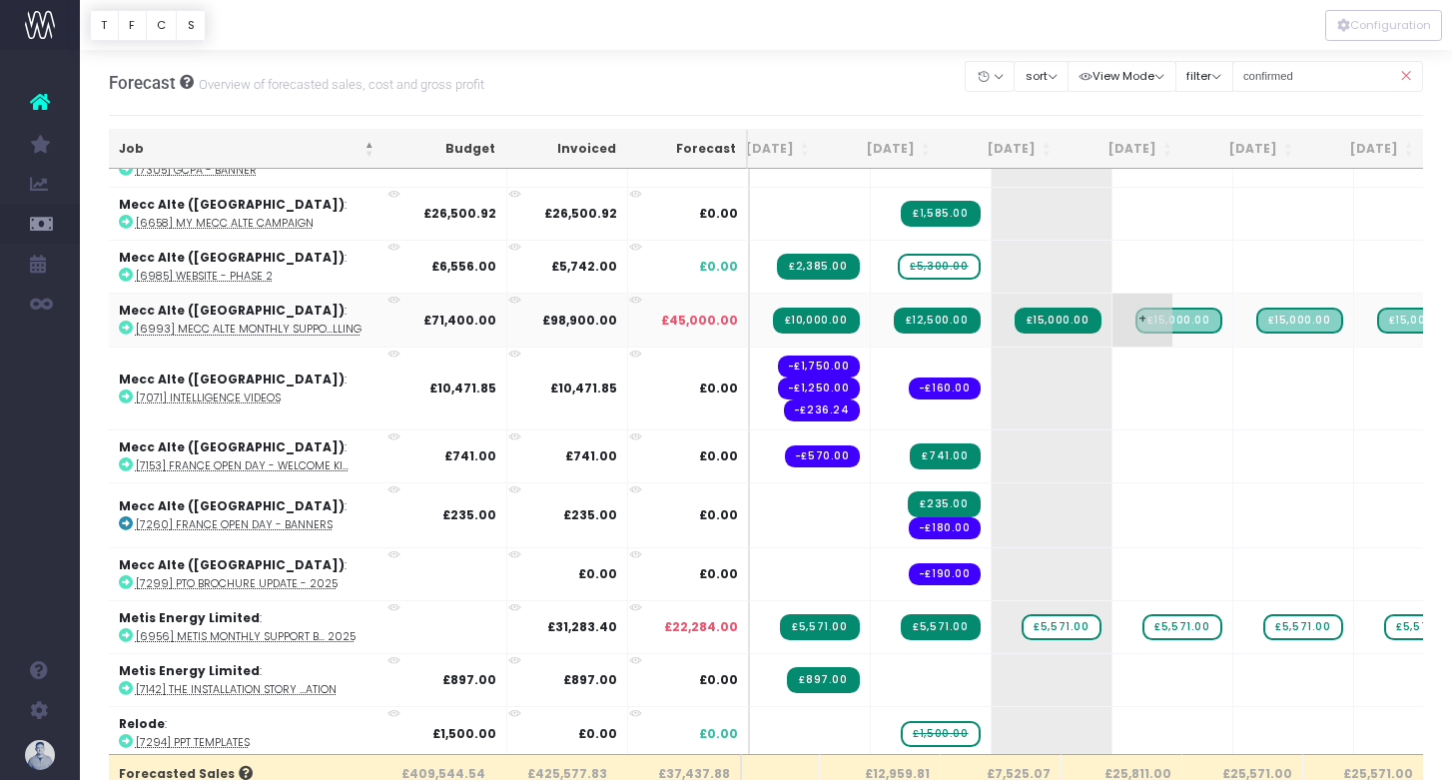
scroll to position [2176, 55]
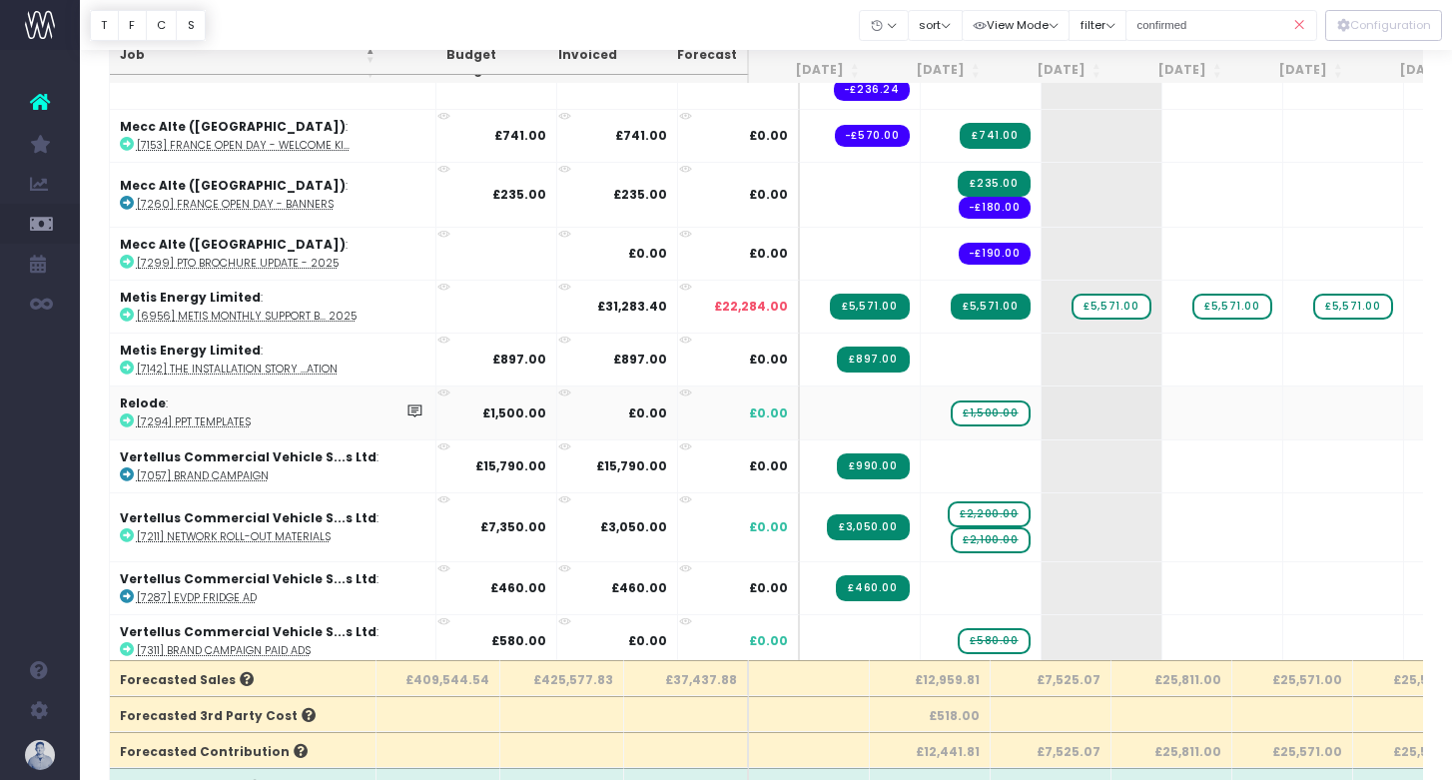
click at [223, 419] on abbr "[7294] PPT templates" at bounding box center [194, 421] width 114 height 15
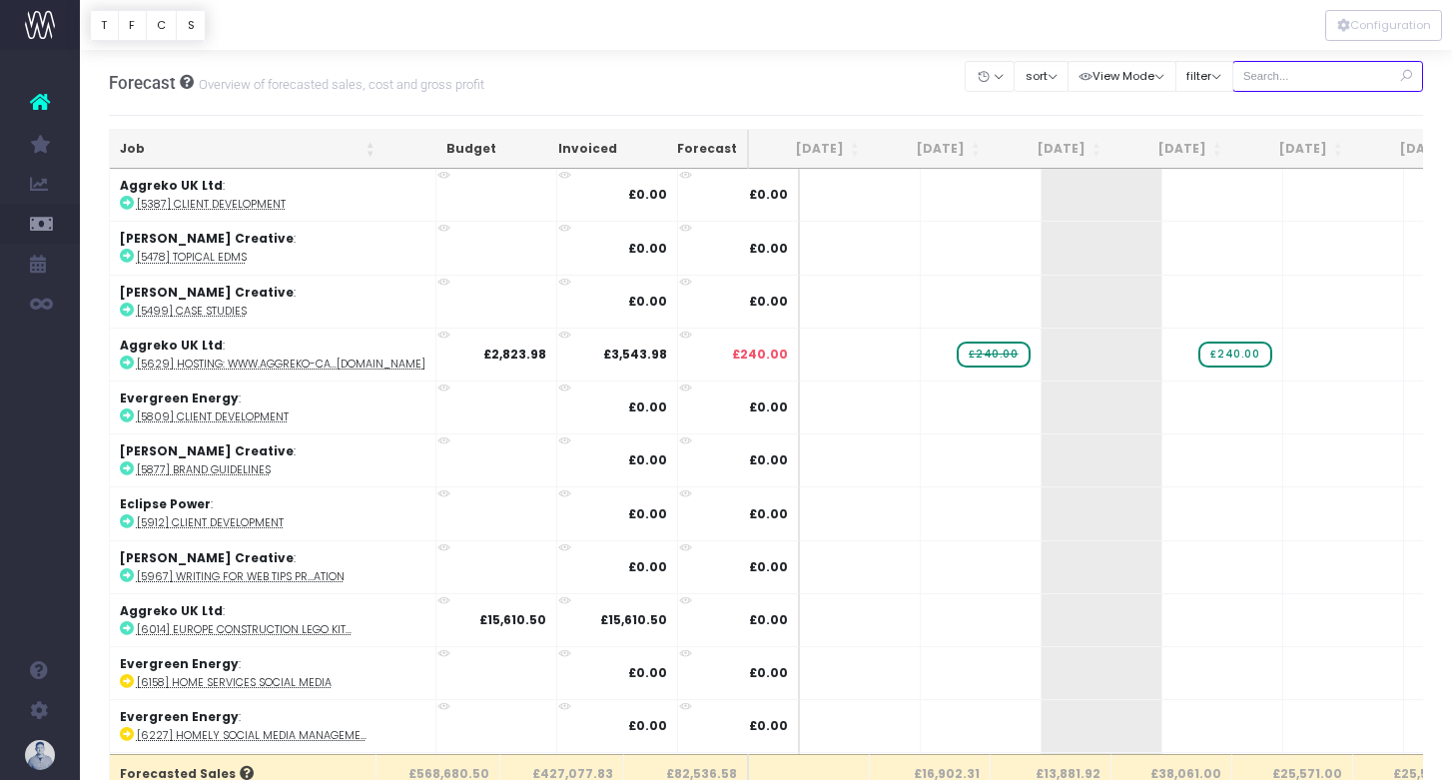
click at [1326, 77] on input "text" at bounding box center [1328, 76] width 192 height 31
type input "confirmed"
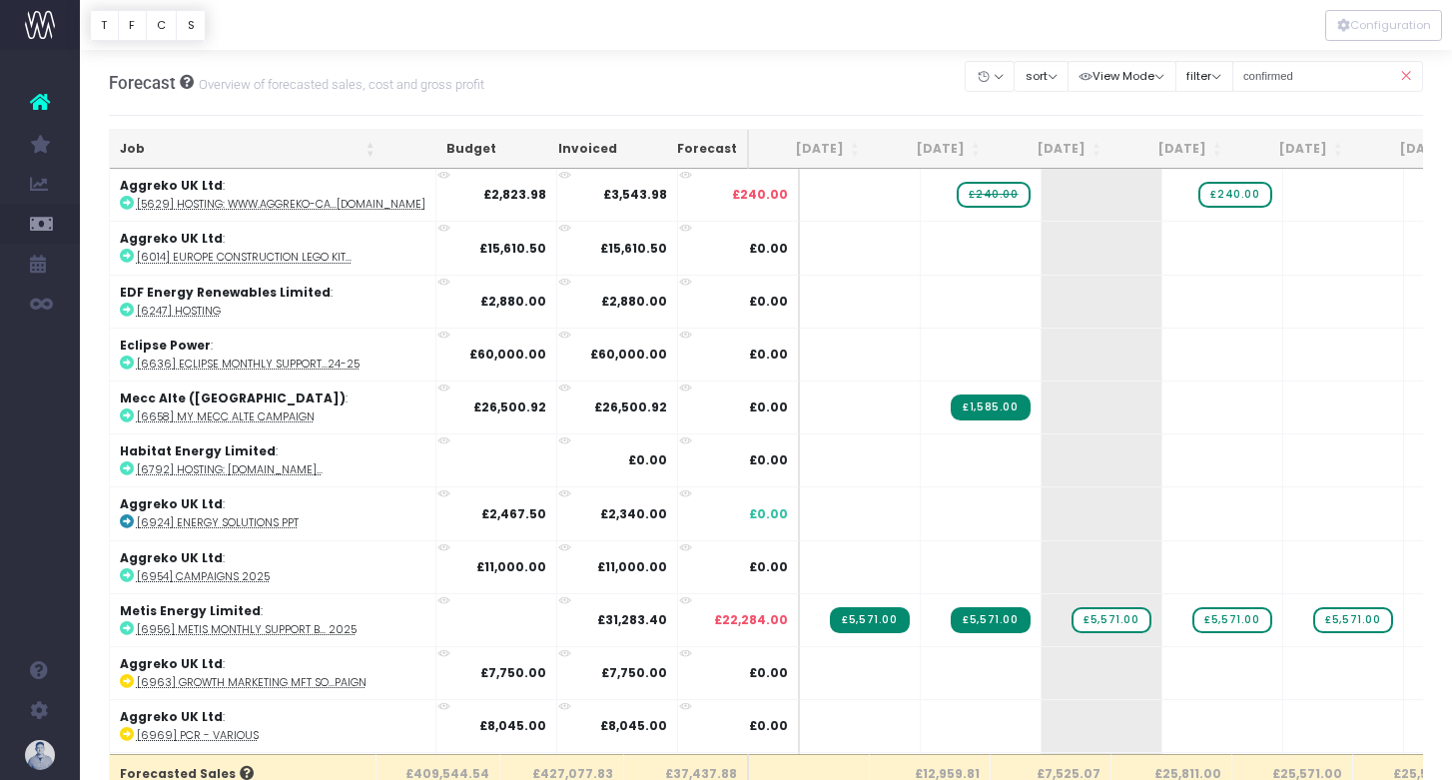
click at [156, 141] on th "Job" at bounding box center [248, 149] width 276 height 39
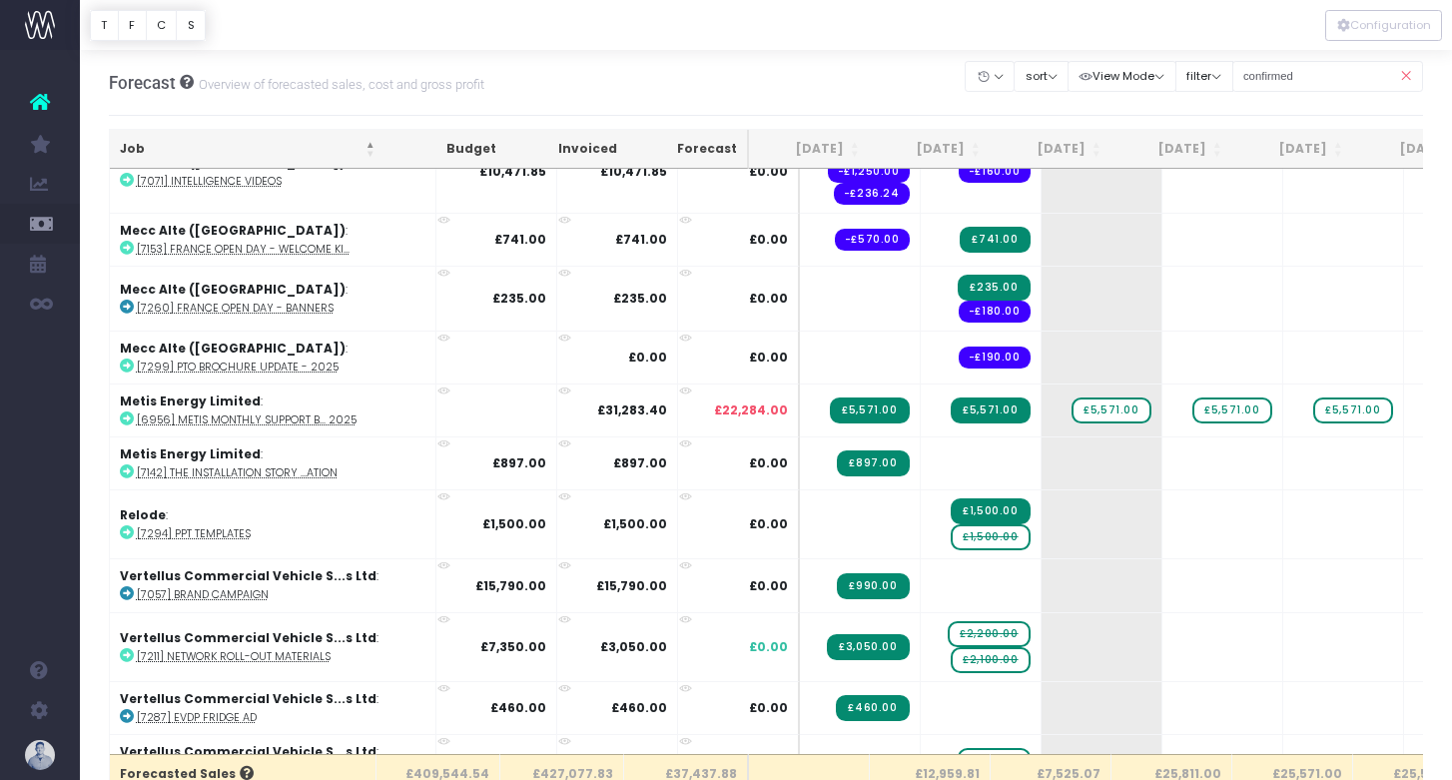
scroll to position [2419, 0]
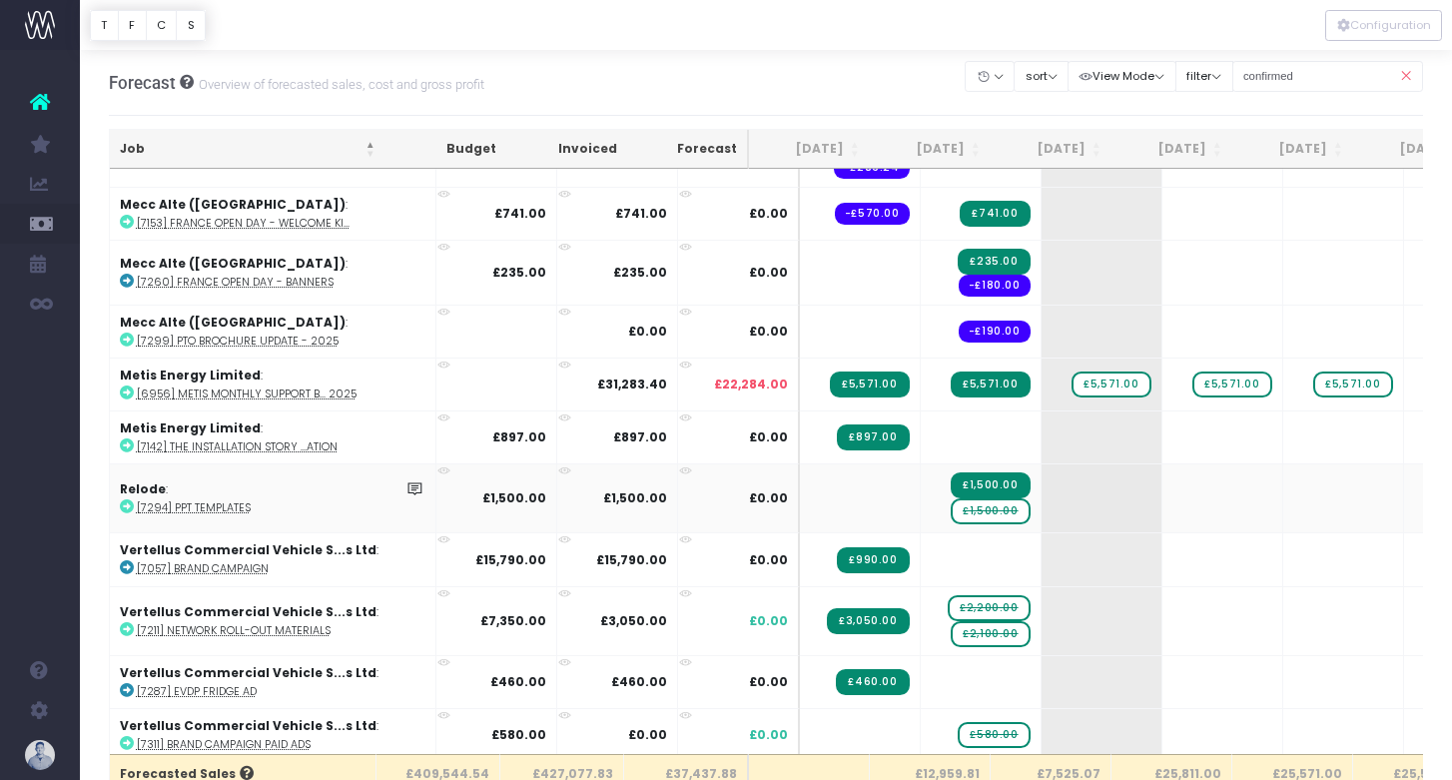
click at [950, 502] on span "£1,500.00" at bounding box center [989, 511] width 79 height 26
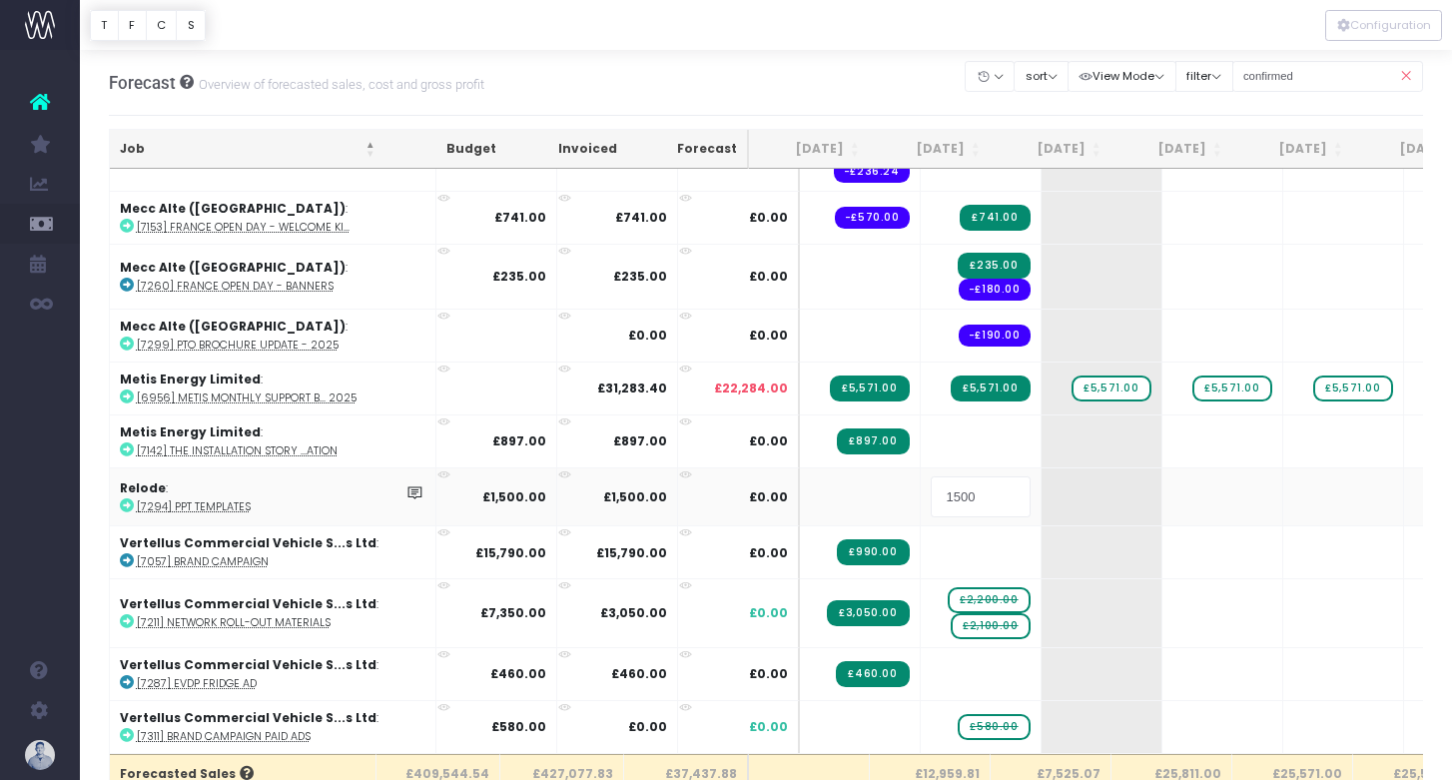
scroll to position [2407, 0]
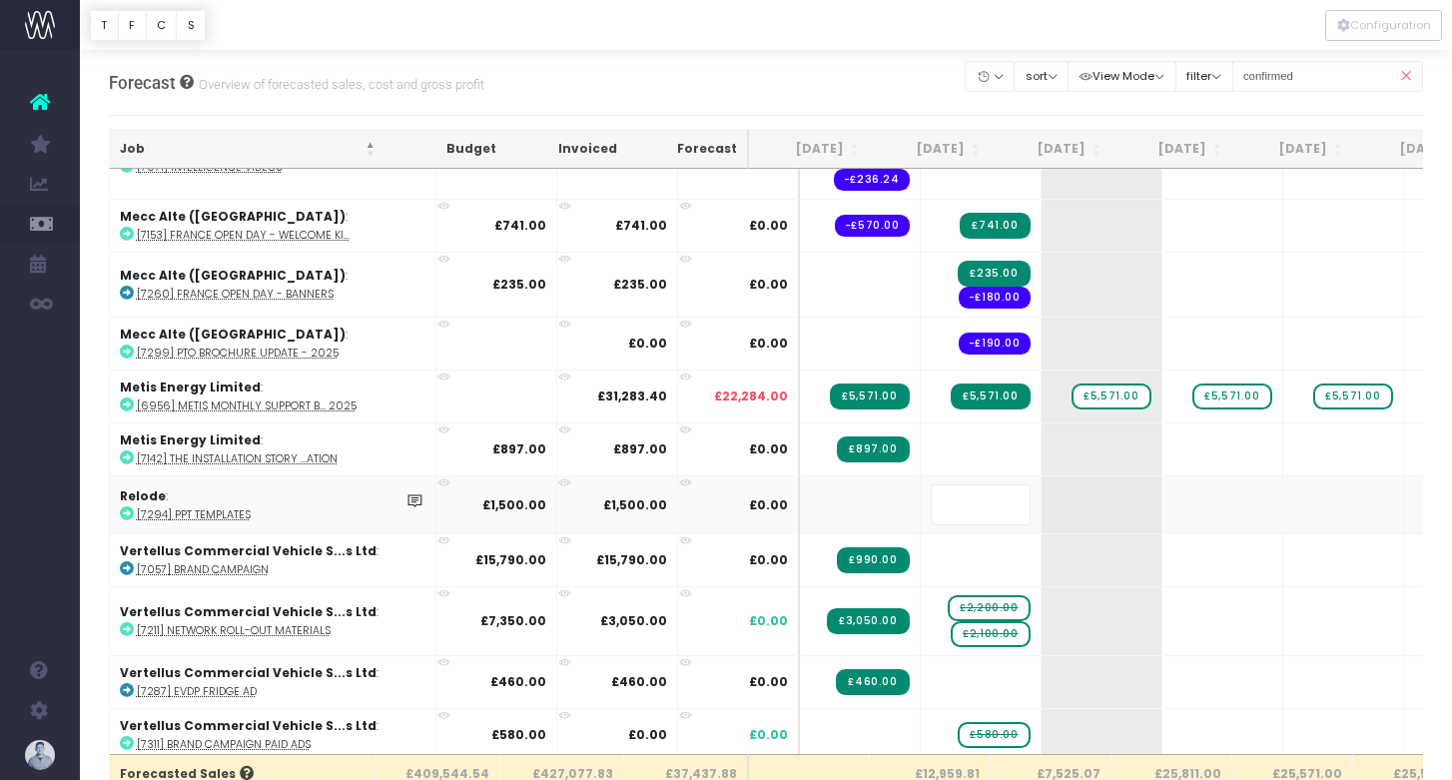
click at [730, 64] on body "Oh my... this is bad. [PERSON_NAME] wasn't able to load this page. Please conta…" at bounding box center [726, 390] width 1452 height 780
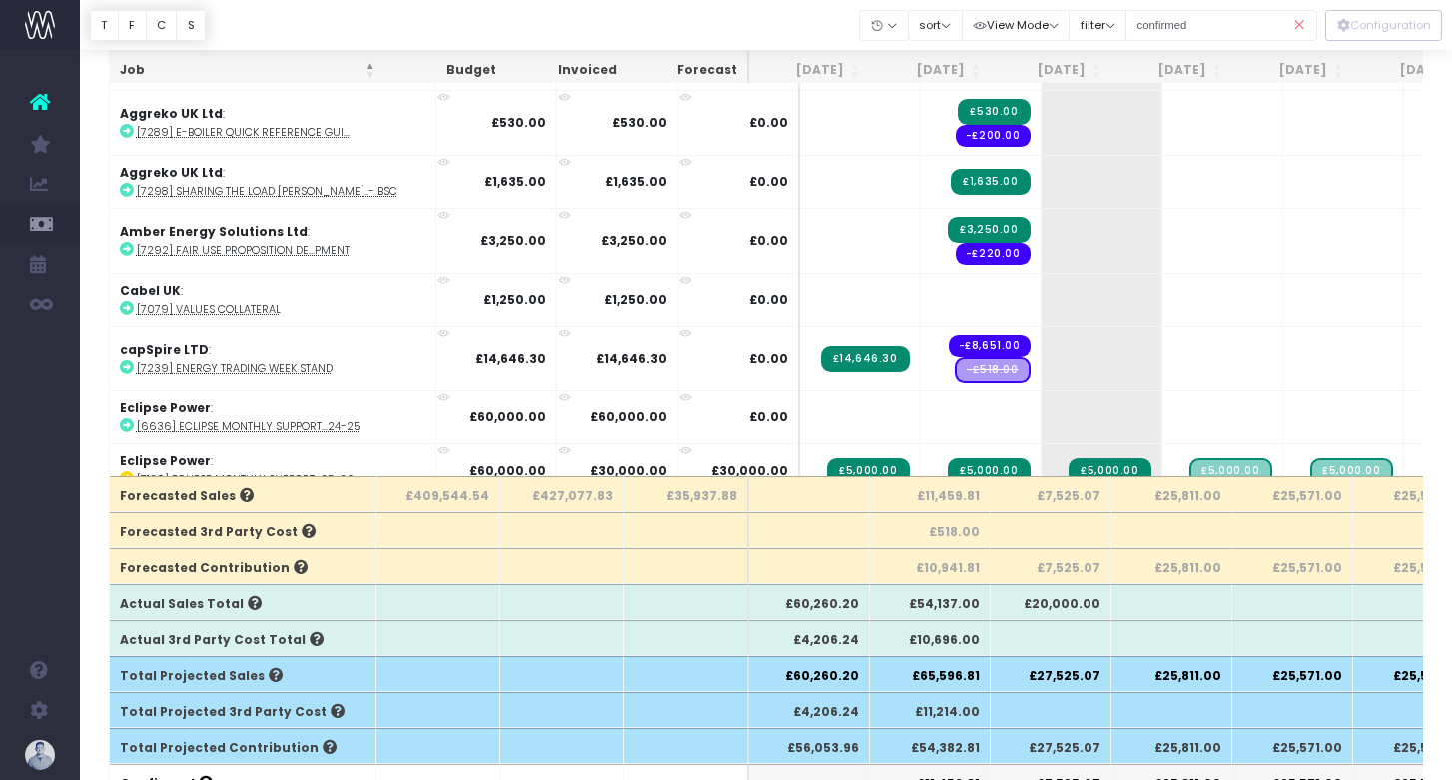
scroll to position [1028, 0]
